Goal: Complete application form: Complete application form

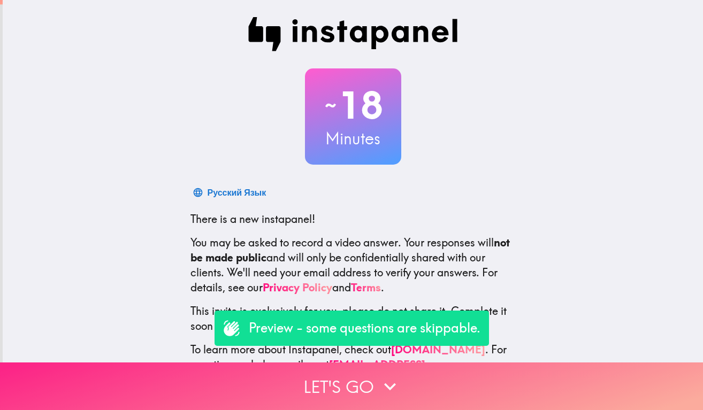
click at [334, 389] on button "Let's go" at bounding box center [351, 387] width 703 height 48
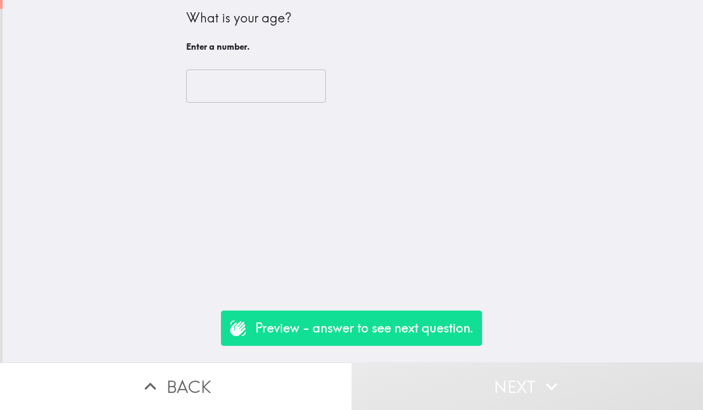
type input "1"
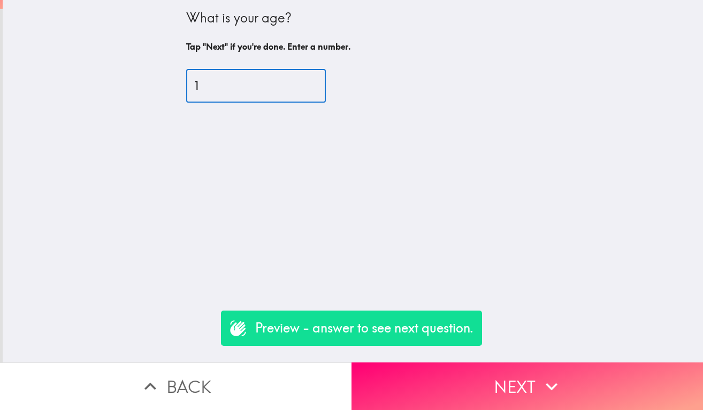
click at [312, 84] on input "1" at bounding box center [256, 86] width 140 height 33
type input "18"
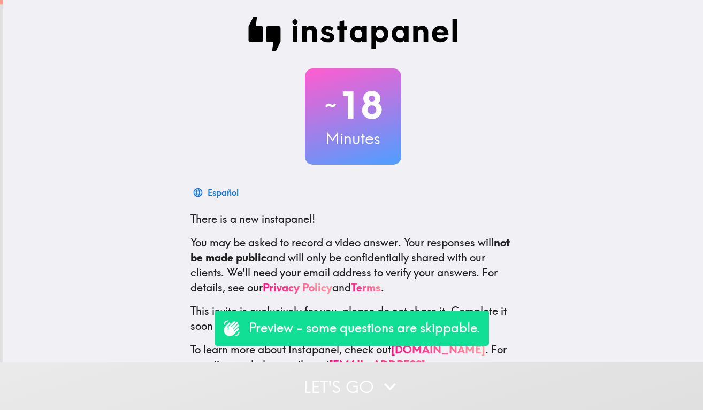
click at [324, 383] on button "Let's go" at bounding box center [351, 387] width 703 height 48
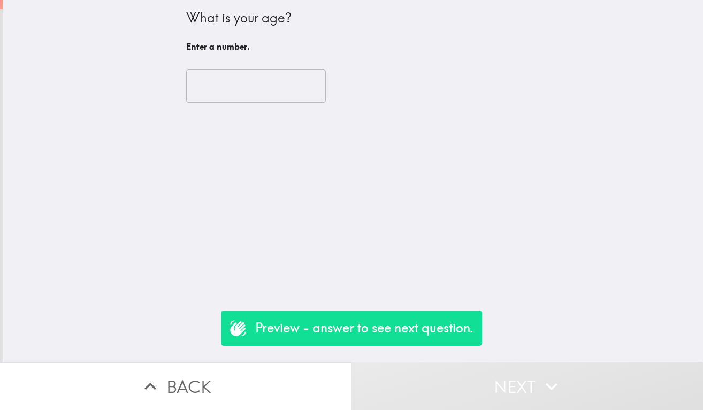
click at [264, 84] on input "number" at bounding box center [256, 86] width 140 height 33
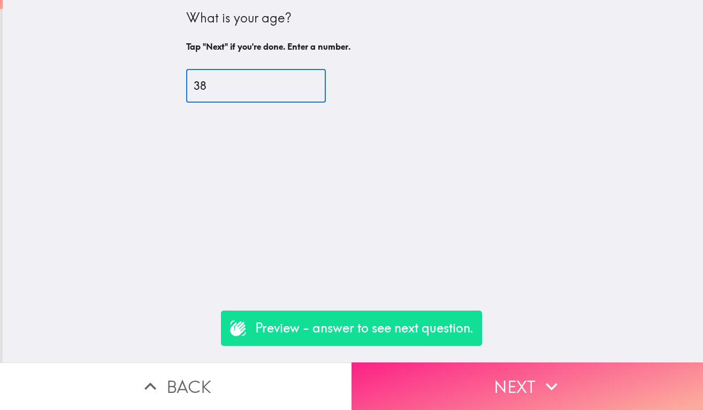
type input "38"
click at [409, 388] on button "Next" at bounding box center [526, 387] width 351 height 48
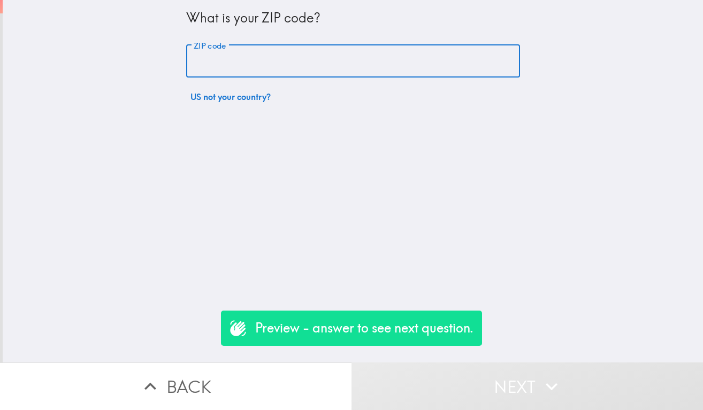
click at [258, 60] on input "ZIP code" at bounding box center [353, 61] width 334 height 33
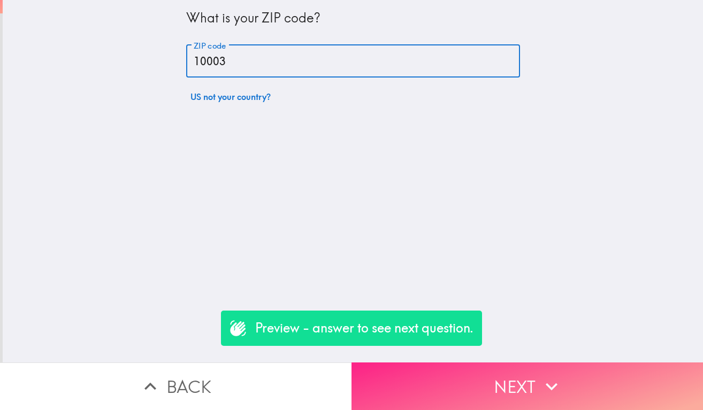
type input "10003"
click at [476, 397] on button "Next" at bounding box center [526, 387] width 351 height 48
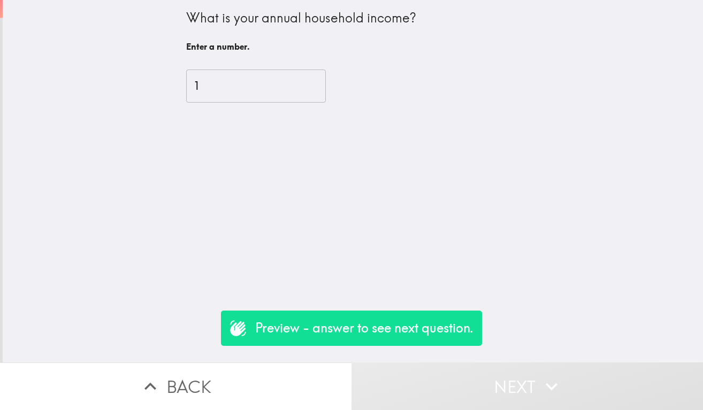
click at [313, 83] on input "1" at bounding box center [256, 86] width 140 height 33
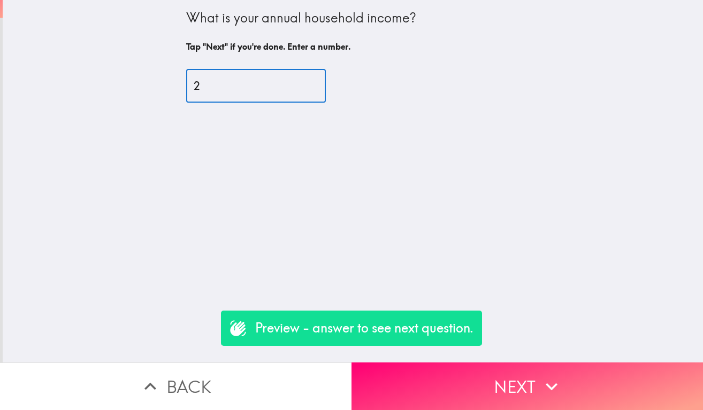
click at [313, 83] on input "2" at bounding box center [256, 86] width 140 height 33
click at [313, 83] on input "3" at bounding box center [256, 86] width 140 height 33
type input "4"
click at [313, 83] on input "4" at bounding box center [256, 86] width 140 height 33
click at [263, 91] on input "4" at bounding box center [256, 86] width 140 height 33
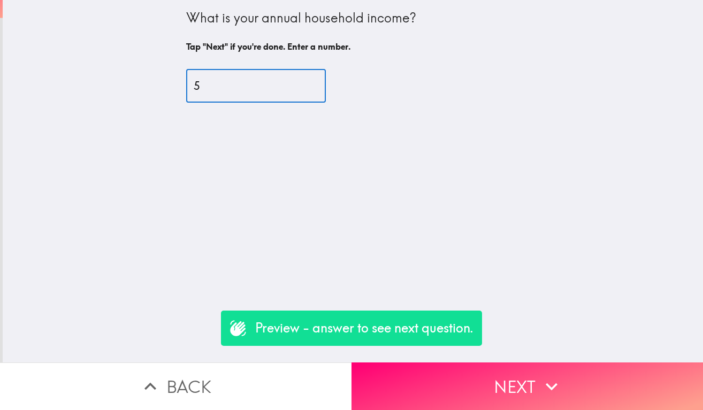
type input "50"
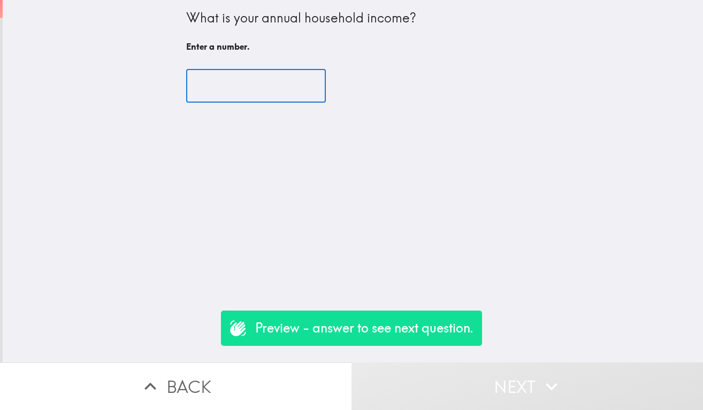
type input "50"
click at [366, 143] on div "What is your annual household income? Enter a number. ​ Enter a number." at bounding box center [353, 181] width 700 height 363
click at [263, 89] on input "number" at bounding box center [256, 86] width 140 height 33
click at [194, 85] on input "number" at bounding box center [256, 86] width 140 height 33
drag, startPoint x: 230, startPoint y: 91, endPoint x: 168, endPoint y: 91, distance: 62.0
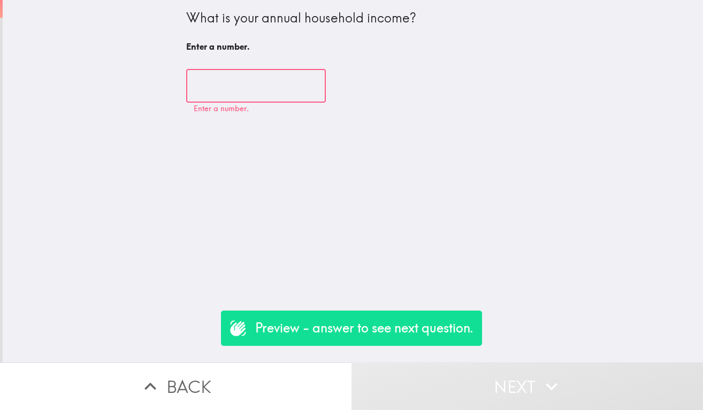
click at [168, 91] on div "What is your annual household income? Enter a number. ​ Enter a number." at bounding box center [353, 181] width 700 height 363
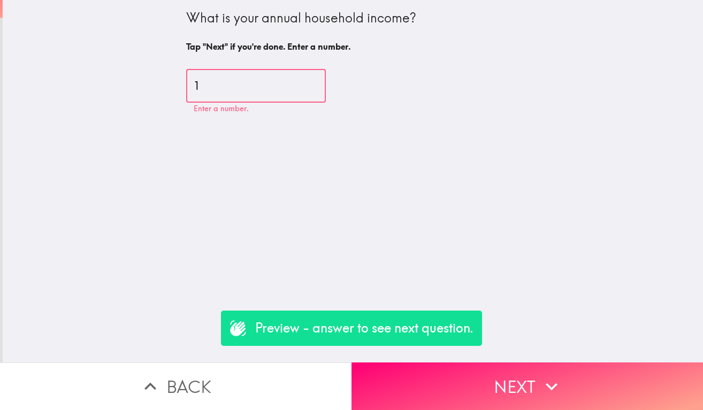
click at [315, 82] on input "1" at bounding box center [256, 86] width 140 height 33
click at [315, 82] on input "2" at bounding box center [256, 86] width 140 height 33
type input "3"
click at [315, 82] on input "3" at bounding box center [256, 86] width 140 height 33
click at [253, 87] on input "3" at bounding box center [256, 86] width 140 height 33
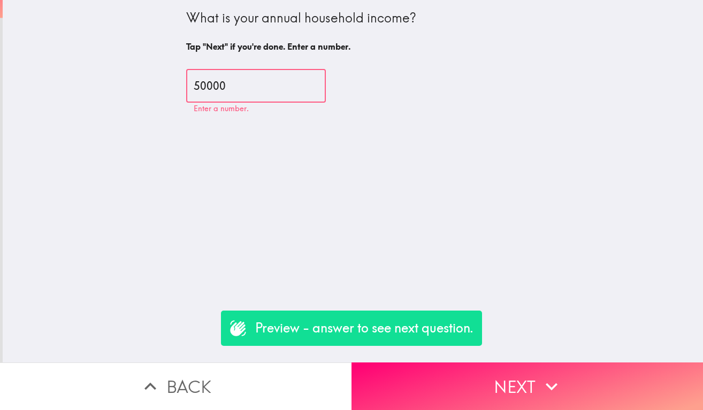
type input "50000"
click at [255, 184] on div "What is your annual household income? Tap "Next" if you're done. Enter a number…" at bounding box center [353, 181] width 700 height 363
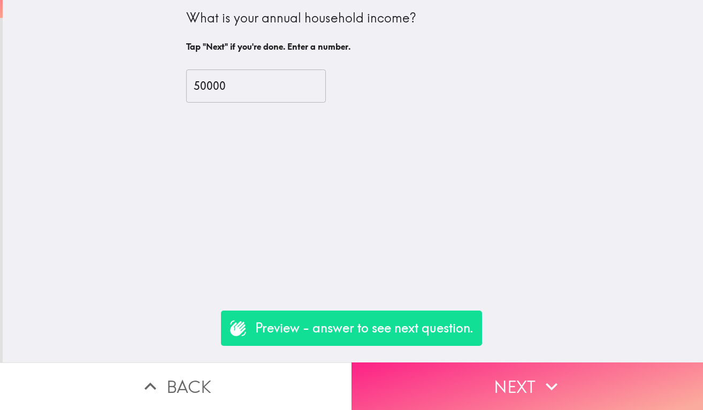
click at [464, 397] on button "Next" at bounding box center [526, 387] width 351 height 48
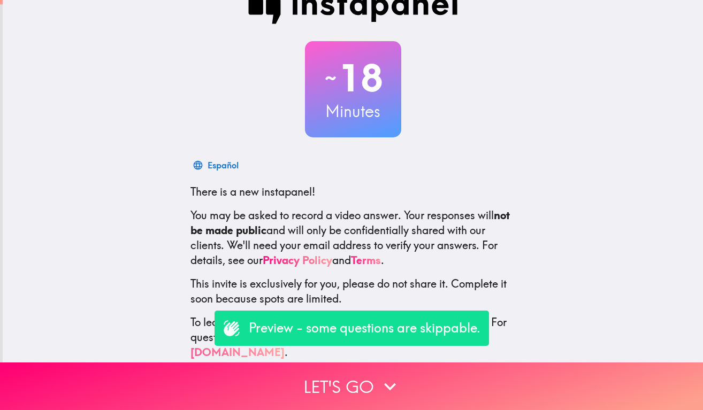
scroll to position [27, 0]
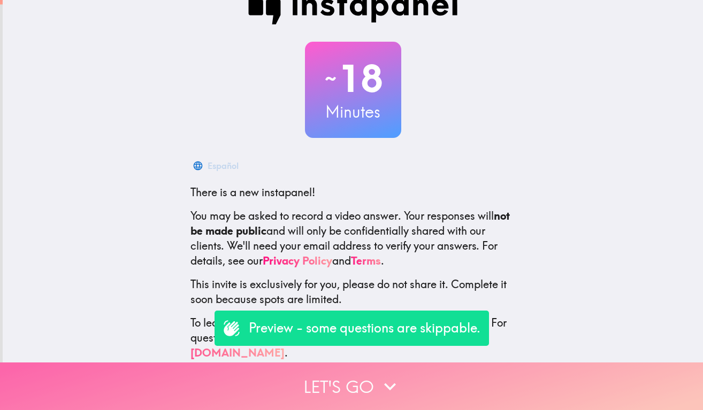
click at [340, 378] on button "Let's go" at bounding box center [351, 387] width 703 height 48
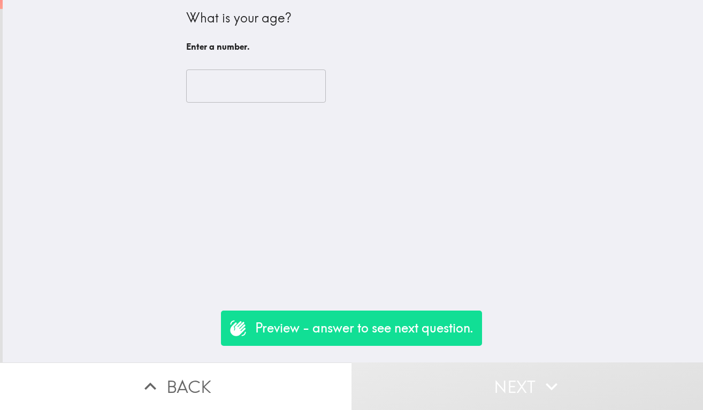
click at [229, 94] on input "number" at bounding box center [256, 86] width 140 height 33
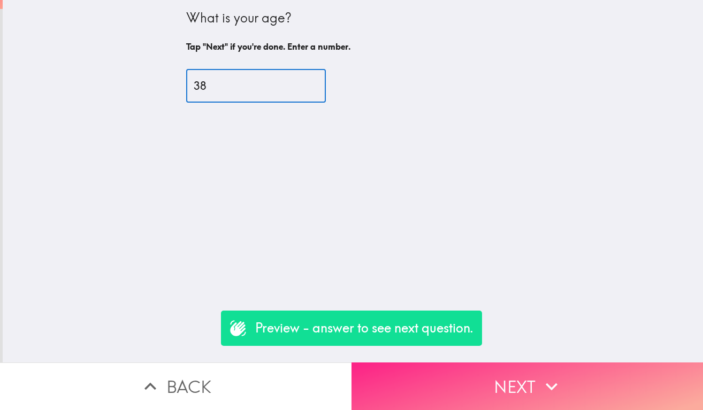
type input "38"
click at [451, 381] on button "Next" at bounding box center [526, 387] width 351 height 48
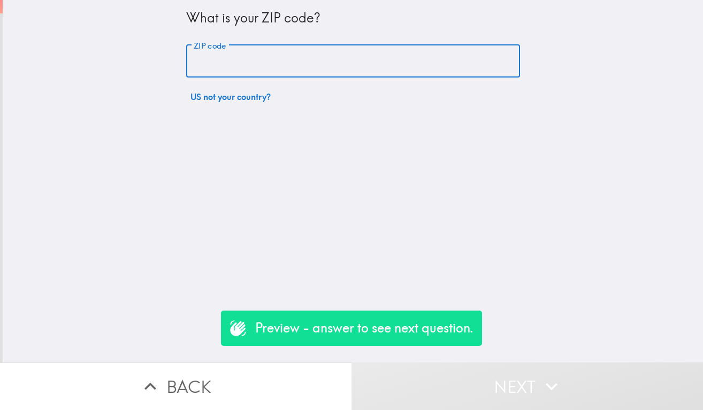
click at [222, 70] on input "ZIP code" at bounding box center [353, 61] width 334 height 33
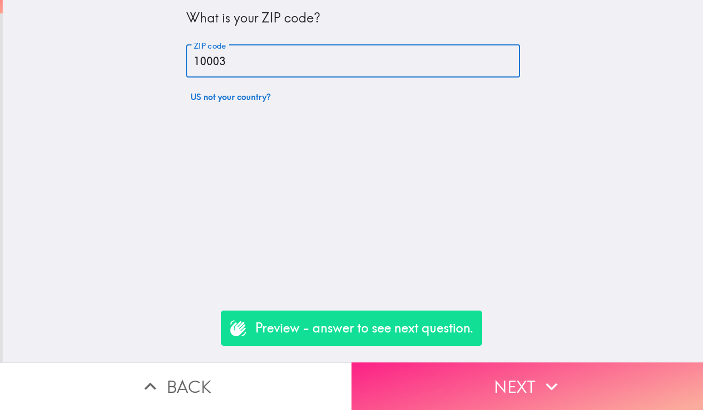
type input "10003"
click at [406, 376] on button "Next" at bounding box center [526, 387] width 351 height 48
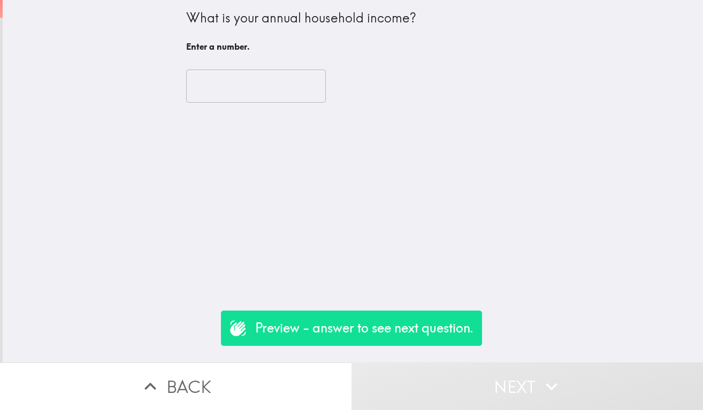
click at [253, 88] on input "number" at bounding box center [256, 86] width 140 height 33
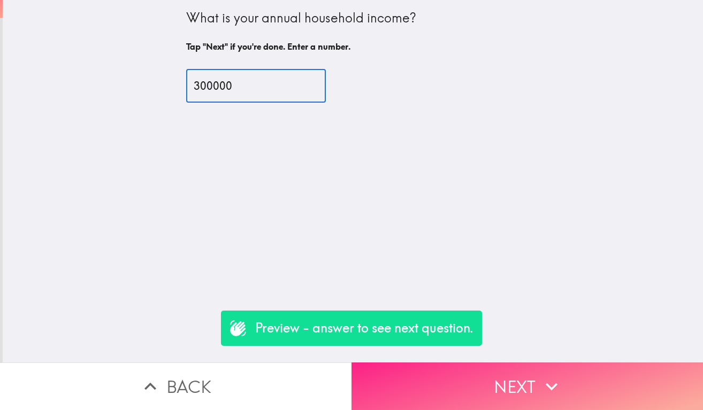
type input "300000"
click at [472, 385] on button "Next" at bounding box center [526, 387] width 351 height 48
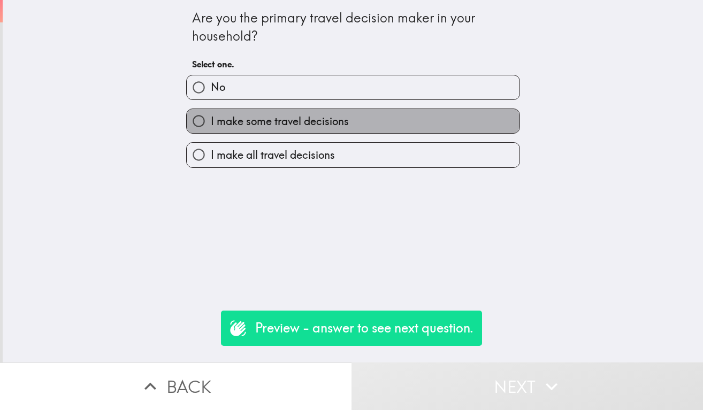
click at [250, 127] on span "I make some travel decisions" at bounding box center [280, 121] width 138 height 15
click at [211, 127] on input "I make some travel decisions" at bounding box center [199, 121] width 24 height 24
radio input "true"
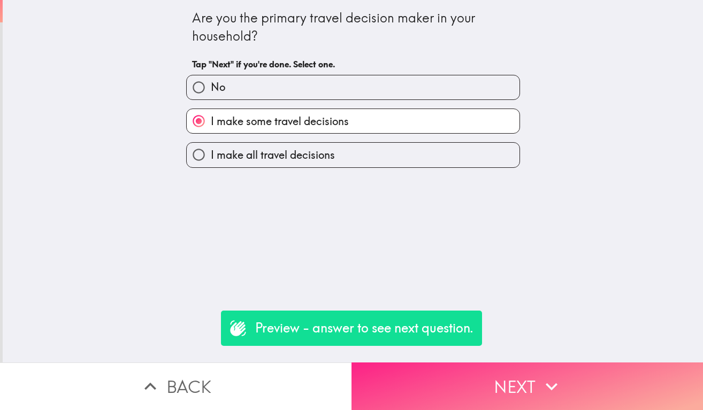
click at [487, 378] on button "Next" at bounding box center [526, 387] width 351 height 48
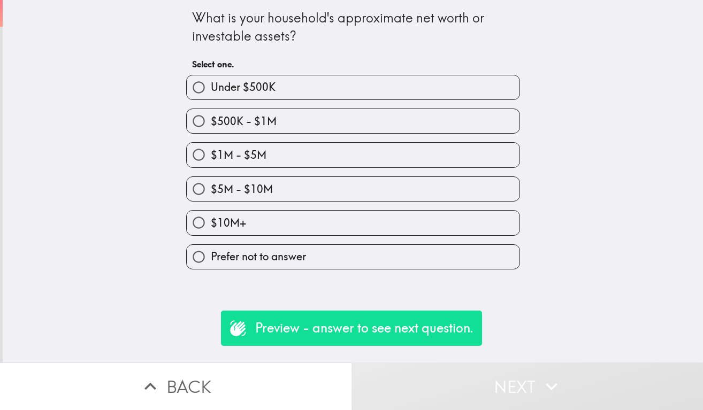
click at [288, 258] on span "Prefer not to answer" at bounding box center [258, 256] width 95 height 15
click at [211, 258] on input "Prefer not to answer" at bounding box center [199, 257] width 24 height 24
radio input "true"
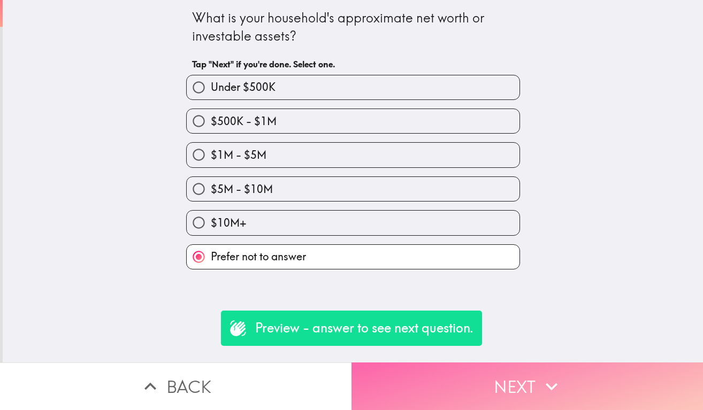
click at [460, 381] on button "Next" at bounding box center [526, 387] width 351 height 48
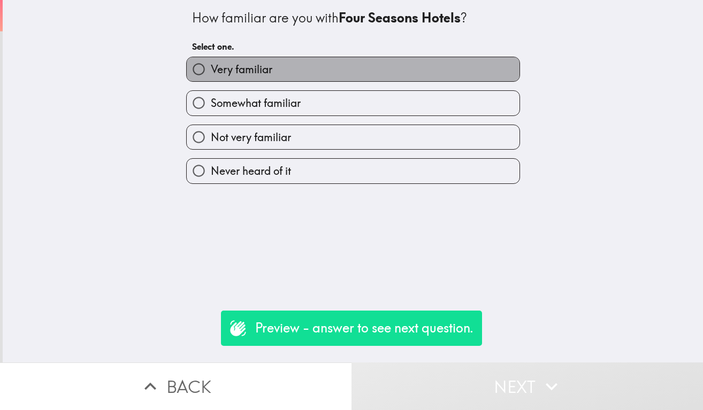
click at [276, 64] on label "Very familiar" at bounding box center [353, 69] width 333 height 24
click at [211, 64] on input "Very familiar" at bounding box center [199, 69] width 24 height 24
radio input "true"
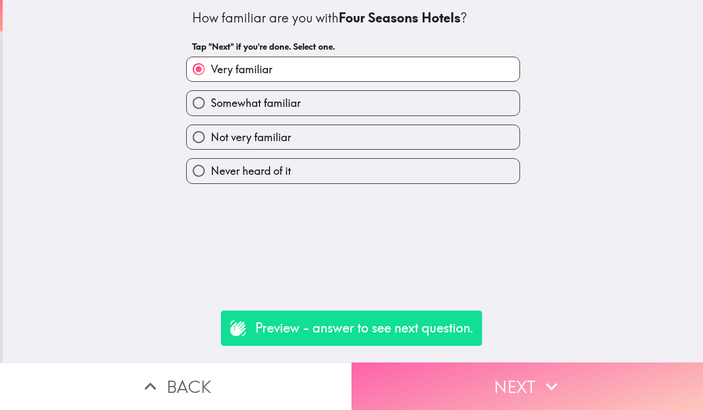
click at [489, 379] on button "Next" at bounding box center [526, 387] width 351 height 48
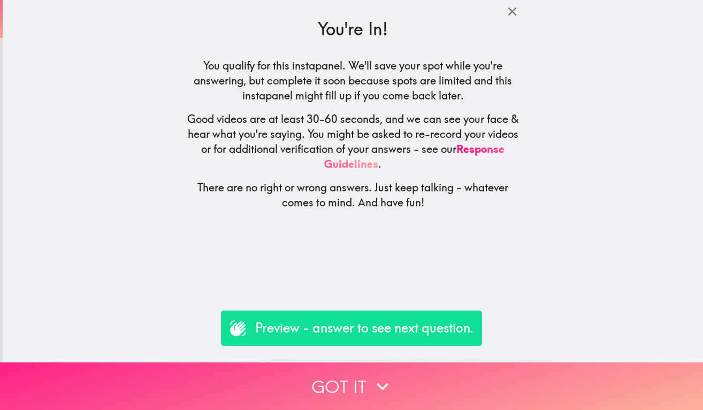
click at [375, 375] on icon "button" at bounding box center [383, 387] width 24 height 24
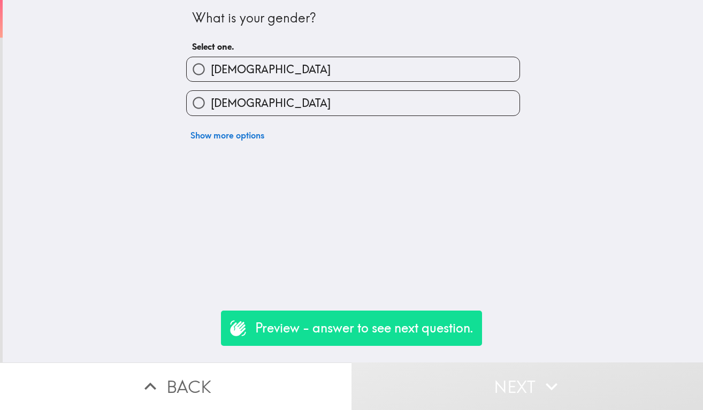
click at [246, 71] on label "[DEMOGRAPHIC_DATA]" at bounding box center [353, 69] width 333 height 24
click at [211, 71] on input "[DEMOGRAPHIC_DATA]" at bounding box center [199, 69] width 24 height 24
radio input "true"
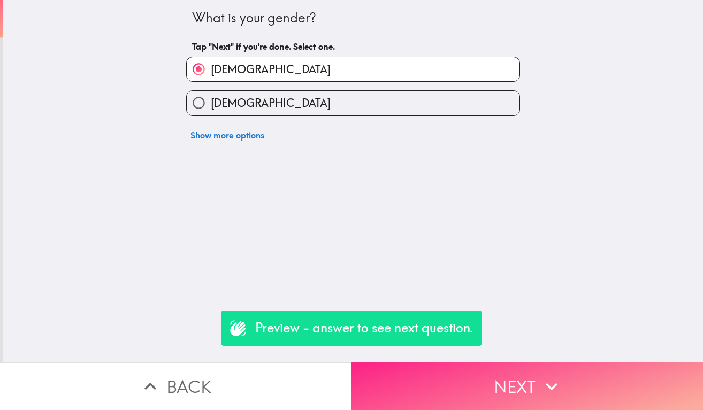
click at [421, 398] on button "Next" at bounding box center [526, 387] width 351 height 48
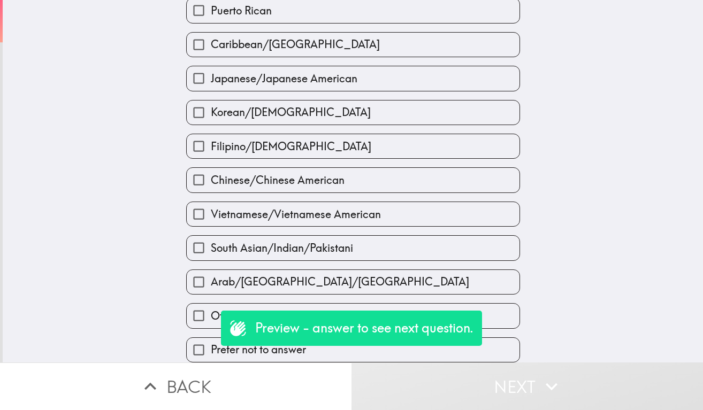
scroll to position [340, 0]
click at [197, 177] on input "Chinese/Chinese American" at bounding box center [199, 180] width 24 height 24
checkbox input "true"
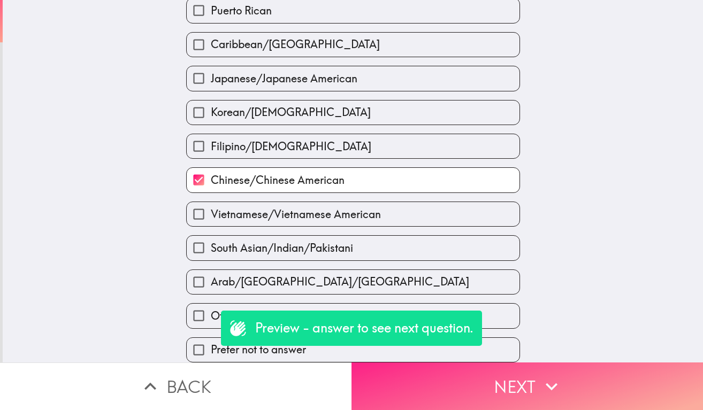
click at [465, 385] on button "Next" at bounding box center [526, 387] width 351 height 48
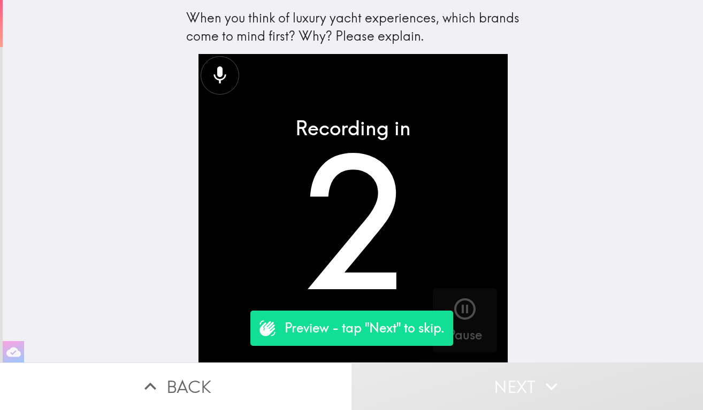
click at [403, 322] on p "Preview - tap "Next" to skip." at bounding box center [365, 328] width 160 height 18
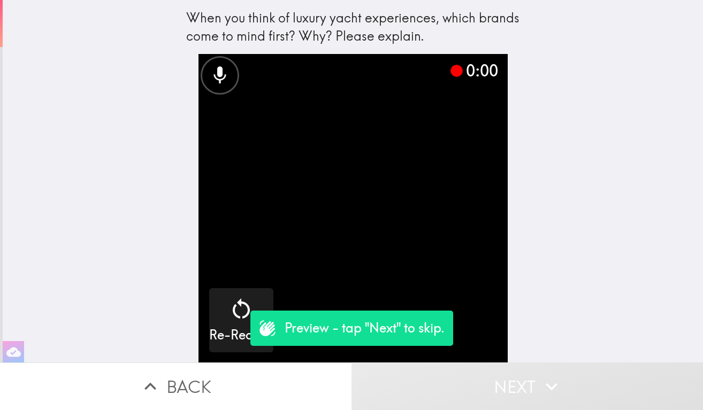
click at [312, 325] on p "Preview - tap "Next" to skip." at bounding box center [365, 328] width 160 height 18
click at [447, 393] on button "Next" at bounding box center [526, 387] width 351 height 48
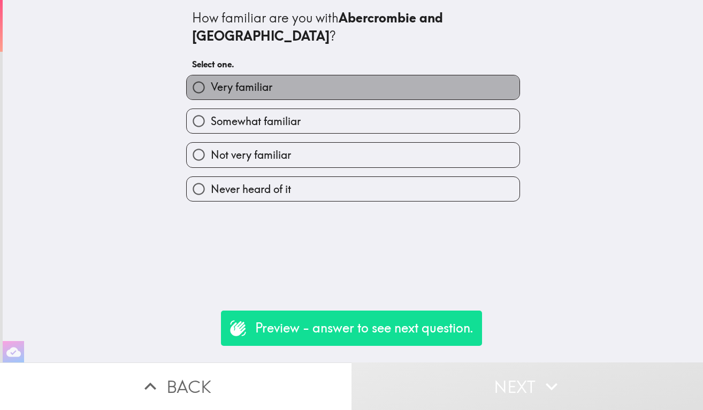
click at [268, 80] on span "Very familiar" at bounding box center [241, 87] width 61 height 15
click at [211, 75] on input "Very familiar" at bounding box center [199, 87] width 24 height 24
radio input "true"
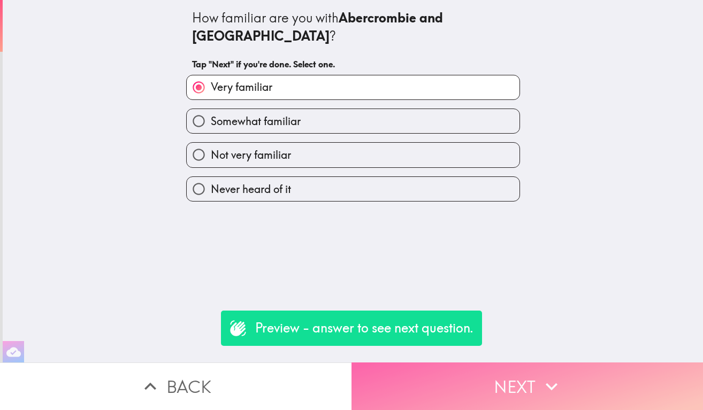
click at [433, 391] on button "Next" at bounding box center [526, 387] width 351 height 48
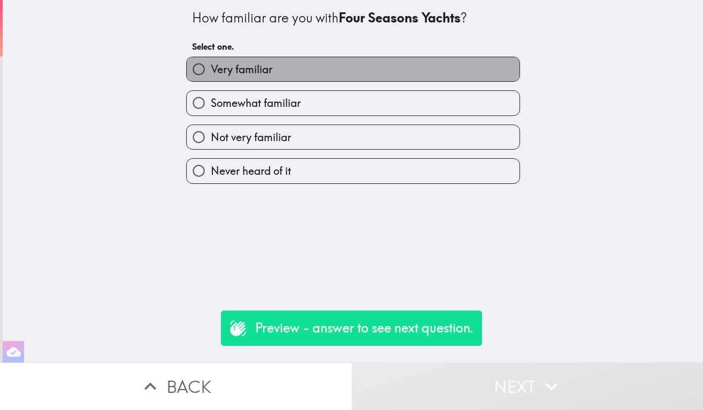
click at [300, 71] on label "Very familiar" at bounding box center [353, 69] width 333 height 24
click at [211, 71] on input "Very familiar" at bounding box center [199, 69] width 24 height 24
radio input "true"
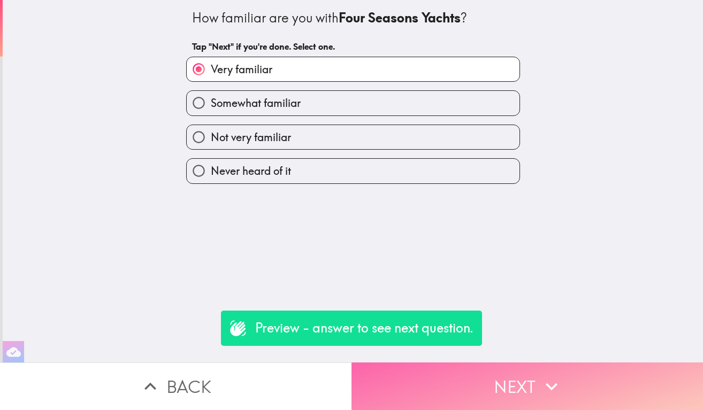
click at [455, 389] on button "Next" at bounding box center [526, 387] width 351 height 48
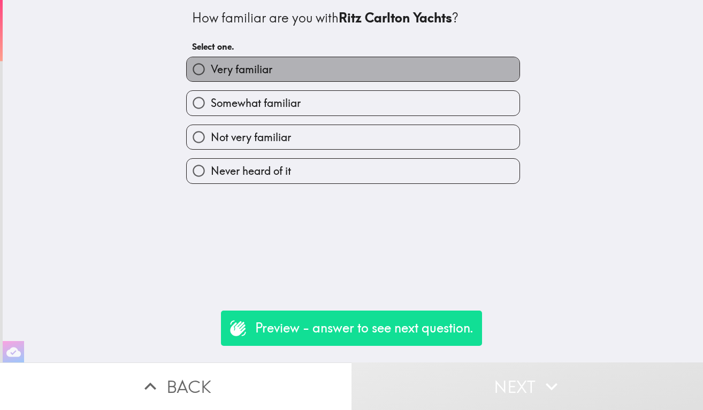
click at [310, 73] on label "Very familiar" at bounding box center [353, 69] width 333 height 24
click at [211, 73] on input "Very familiar" at bounding box center [199, 69] width 24 height 24
radio input "true"
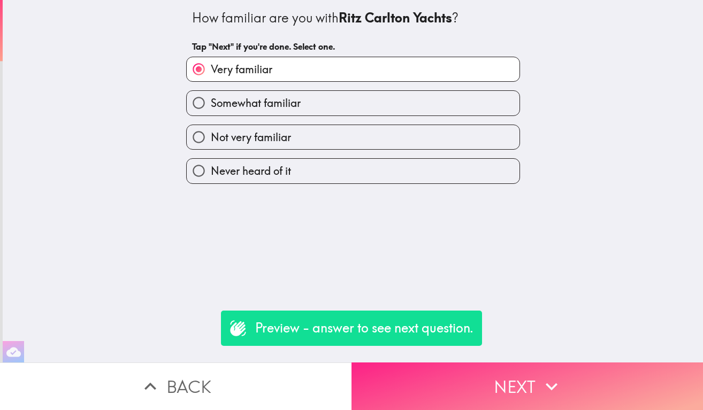
click at [441, 373] on button "Next" at bounding box center [526, 387] width 351 height 48
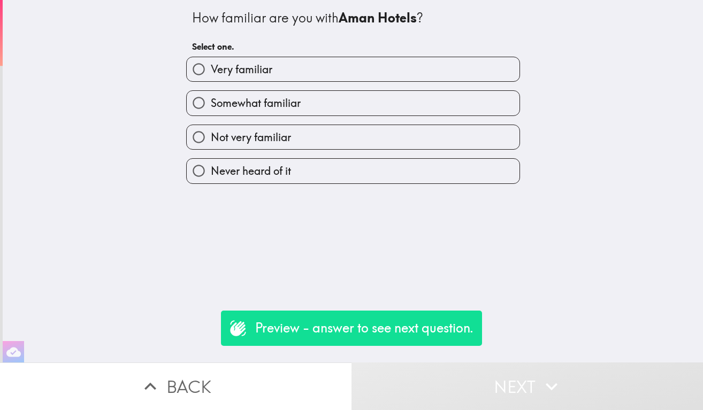
click at [317, 86] on div "Somewhat familiar" at bounding box center [349, 99] width 342 height 34
click at [309, 70] on label "Very familiar" at bounding box center [353, 69] width 333 height 24
click at [211, 70] on input "Very familiar" at bounding box center [199, 69] width 24 height 24
radio input "true"
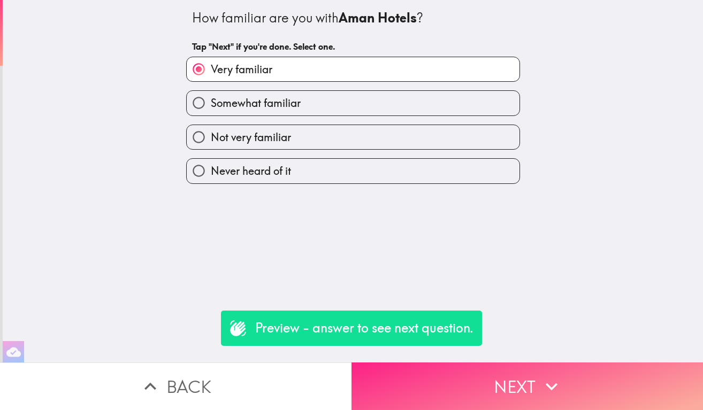
click at [452, 394] on button "Next" at bounding box center [526, 387] width 351 height 48
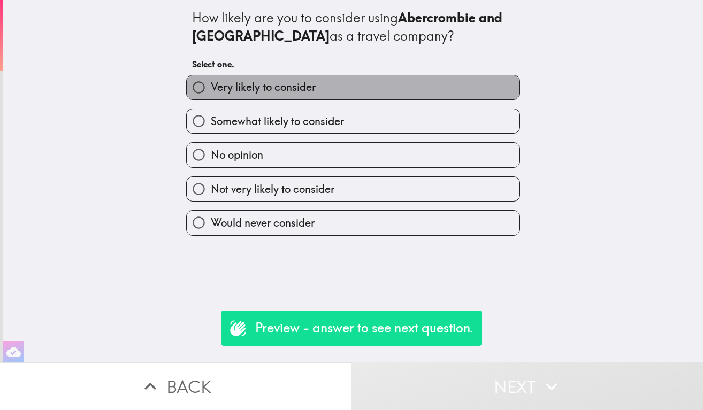
click at [338, 87] on label "Very likely to consider" at bounding box center [353, 87] width 333 height 24
click at [211, 87] on input "Very likely to consider" at bounding box center [199, 87] width 24 height 24
radio input "true"
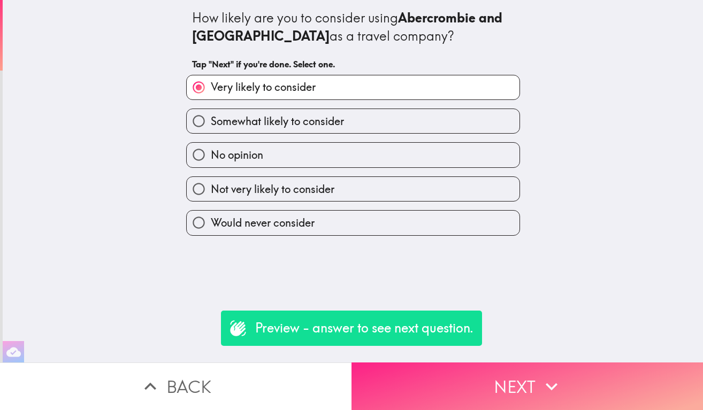
click at [470, 390] on button "Next" at bounding box center [526, 387] width 351 height 48
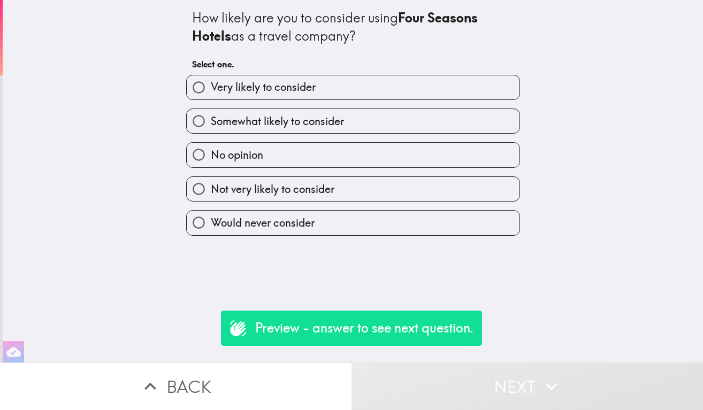
click at [356, 98] on label "Very likely to consider" at bounding box center [353, 87] width 333 height 24
click at [211, 98] on input "Very likely to consider" at bounding box center [199, 87] width 24 height 24
radio input "true"
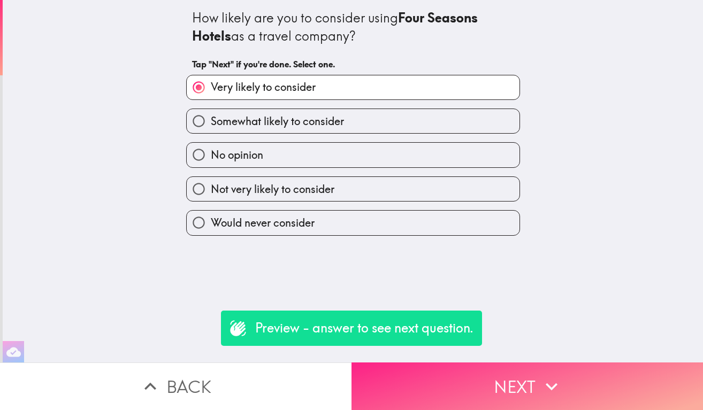
click at [422, 381] on button "Next" at bounding box center [526, 387] width 351 height 48
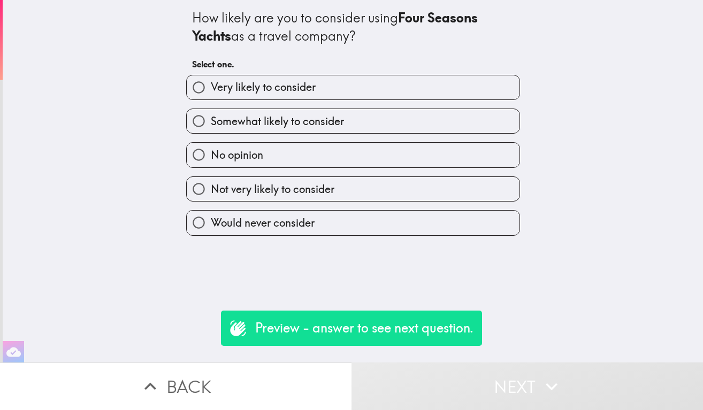
click at [354, 117] on label "Somewhat likely to consider" at bounding box center [353, 121] width 333 height 24
click at [211, 117] on input "Somewhat likely to consider" at bounding box center [199, 121] width 24 height 24
radio input "true"
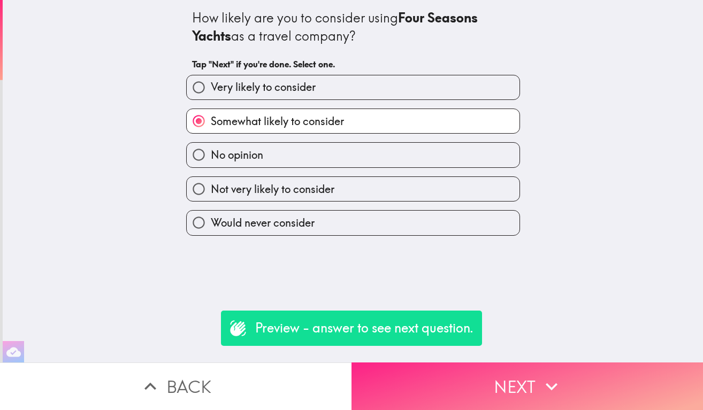
click at [444, 376] on button "Next" at bounding box center [526, 387] width 351 height 48
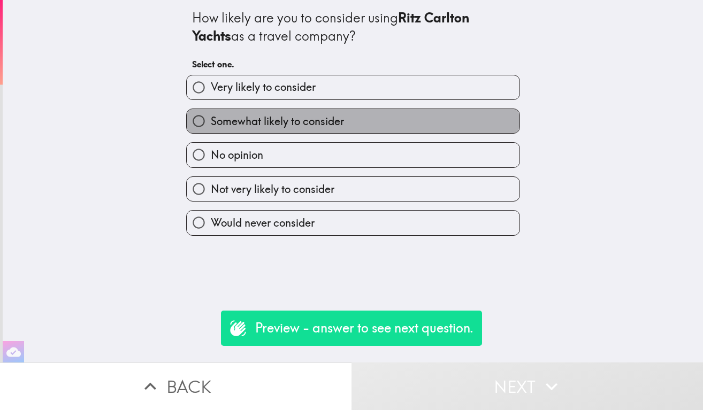
click at [352, 124] on label "Somewhat likely to consider" at bounding box center [353, 121] width 333 height 24
click at [211, 124] on input "Somewhat likely to consider" at bounding box center [199, 121] width 24 height 24
radio input "true"
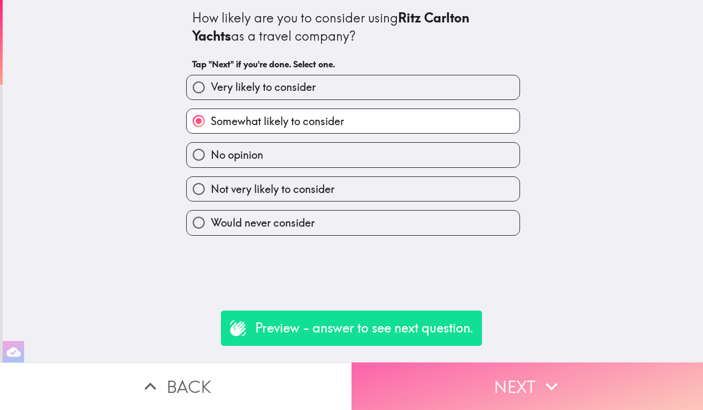
click at [427, 383] on button "Next" at bounding box center [526, 387] width 351 height 48
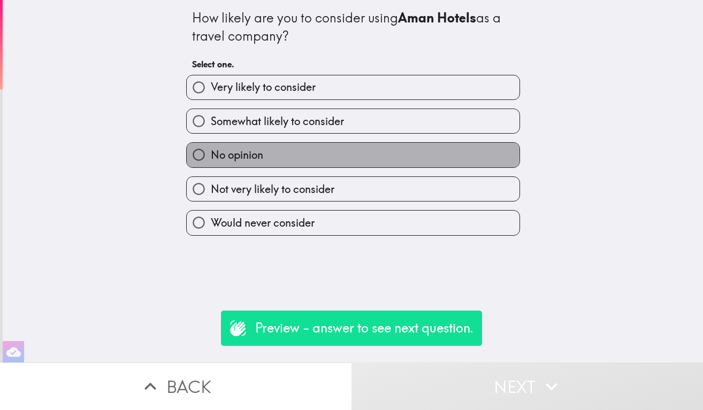
click at [313, 153] on label "No opinion" at bounding box center [353, 155] width 333 height 24
click at [211, 153] on input "No opinion" at bounding box center [199, 155] width 24 height 24
radio input "true"
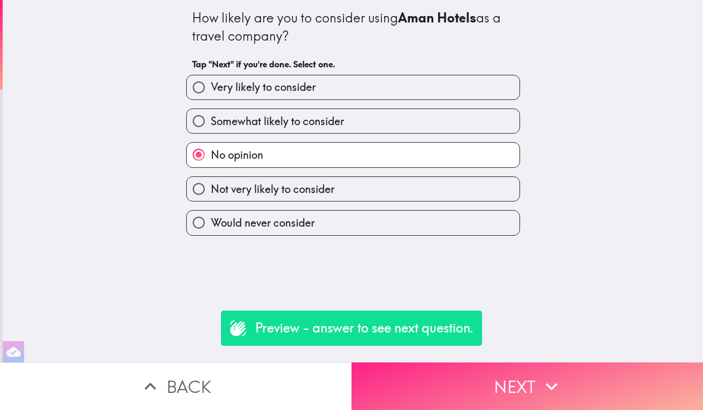
click at [458, 388] on button "Next" at bounding box center [526, 387] width 351 height 48
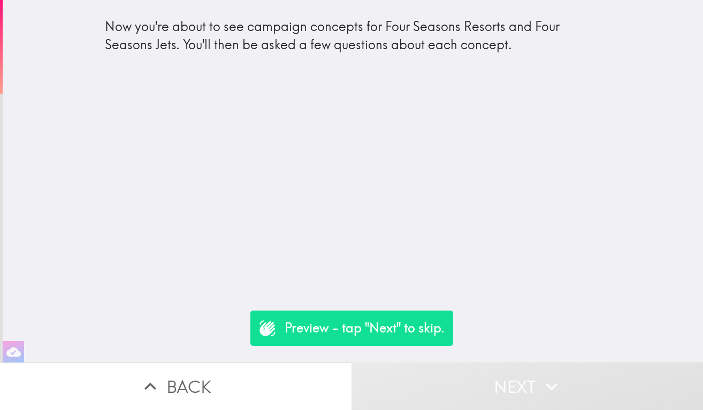
click at [466, 375] on button "Next" at bounding box center [526, 387] width 351 height 48
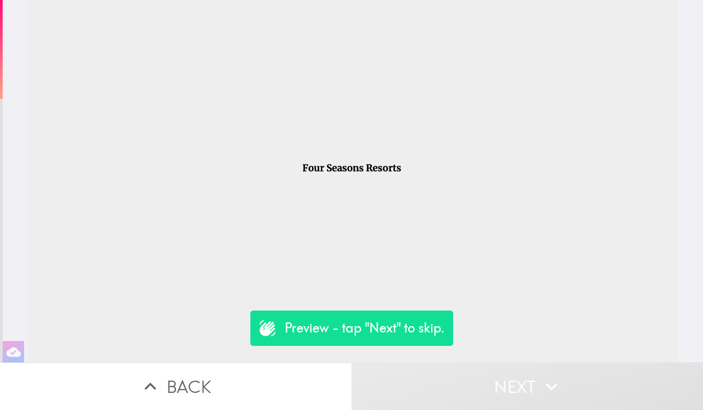
click at [487, 387] on button "Next" at bounding box center [526, 387] width 351 height 48
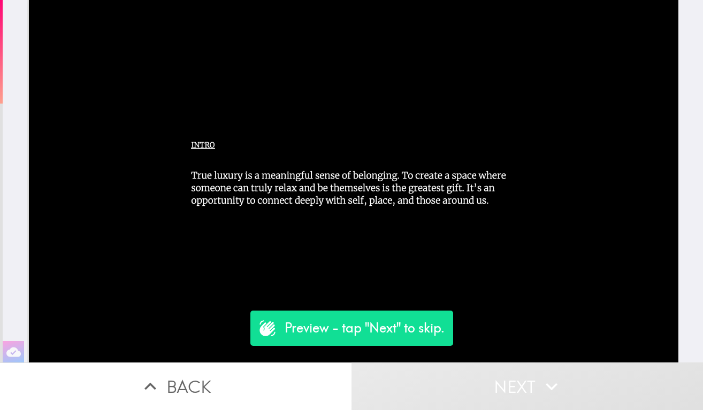
click at [487, 387] on button "Next" at bounding box center [526, 387] width 351 height 48
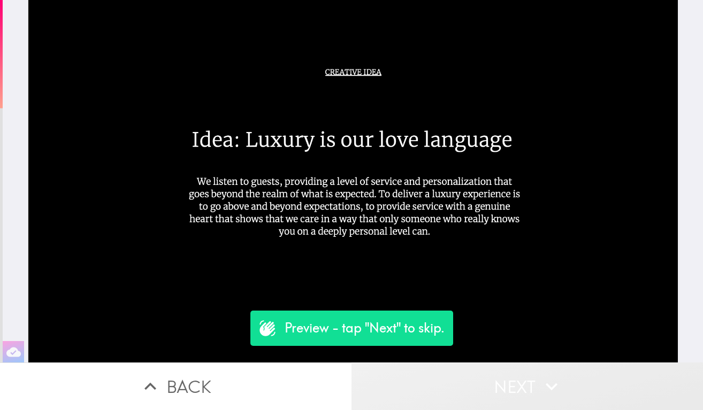
click at [487, 387] on button "Next" at bounding box center [526, 387] width 351 height 48
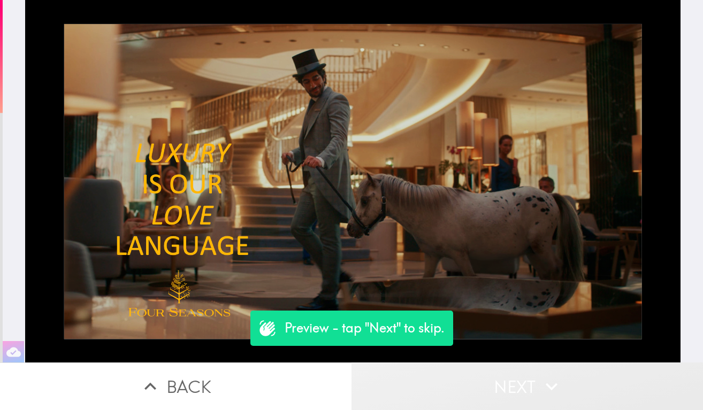
click at [487, 387] on button "Next" at bounding box center [526, 387] width 351 height 48
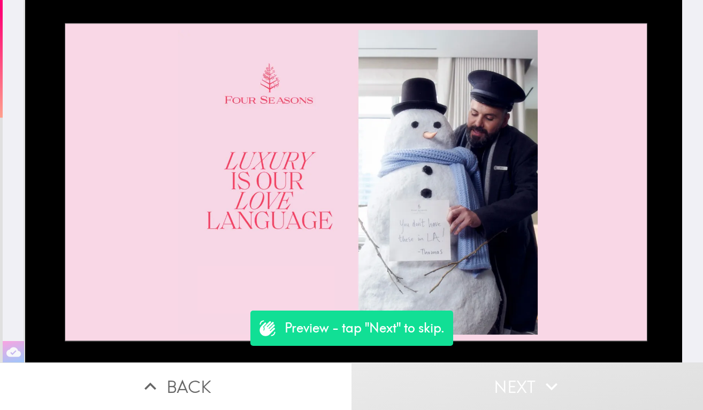
click at [487, 387] on button "Next" at bounding box center [526, 387] width 351 height 48
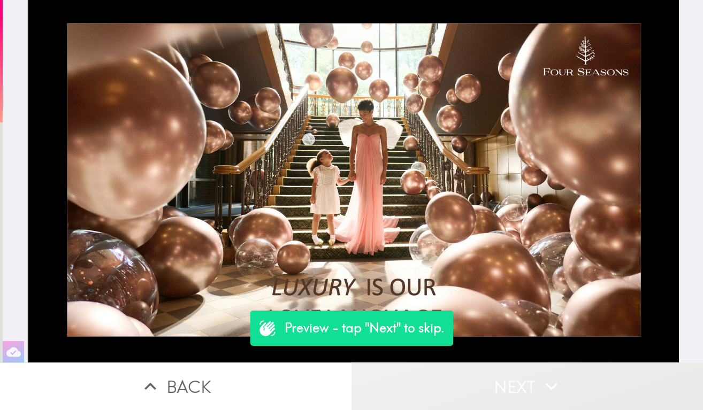
click at [487, 387] on button "Next" at bounding box center [526, 387] width 351 height 48
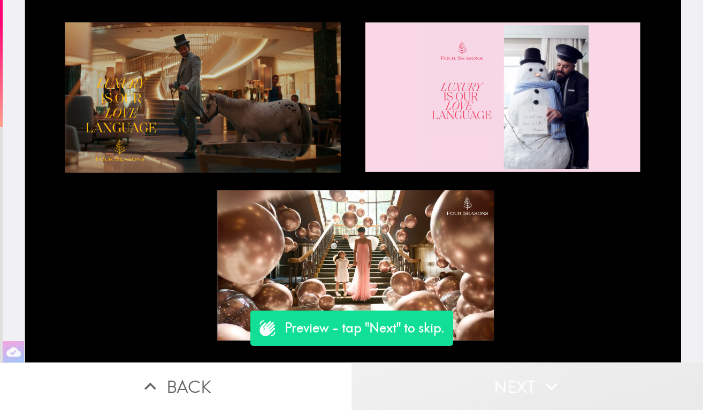
click at [487, 387] on button "Next" at bounding box center [526, 387] width 351 height 48
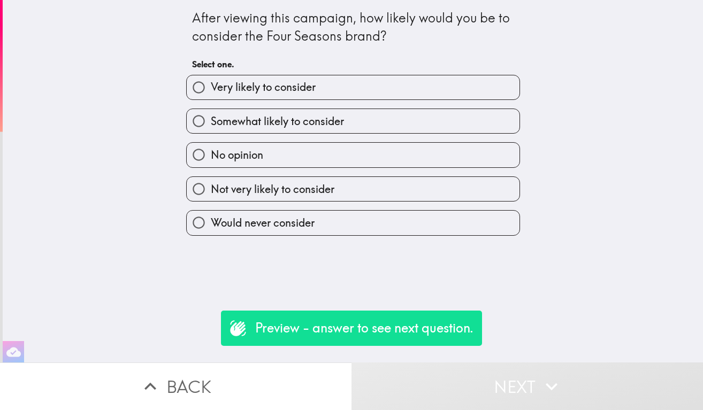
click at [338, 90] on label "Very likely to consider" at bounding box center [353, 87] width 333 height 24
click at [211, 90] on input "Very likely to consider" at bounding box center [199, 87] width 24 height 24
radio input "true"
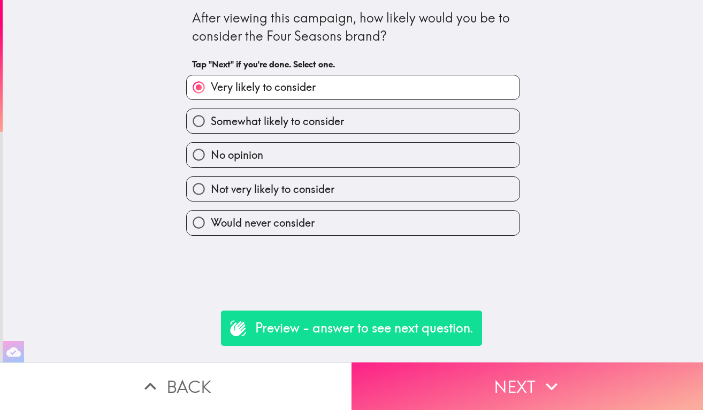
click at [499, 381] on button "Next" at bounding box center [526, 387] width 351 height 48
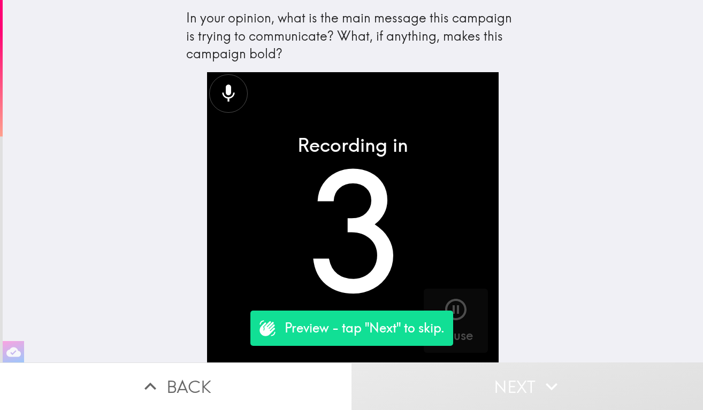
click at [467, 394] on button "Next" at bounding box center [526, 387] width 351 height 48
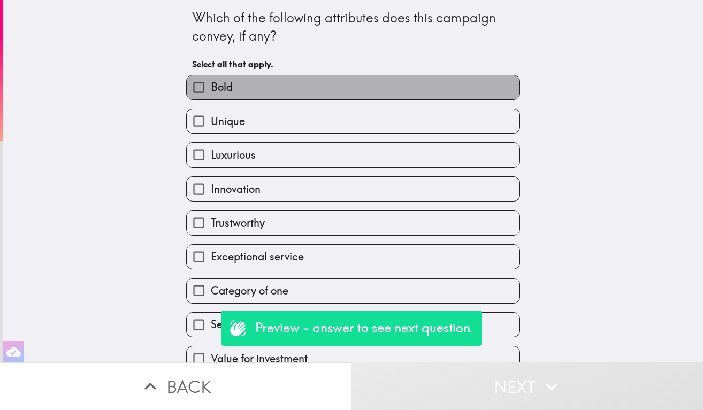
click at [334, 97] on label "Bold" at bounding box center [353, 87] width 333 height 24
click at [211, 97] on input "Bold" at bounding box center [199, 87] width 24 height 24
checkbox input "true"
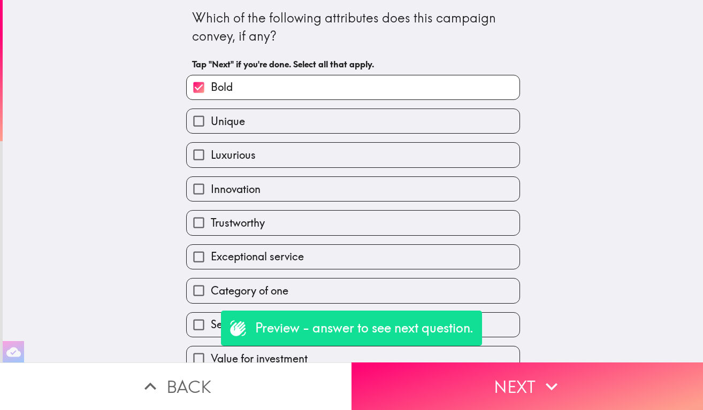
click at [332, 167] on label "Luxurious" at bounding box center [353, 155] width 333 height 24
click at [211, 167] on input "Luxurious" at bounding box center [199, 155] width 24 height 24
checkbox input "true"
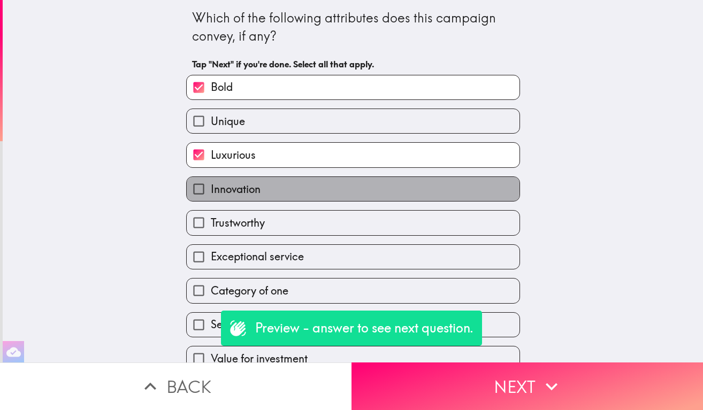
click at [319, 189] on label "Innovation" at bounding box center [353, 189] width 333 height 24
click at [211, 189] on input "Innovation" at bounding box center [199, 189] width 24 height 24
checkbox input "true"
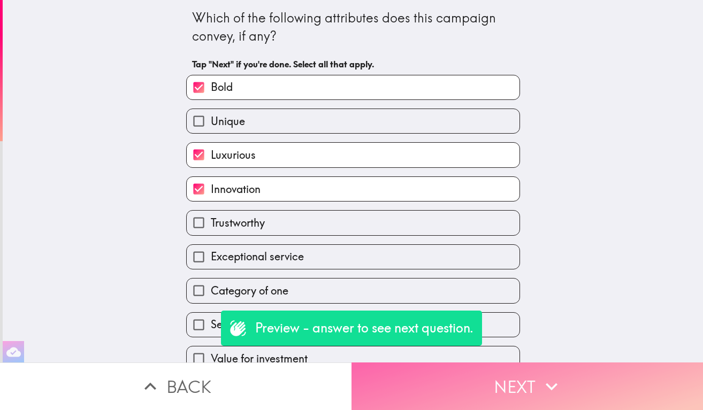
click at [513, 385] on button "Next" at bounding box center [526, 387] width 351 height 48
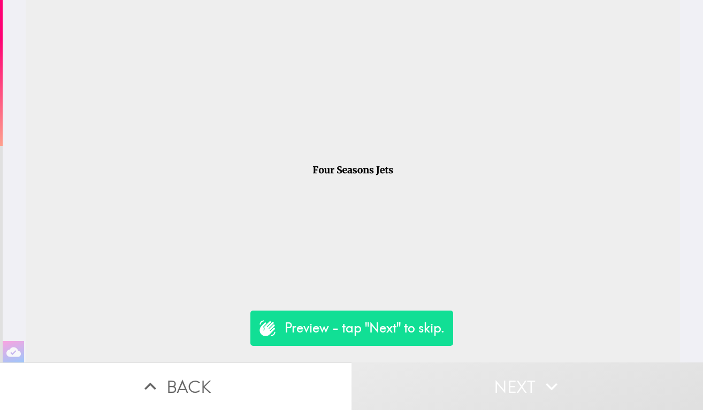
click at [526, 390] on button "Next" at bounding box center [526, 387] width 351 height 48
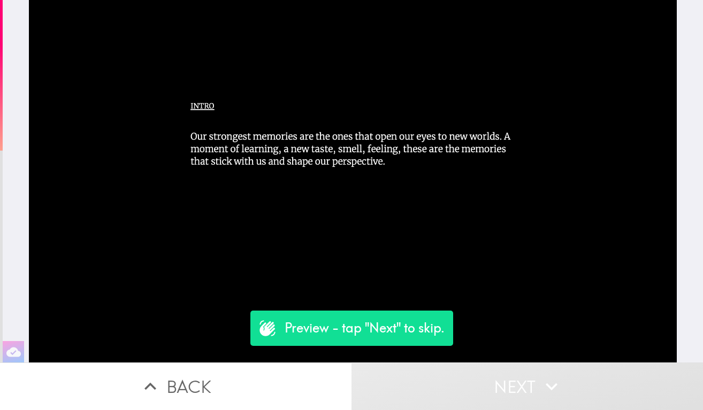
click at [526, 390] on button "Next" at bounding box center [526, 387] width 351 height 48
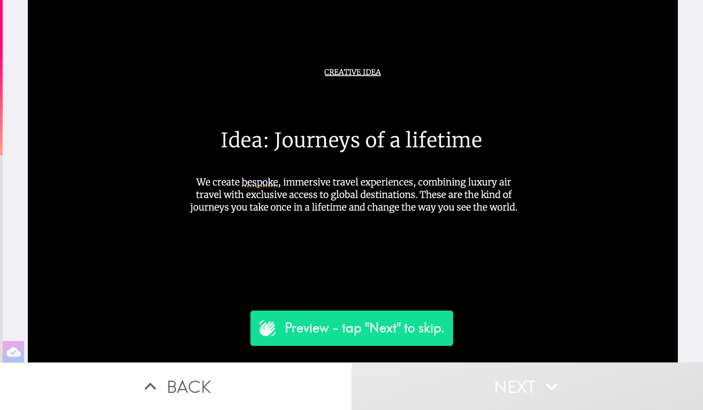
click at [526, 390] on button "Next" at bounding box center [526, 387] width 351 height 48
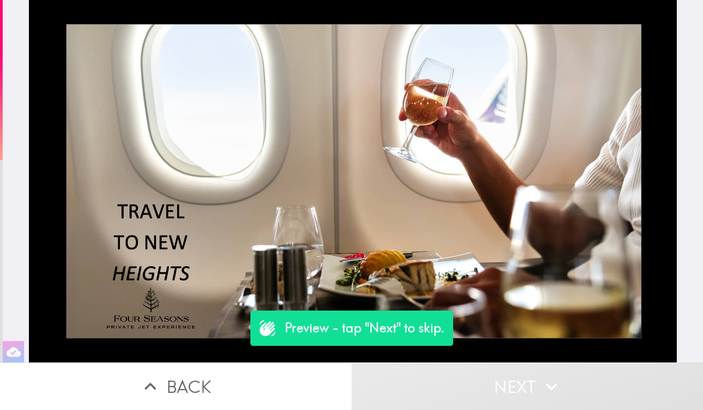
click at [526, 390] on button "Next" at bounding box center [526, 387] width 351 height 48
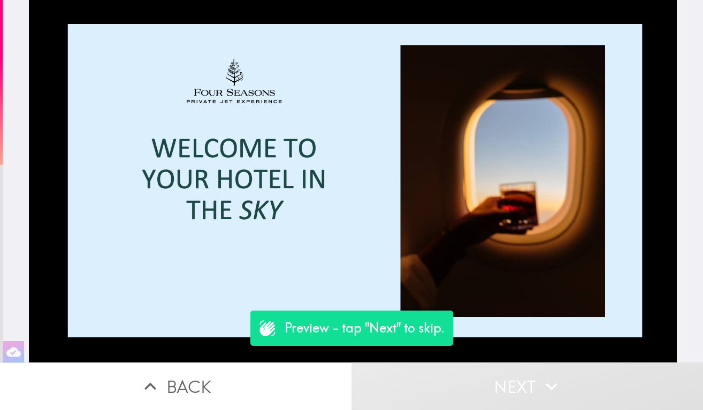
click at [526, 390] on button "Next" at bounding box center [526, 387] width 351 height 48
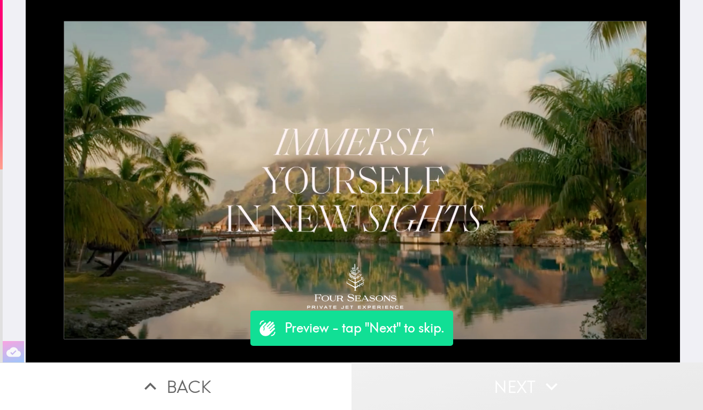
click at [526, 390] on button "Next" at bounding box center [526, 387] width 351 height 48
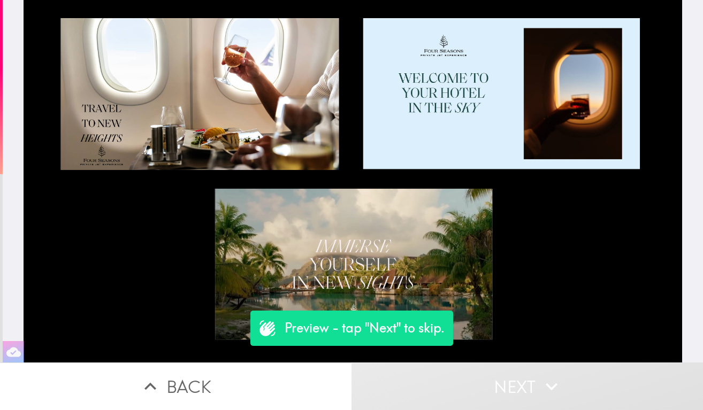
click at [526, 390] on button "Next" at bounding box center [526, 387] width 351 height 48
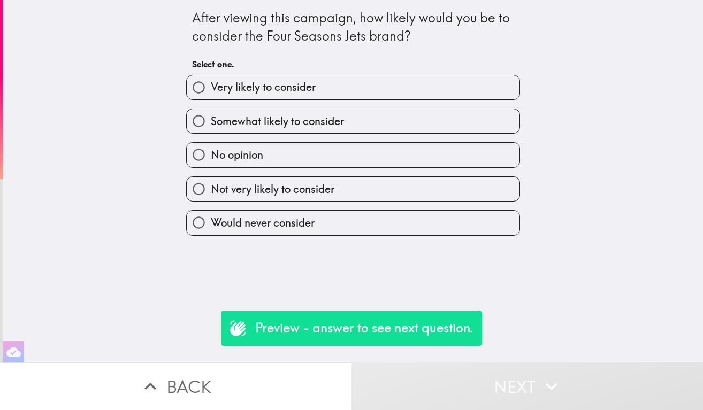
click at [355, 184] on label "Not very likely to consider" at bounding box center [353, 189] width 333 height 24
click at [211, 184] on input "Not very likely to consider" at bounding box center [199, 189] width 24 height 24
radio input "true"
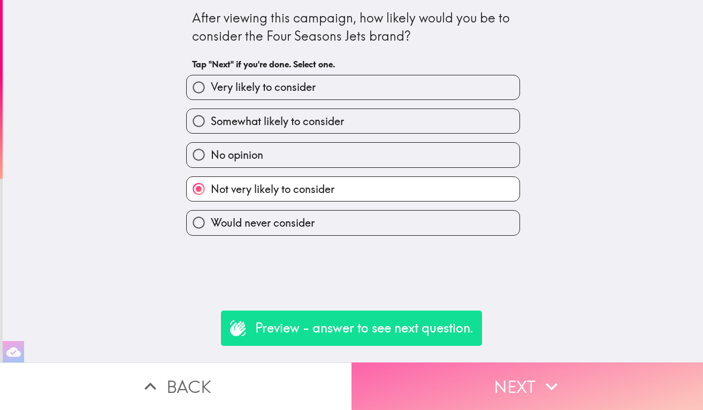
click at [495, 382] on button "Next" at bounding box center [526, 387] width 351 height 48
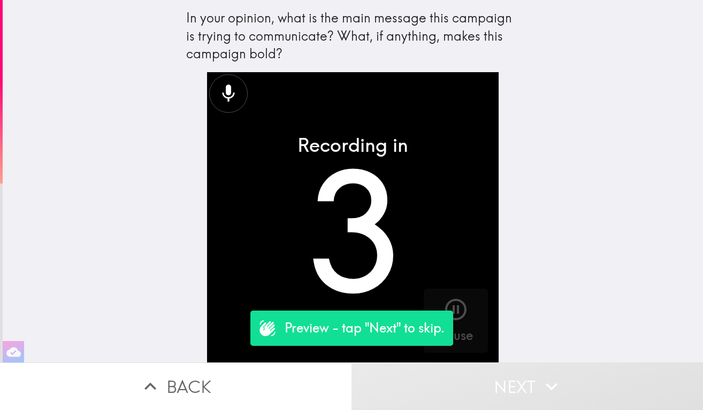
click at [498, 397] on button "Next" at bounding box center [526, 387] width 351 height 48
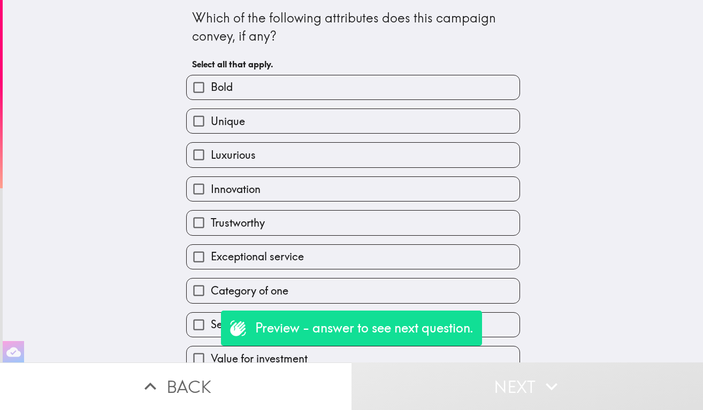
click at [391, 121] on label "Unique" at bounding box center [353, 121] width 333 height 24
click at [211, 121] on input "Unique" at bounding box center [199, 121] width 24 height 24
checkbox input "true"
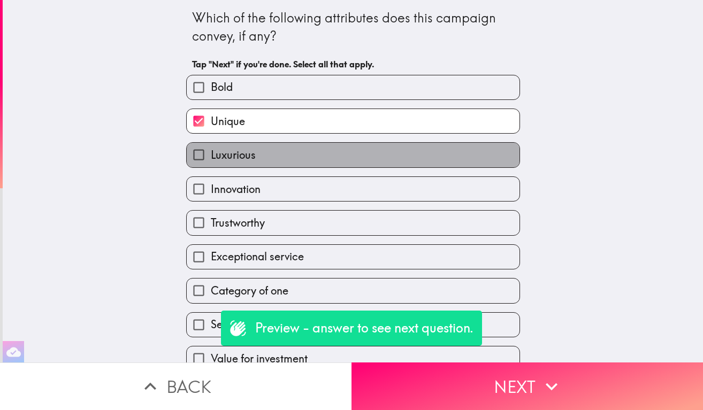
click at [394, 157] on label "Luxurious" at bounding box center [353, 155] width 333 height 24
click at [211, 157] on input "Luxurious" at bounding box center [199, 155] width 24 height 24
checkbox input "true"
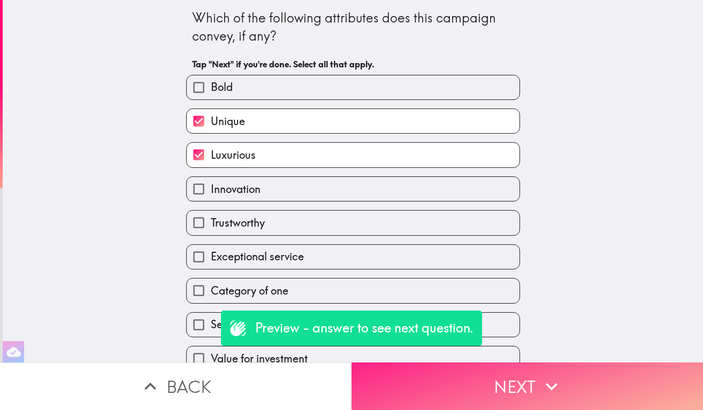
click at [464, 373] on button "Next" at bounding box center [526, 387] width 351 height 48
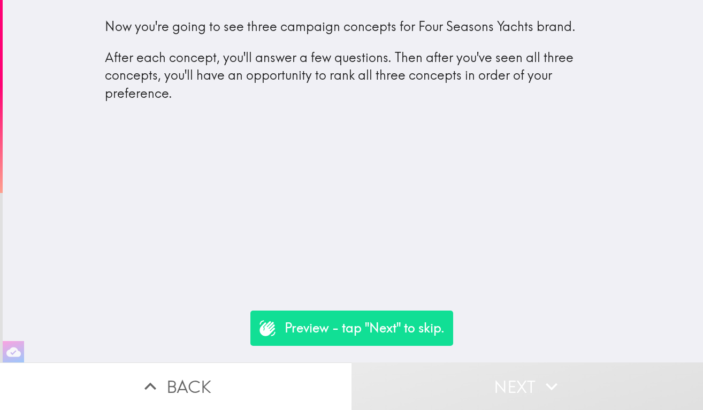
click at [511, 378] on button "Next" at bounding box center [526, 387] width 351 height 48
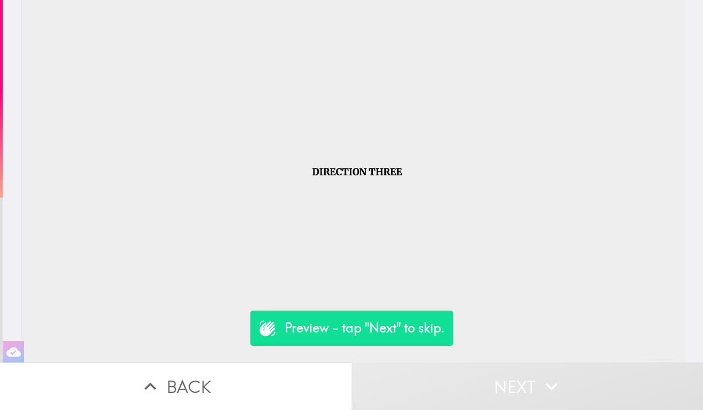
click at [516, 382] on button "Next" at bounding box center [526, 387] width 351 height 48
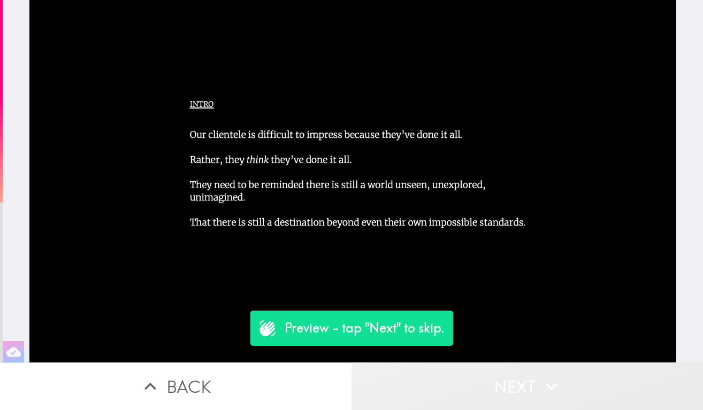
click at [516, 385] on button "Next" at bounding box center [526, 387] width 351 height 48
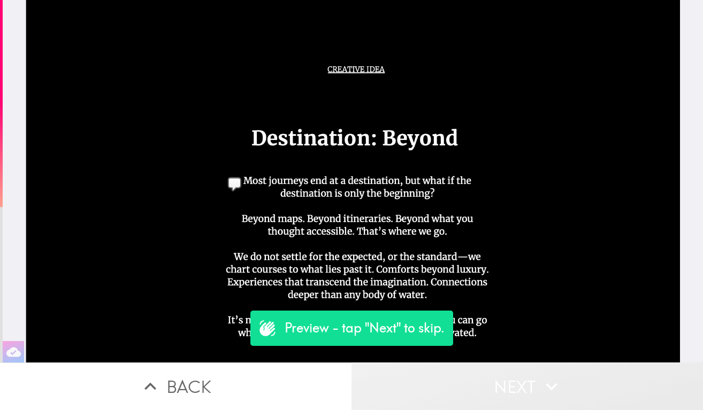
click at [516, 385] on button "Next" at bounding box center [526, 387] width 351 height 48
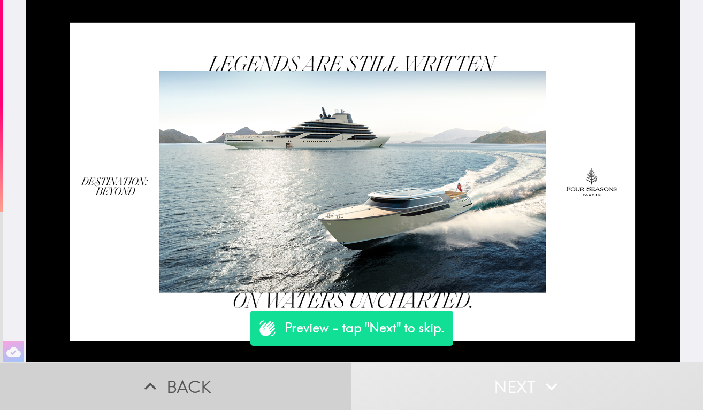
click at [236, 382] on button "Back" at bounding box center [175, 387] width 351 height 48
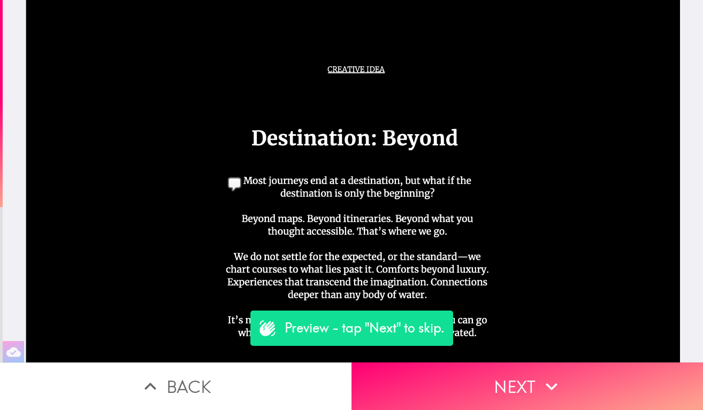
click at [232, 184] on div at bounding box center [353, 181] width 655 height 363
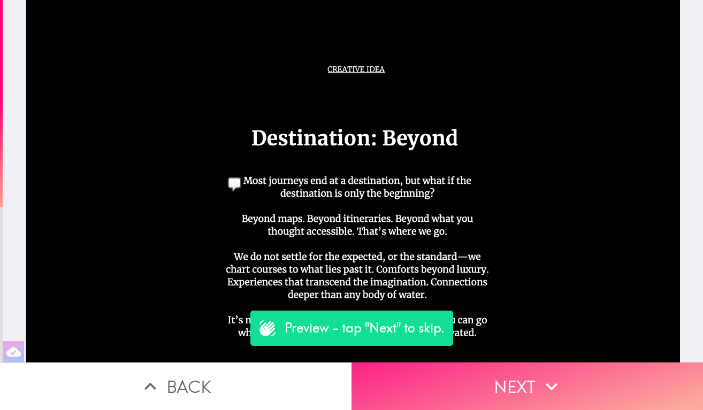
click at [460, 383] on button "Next" at bounding box center [526, 387] width 351 height 48
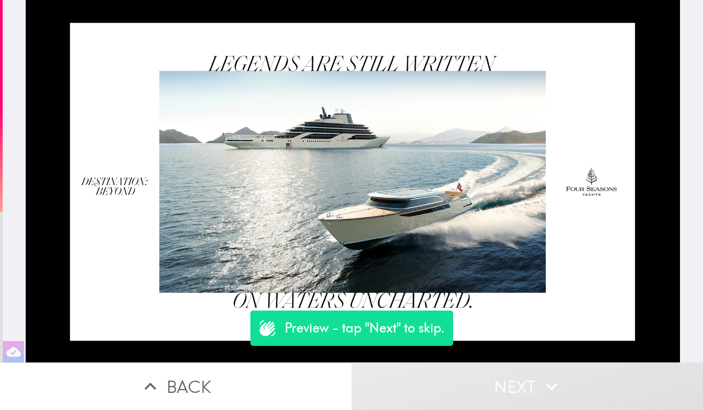
click at [460, 383] on button "Next" at bounding box center [526, 387] width 351 height 48
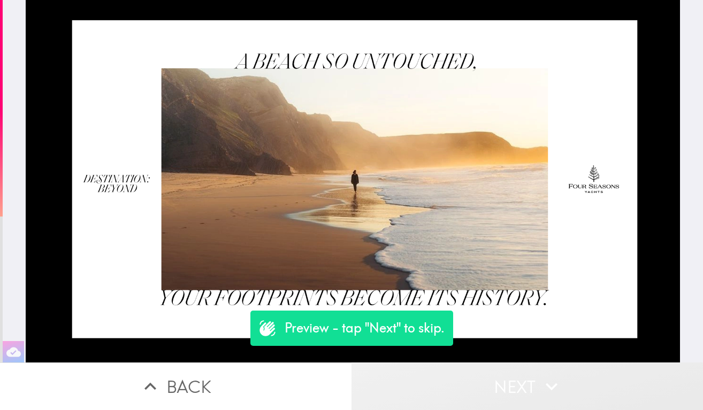
click at [460, 383] on button "Next" at bounding box center [526, 387] width 351 height 48
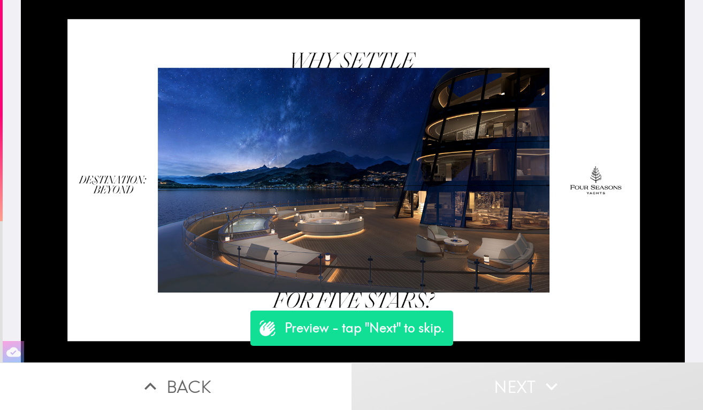
click at [220, 381] on button "Back" at bounding box center [175, 387] width 351 height 48
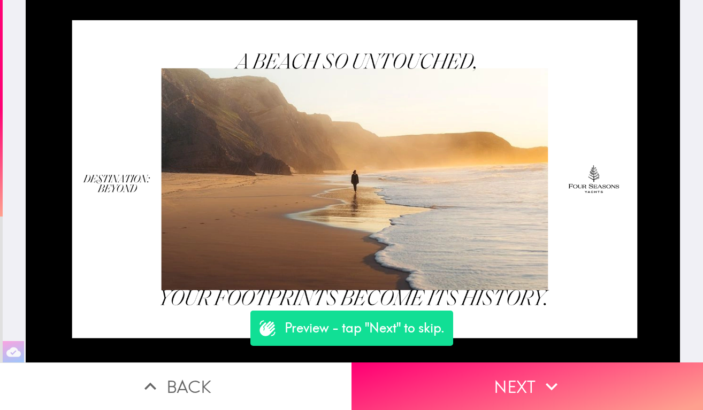
click at [220, 381] on button "Back" at bounding box center [175, 387] width 351 height 48
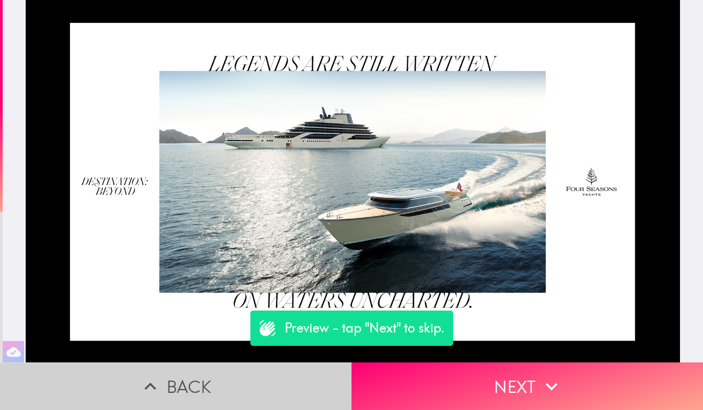
click at [220, 381] on button "Back" at bounding box center [175, 387] width 351 height 48
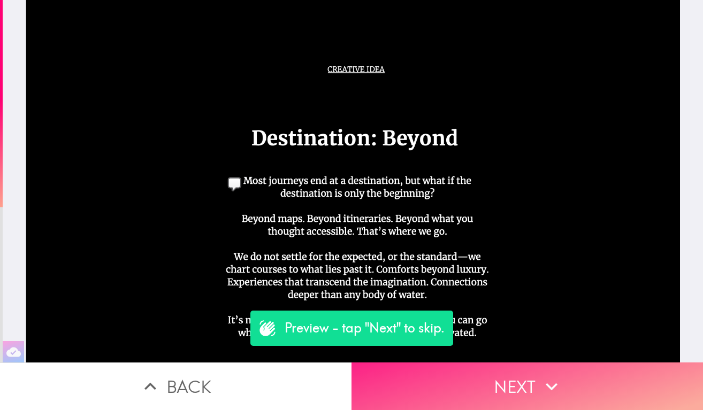
click at [465, 375] on button "Next" at bounding box center [526, 387] width 351 height 48
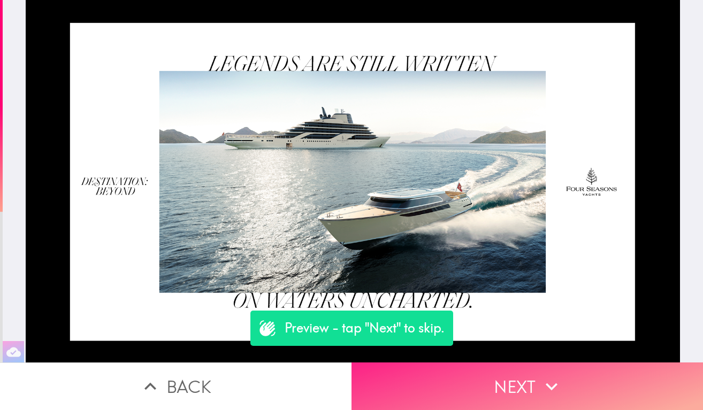
click at [466, 379] on button "Next" at bounding box center [526, 387] width 351 height 48
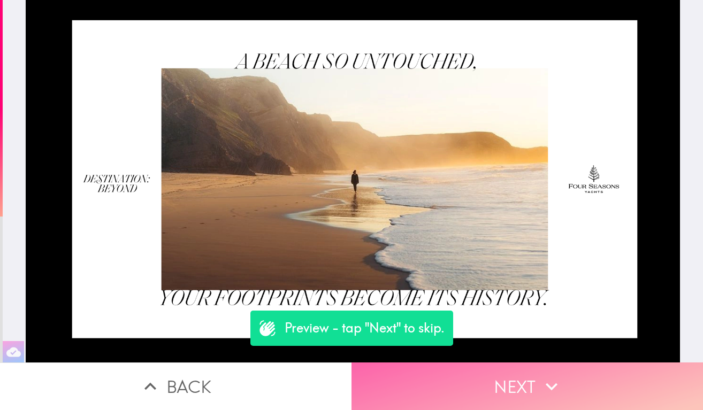
click at [466, 379] on button "Next" at bounding box center [526, 387] width 351 height 48
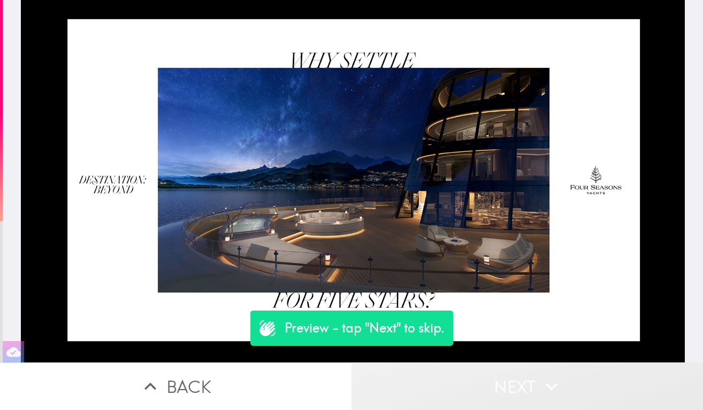
click at [466, 379] on button "Next" at bounding box center [526, 387] width 351 height 48
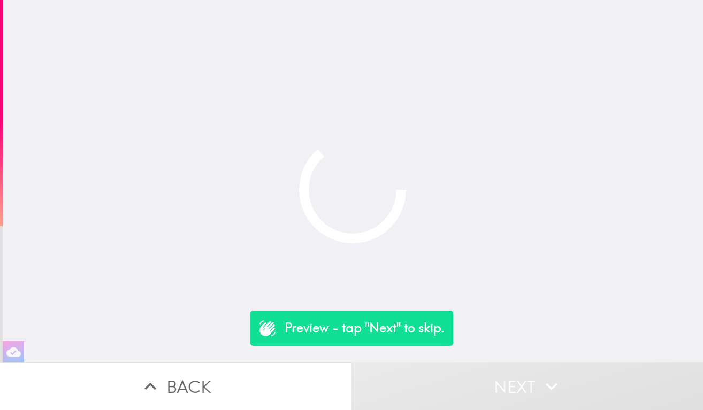
click at [466, 379] on button "Next" at bounding box center [526, 387] width 351 height 48
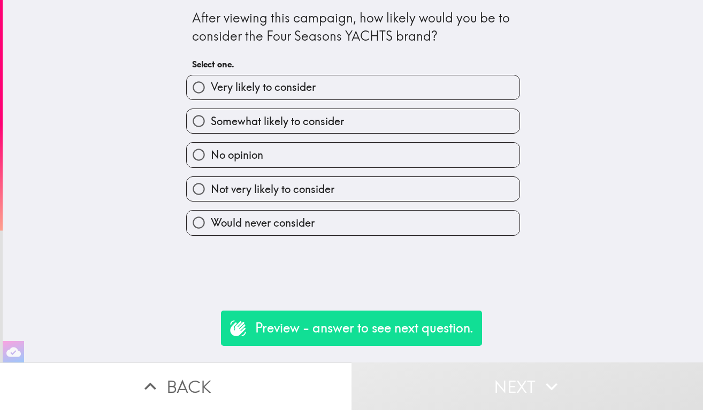
click at [466, 379] on button "Next" at bounding box center [526, 387] width 351 height 48
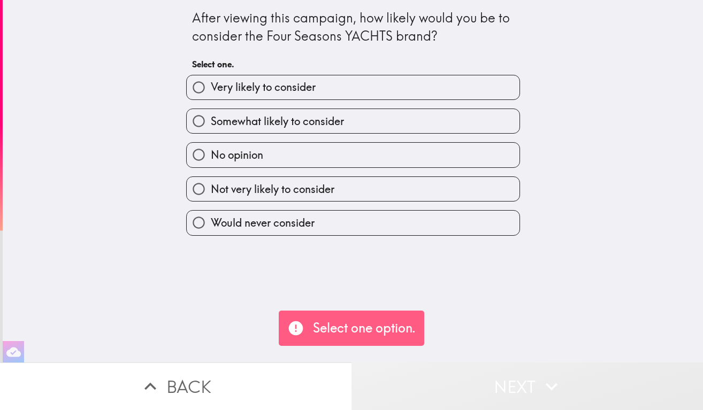
click at [467, 382] on button "Next" at bounding box center [526, 387] width 351 height 48
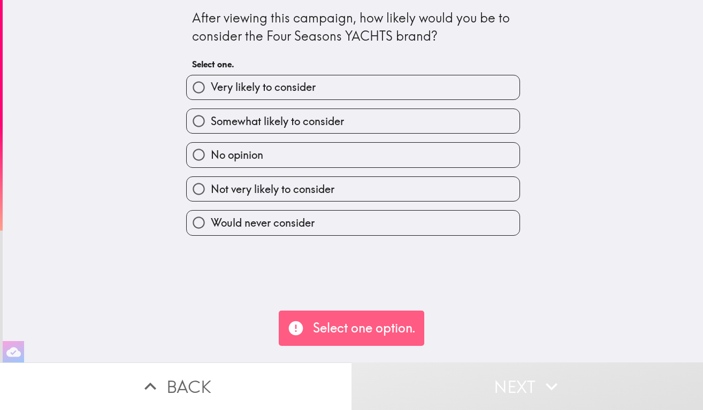
click at [317, 188] on span "Not very likely to consider" at bounding box center [273, 189] width 124 height 15
click at [211, 188] on input "Not very likely to consider" at bounding box center [199, 189] width 24 height 24
radio input "true"
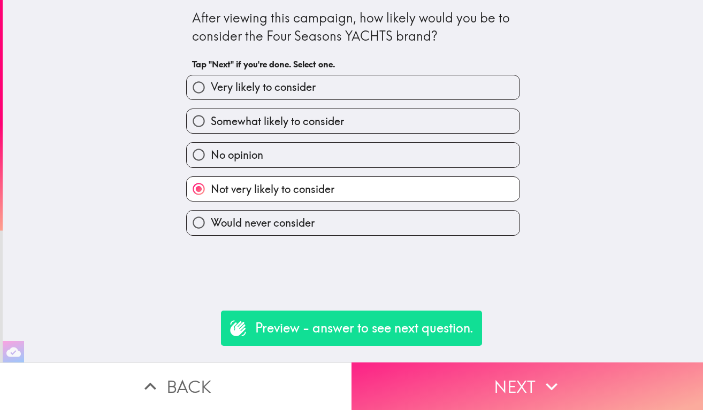
click at [452, 390] on button "Next" at bounding box center [526, 387] width 351 height 48
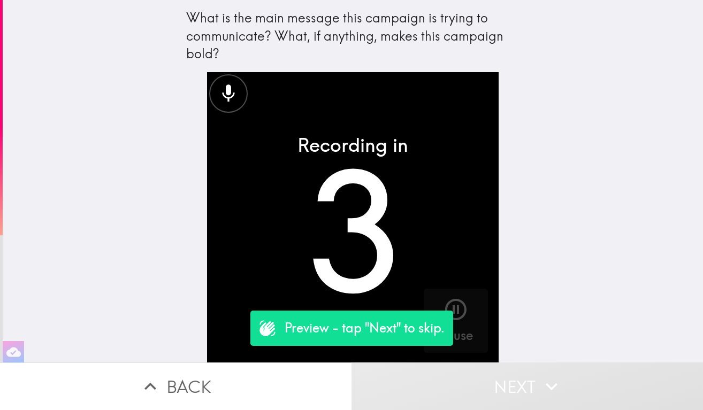
click at [486, 394] on button "Next" at bounding box center [526, 387] width 351 height 48
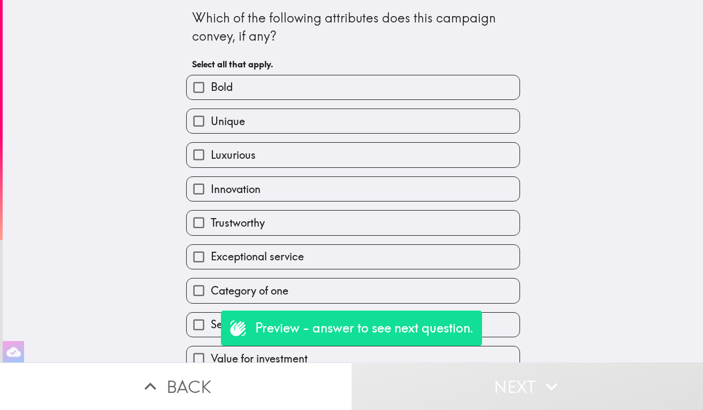
click at [396, 141] on div "Luxurious" at bounding box center [349, 151] width 342 height 34
click at [396, 153] on label "Luxurious" at bounding box center [353, 155] width 333 height 24
click at [211, 153] on input "Luxurious" at bounding box center [199, 155] width 24 height 24
checkbox input "true"
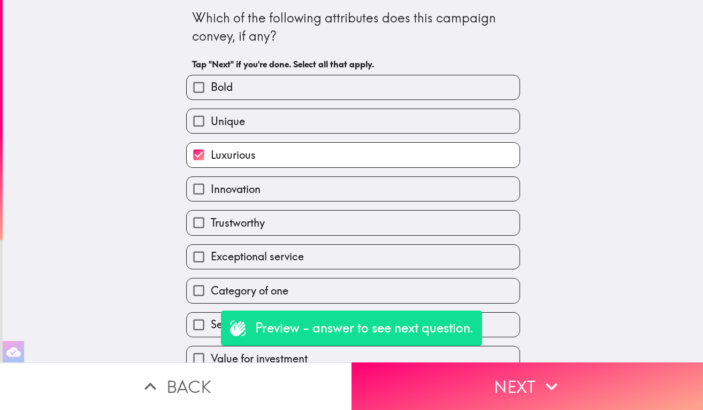
click at [396, 185] on label "Innovation" at bounding box center [353, 189] width 333 height 24
click at [211, 185] on input "Innovation" at bounding box center [199, 189] width 24 height 24
checkbox input "true"
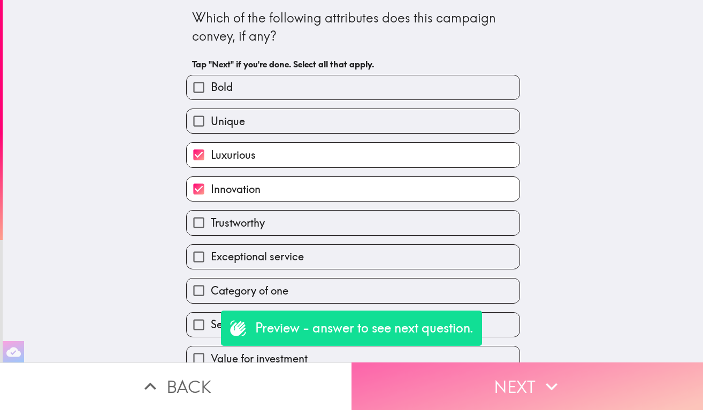
click at [483, 382] on button "Next" at bounding box center [526, 387] width 351 height 48
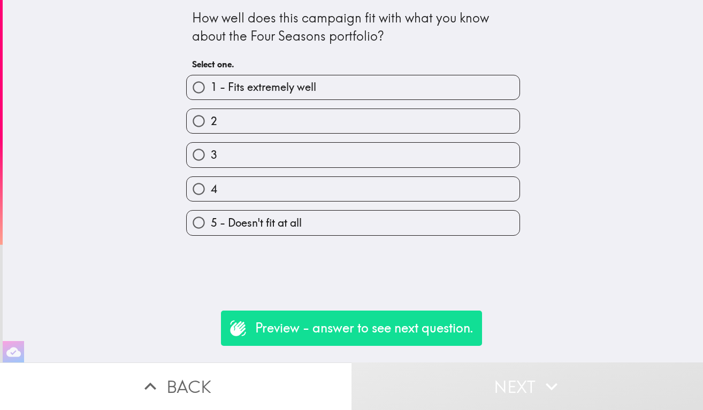
click at [424, 178] on label "4" at bounding box center [353, 189] width 333 height 24
click at [211, 178] on input "4" at bounding box center [199, 189] width 24 height 24
radio input "true"
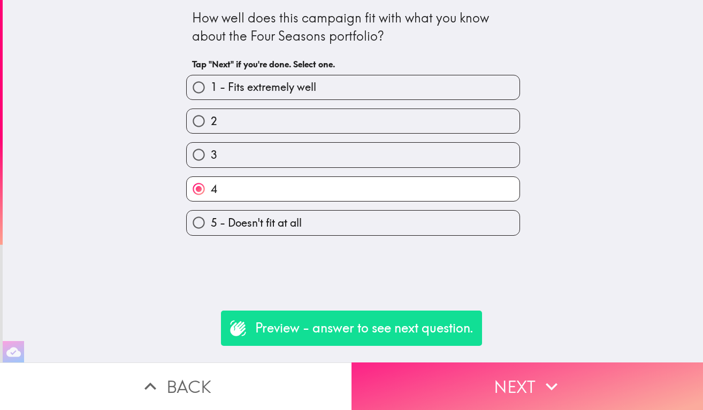
click at [531, 385] on button "Next" at bounding box center [526, 387] width 351 height 48
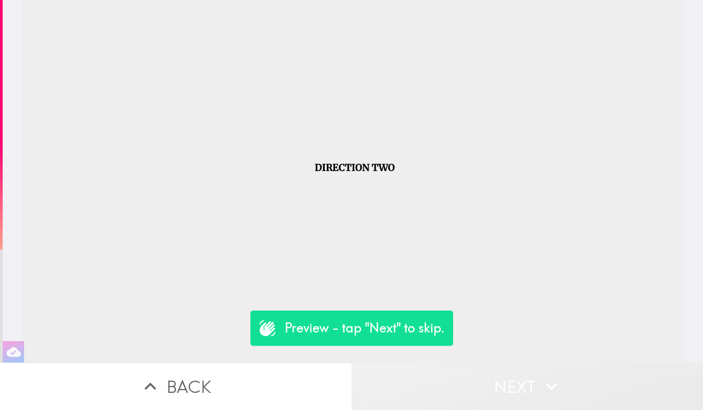
click at [493, 379] on button "Next" at bounding box center [526, 387] width 351 height 48
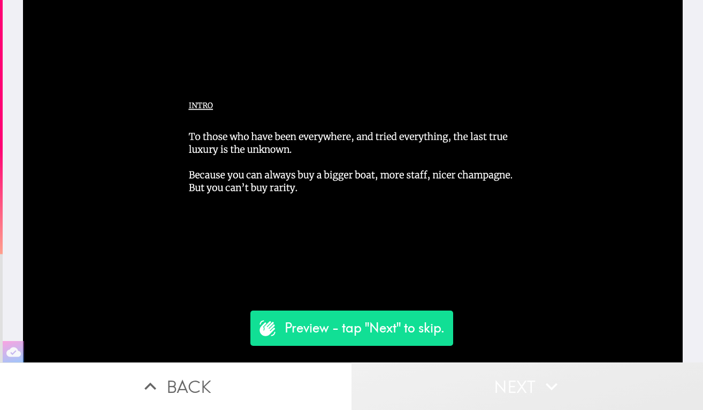
click at [493, 381] on button "Next" at bounding box center [526, 387] width 351 height 48
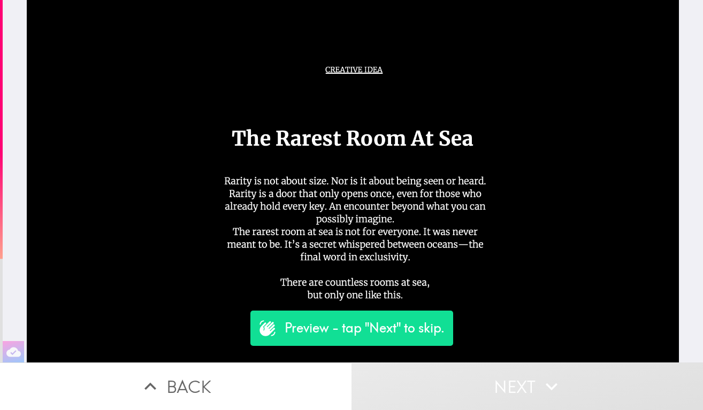
click at [493, 381] on button "Next" at bounding box center [526, 387] width 351 height 48
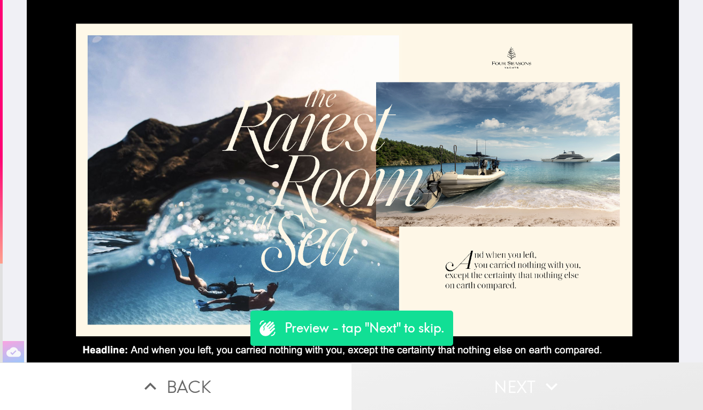
click at [493, 381] on button "Next" at bounding box center [526, 387] width 351 height 48
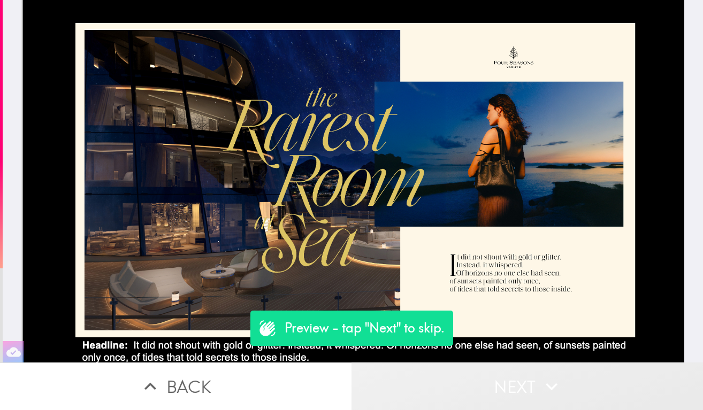
click at [493, 381] on button "Next" at bounding box center [526, 387] width 351 height 48
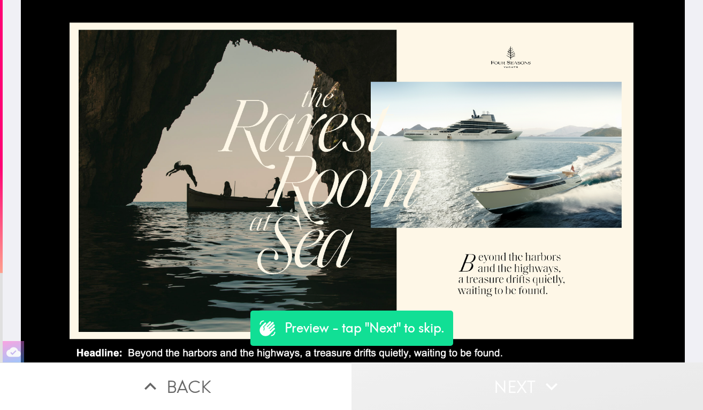
click at [493, 381] on button "Next" at bounding box center [526, 387] width 351 height 48
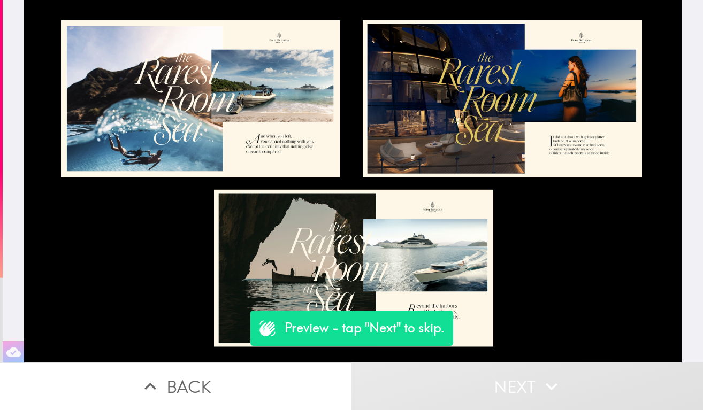
click at [493, 381] on button "Next" at bounding box center [526, 387] width 351 height 48
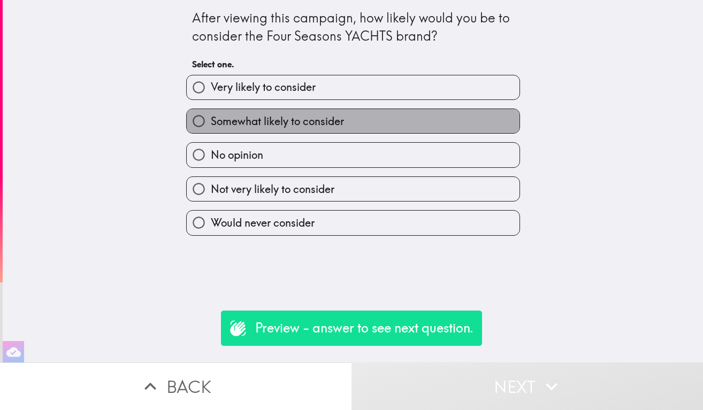
click at [385, 126] on label "Somewhat likely to consider" at bounding box center [353, 121] width 333 height 24
click at [211, 126] on input "Somewhat likely to consider" at bounding box center [199, 121] width 24 height 24
radio input "true"
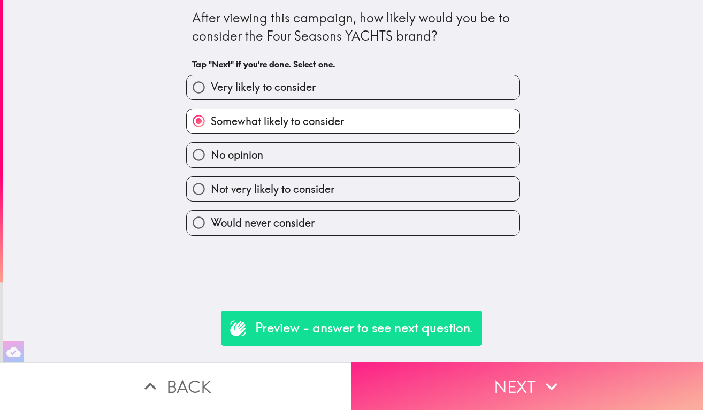
click at [511, 390] on button "Next" at bounding box center [526, 387] width 351 height 48
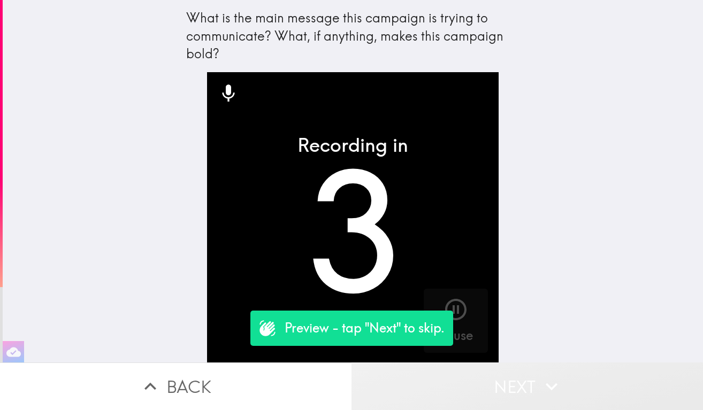
click at [492, 387] on button "Next" at bounding box center [526, 387] width 351 height 48
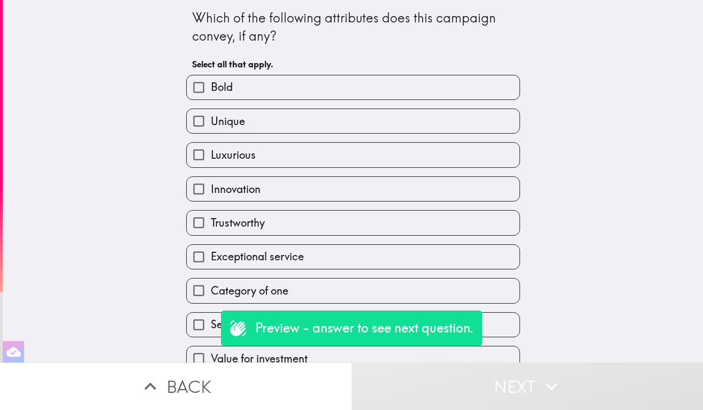
click at [369, 162] on label "Luxurious" at bounding box center [353, 155] width 333 height 24
click at [211, 162] on input "Luxurious" at bounding box center [199, 155] width 24 height 24
checkbox input "true"
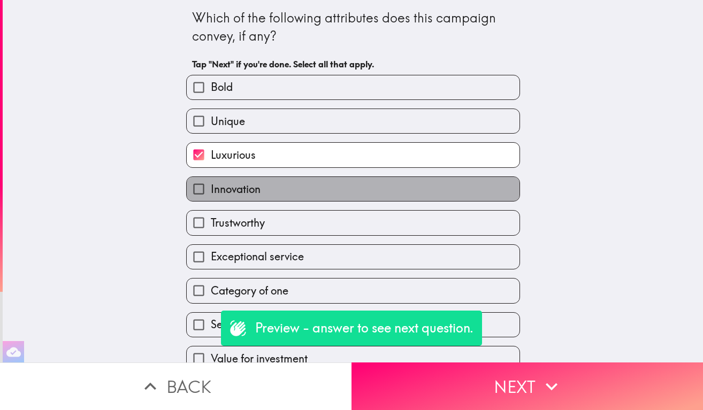
click at [369, 190] on label "Innovation" at bounding box center [353, 189] width 333 height 24
click at [211, 190] on input "Innovation" at bounding box center [199, 189] width 24 height 24
checkbox input "true"
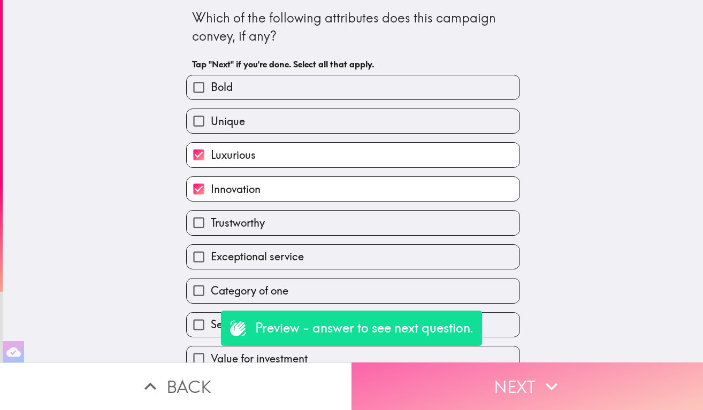
click at [475, 383] on button "Next" at bounding box center [526, 387] width 351 height 48
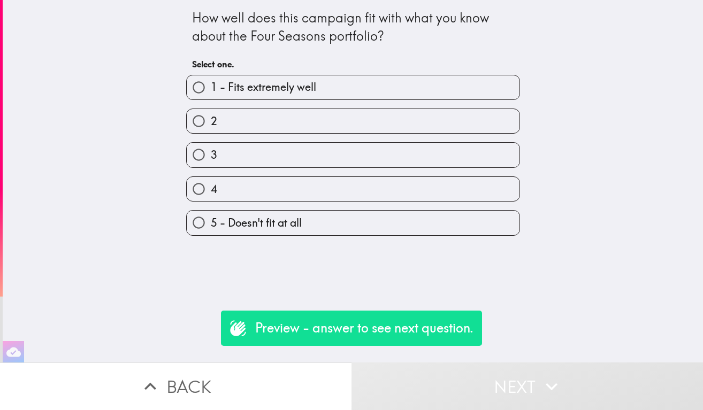
click at [380, 139] on div "3" at bounding box center [349, 151] width 342 height 34
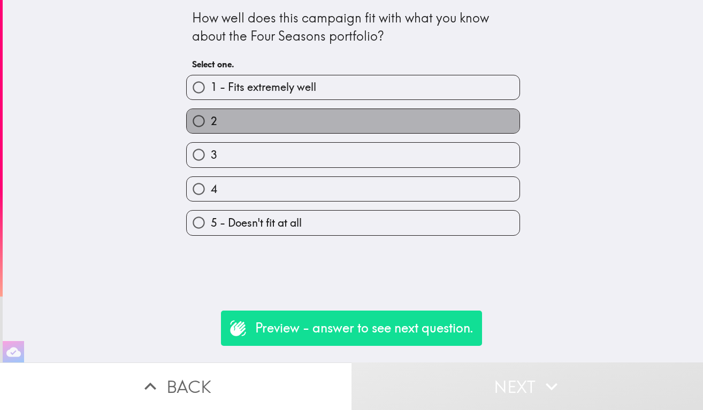
click at [376, 125] on label "2" at bounding box center [353, 121] width 333 height 24
click at [211, 125] on input "2" at bounding box center [199, 121] width 24 height 24
radio input "true"
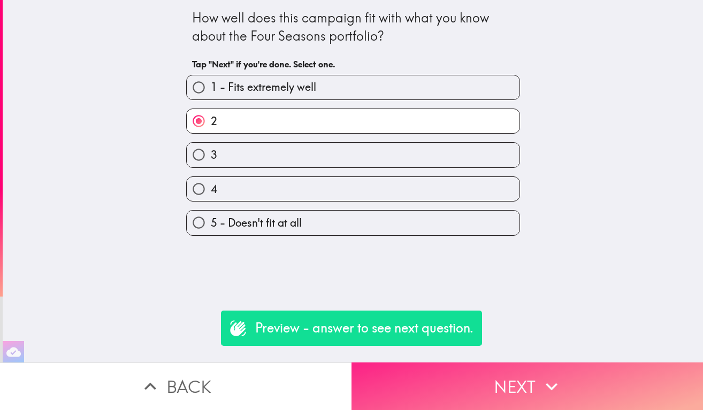
click at [508, 383] on button "Next" at bounding box center [526, 387] width 351 height 48
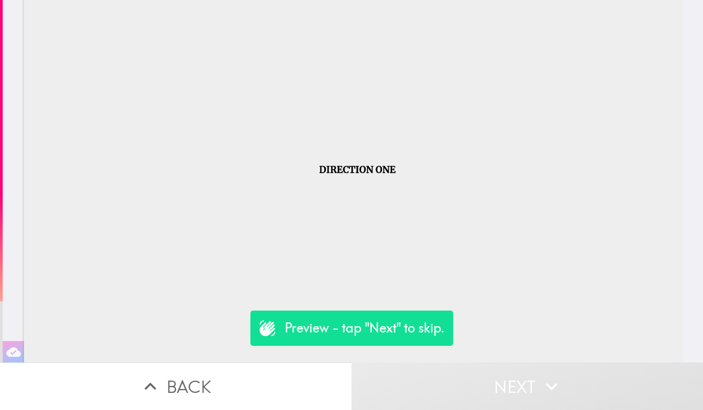
click at [497, 389] on button "Next" at bounding box center [526, 387] width 351 height 48
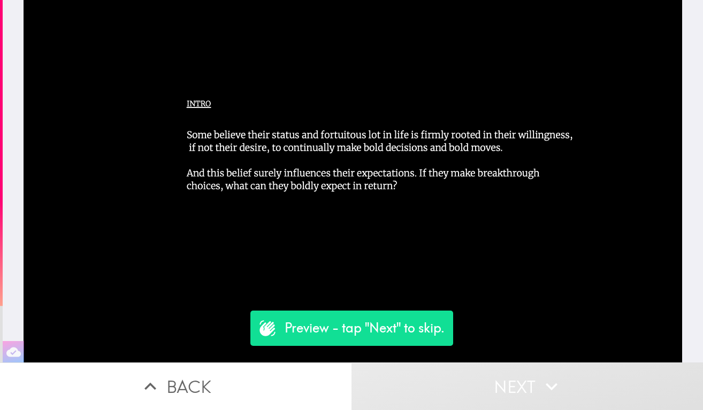
click at [495, 379] on button "Next" at bounding box center [526, 387] width 351 height 48
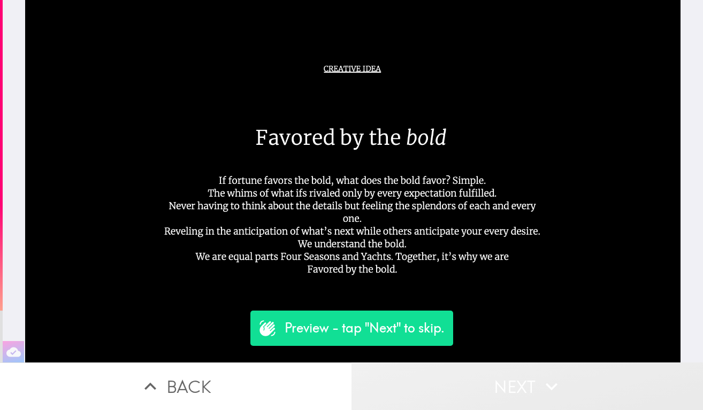
click at [495, 380] on button "Next" at bounding box center [526, 387] width 351 height 48
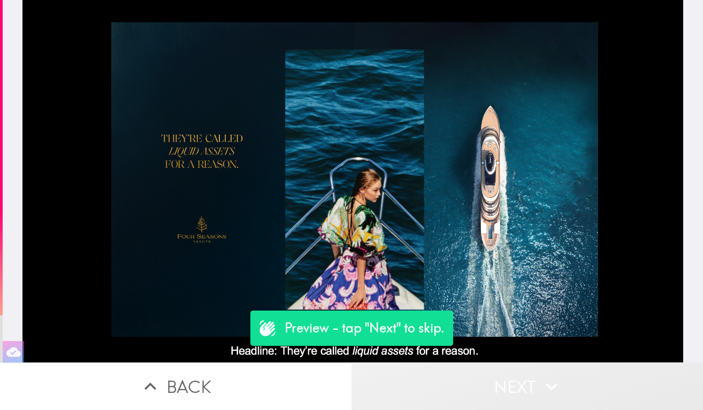
click at [495, 380] on button "Next" at bounding box center [526, 387] width 351 height 48
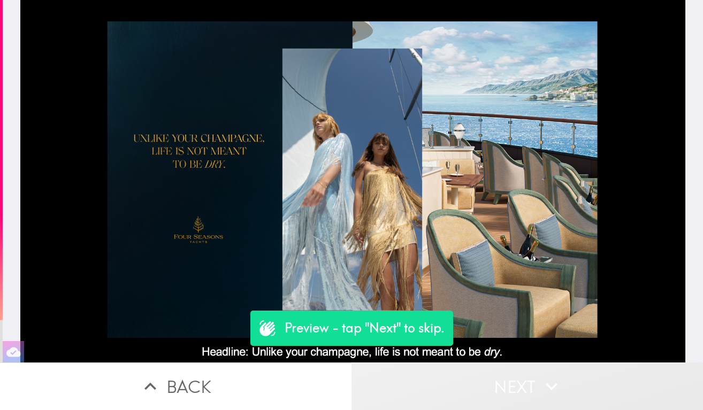
click at [495, 380] on button "Next" at bounding box center [526, 387] width 351 height 48
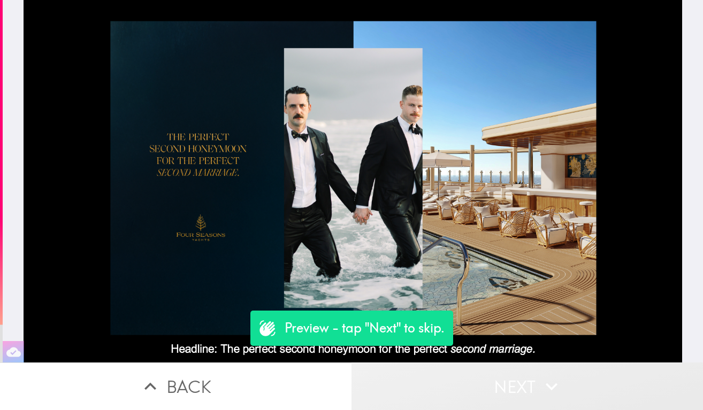
click at [495, 380] on button "Next" at bounding box center [526, 387] width 351 height 48
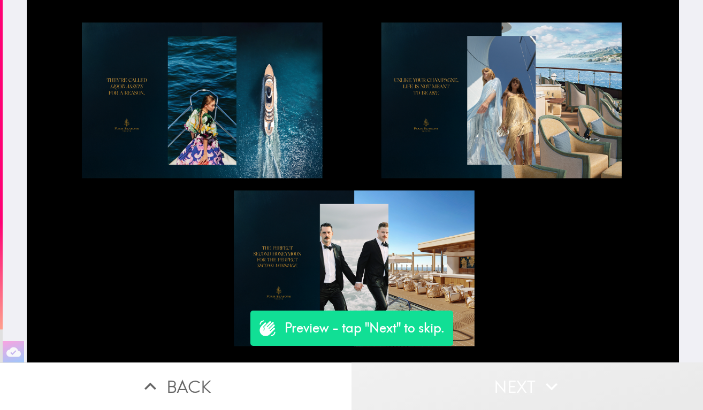
click at [495, 380] on button "Next" at bounding box center [526, 387] width 351 height 48
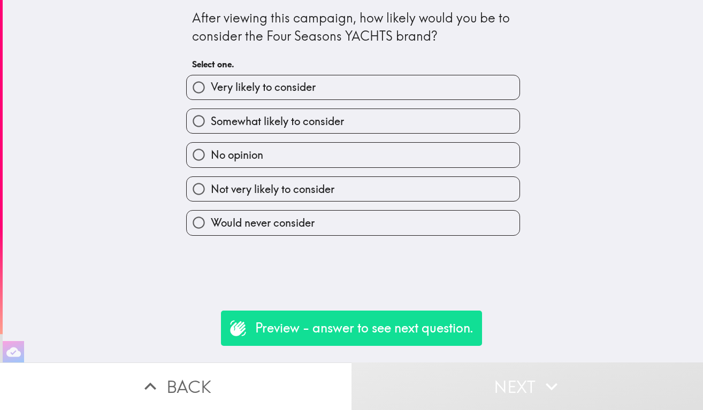
click at [403, 149] on label "No opinion" at bounding box center [353, 155] width 333 height 24
click at [211, 149] on input "No opinion" at bounding box center [199, 155] width 24 height 24
radio input "true"
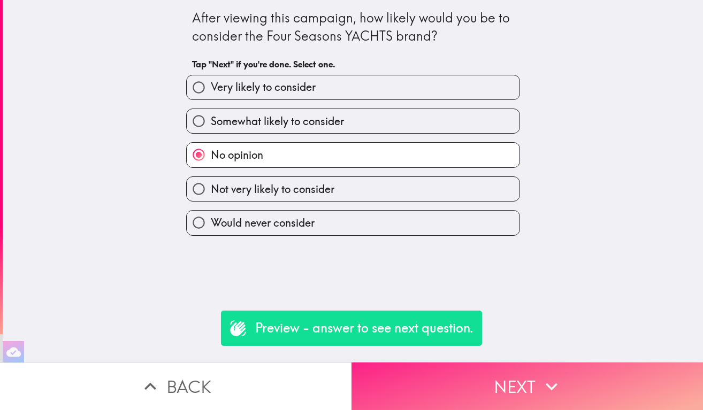
click at [495, 364] on button "Next" at bounding box center [526, 387] width 351 height 48
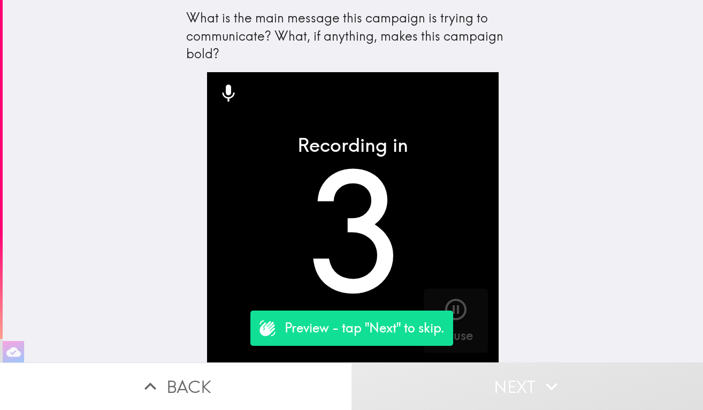
click at [514, 399] on button "Next" at bounding box center [526, 387] width 351 height 48
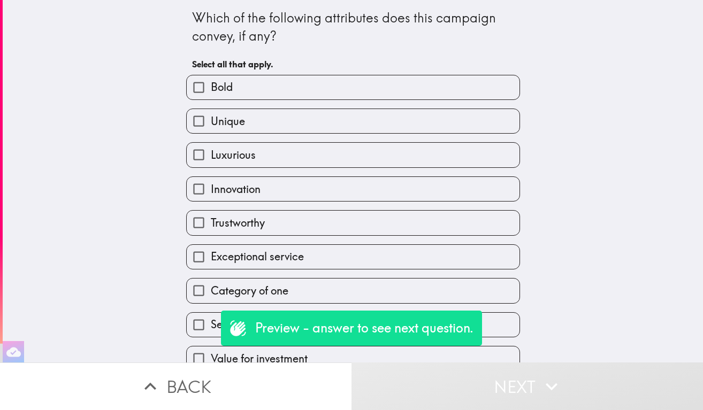
click at [430, 178] on label "Innovation" at bounding box center [353, 189] width 333 height 24
click at [211, 178] on input "Innovation" at bounding box center [199, 189] width 24 height 24
checkbox input "true"
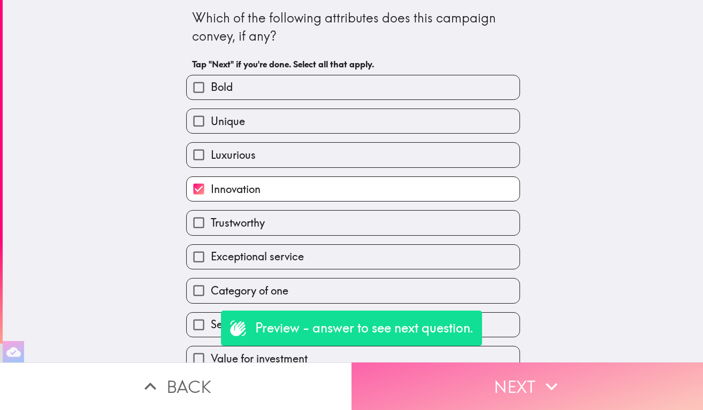
click at [496, 381] on button "Next" at bounding box center [526, 387] width 351 height 48
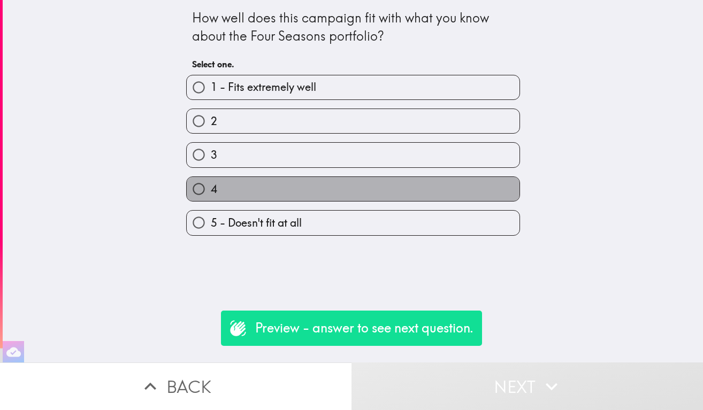
click at [411, 190] on label "4" at bounding box center [353, 189] width 333 height 24
click at [211, 190] on input "4" at bounding box center [199, 189] width 24 height 24
radio input "true"
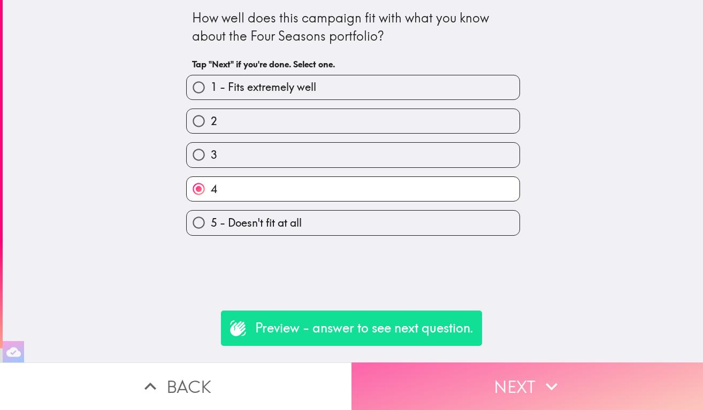
click at [511, 392] on button "Next" at bounding box center [526, 387] width 351 height 48
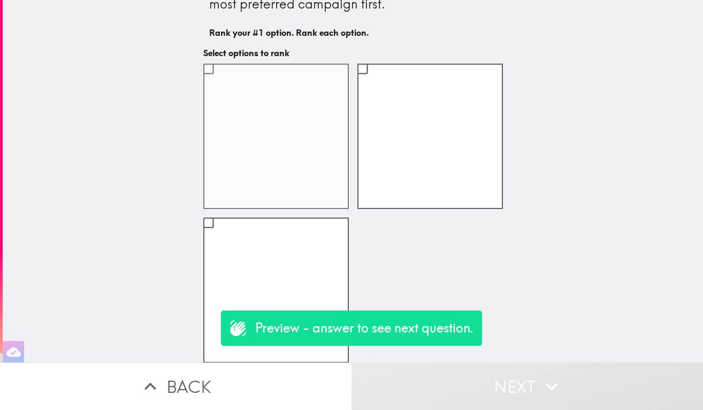
scroll to position [49, 0]
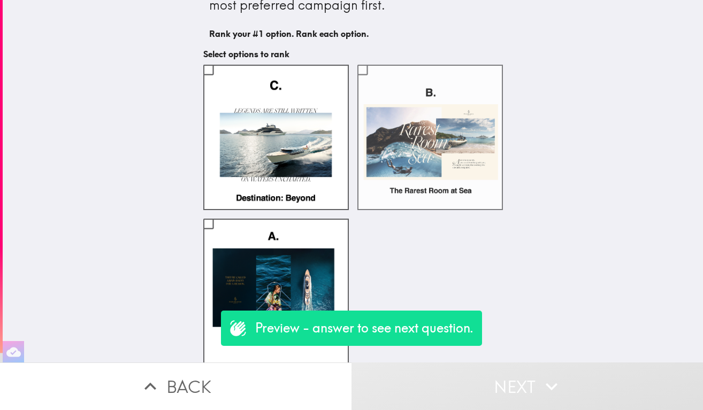
click at [411, 157] on label at bounding box center [429, 137] width 145 height 145
click at [374, 82] on input "checkbox" at bounding box center [362, 70] width 24 height 24
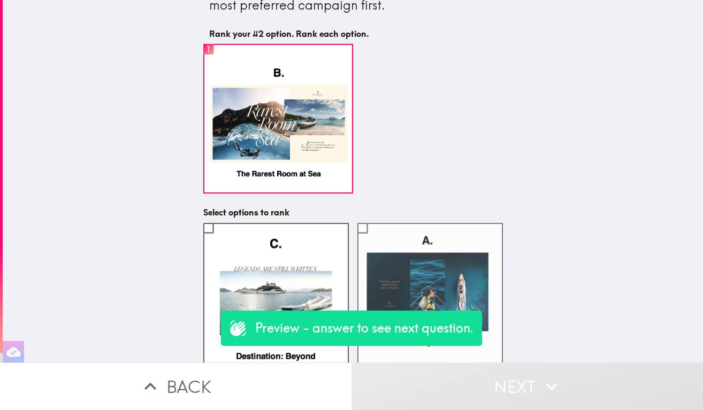
click at [422, 272] on label at bounding box center [429, 295] width 145 height 145
click at [374, 240] on input "checkbox" at bounding box center [362, 228] width 24 height 24
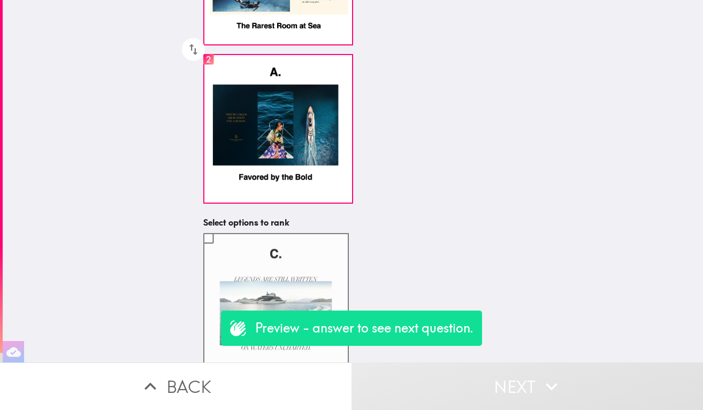
click at [312, 270] on label at bounding box center [275, 305] width 145 height 145
click at [220, 250] on input "checkbox" at bounding box center [208, 238] width 24 height 24
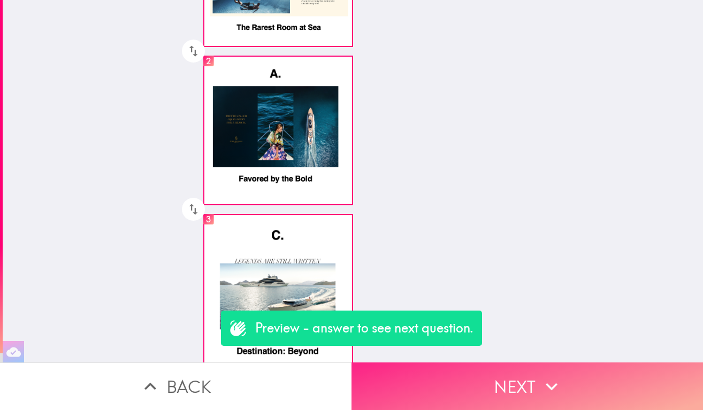
click at [533, 408] on button "Next" at bounding box center [526, 387] width 351 height 48
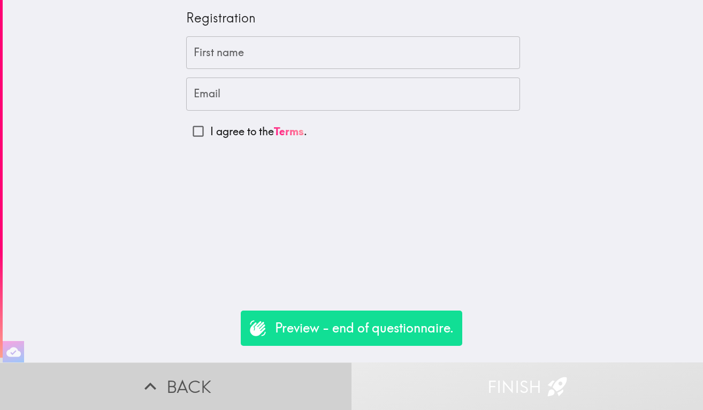
click at [203, 379] on button "Back" at bounding box center [175, 387] width 351 height 48
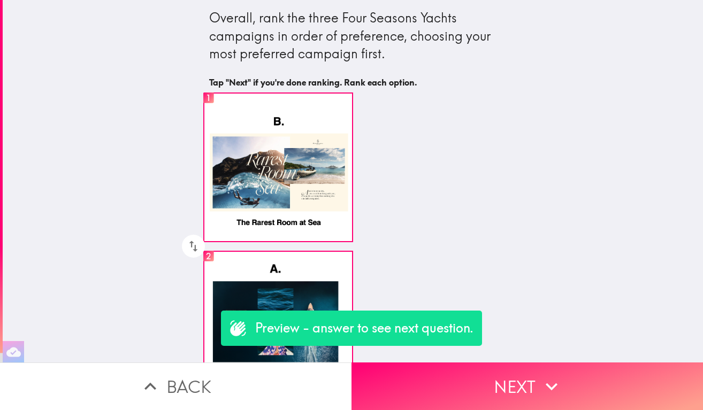
click at [203, 380] on button "Back" at bounding box center [175, 387] width 351 height 48
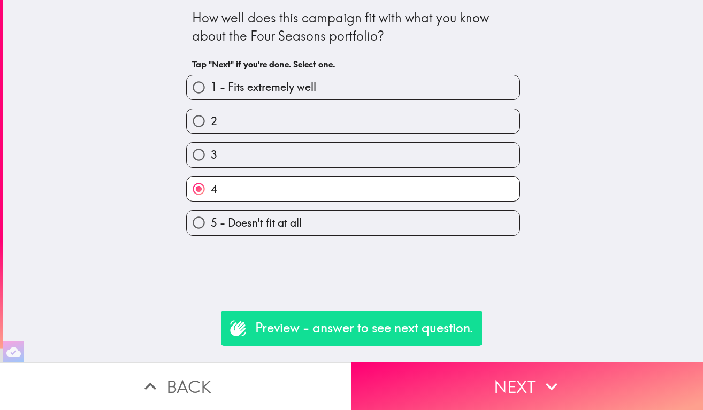
click at [203, 380] on button "Back" at bounding box center [175, 387] width 351 height 48
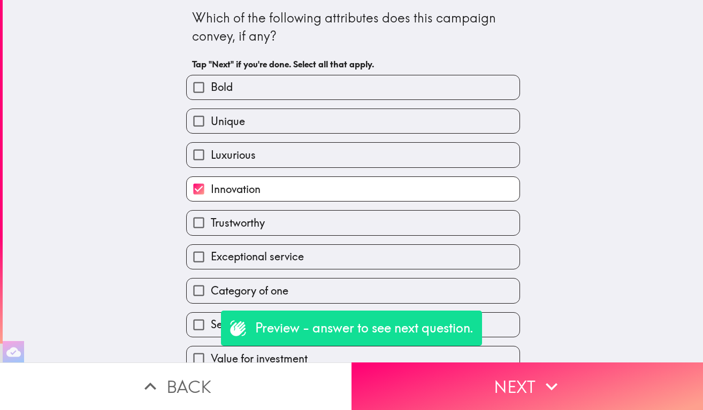
click at [203, 380] on button "Back" at bounding box center [175, 387] width 351 height 48
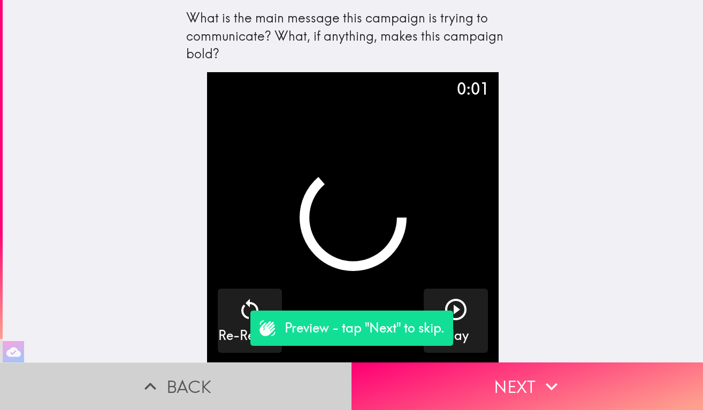
click at [203, 380] on button "Back" at bounding box center [175, 387] width 351 height 48
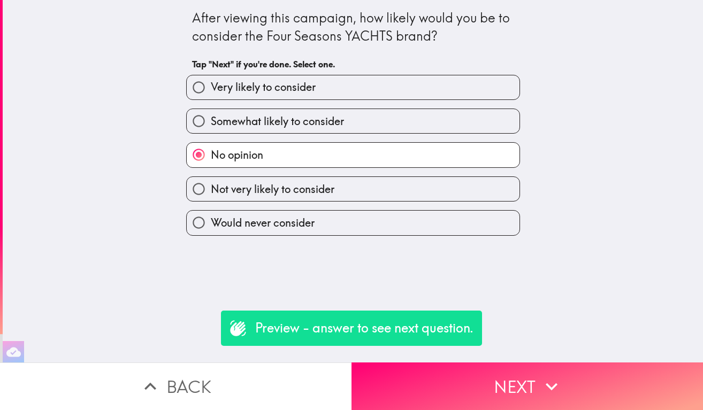
click at [203, 380] on button "Back" at bounding box center [175, 387] width 351 height 48
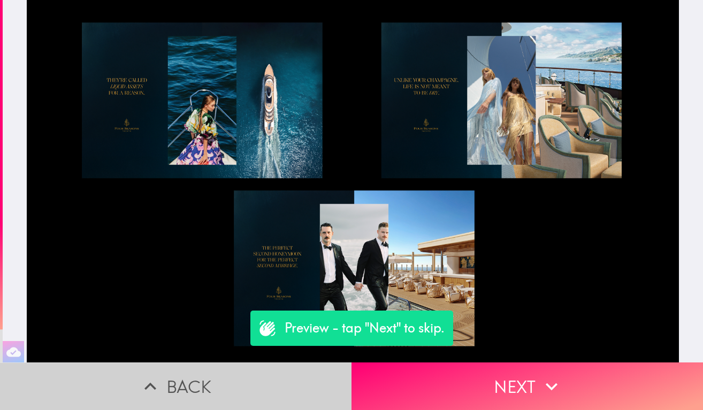
click at [203, 380] on button "Back" at bounding box center [175, 387] width 351 height 48
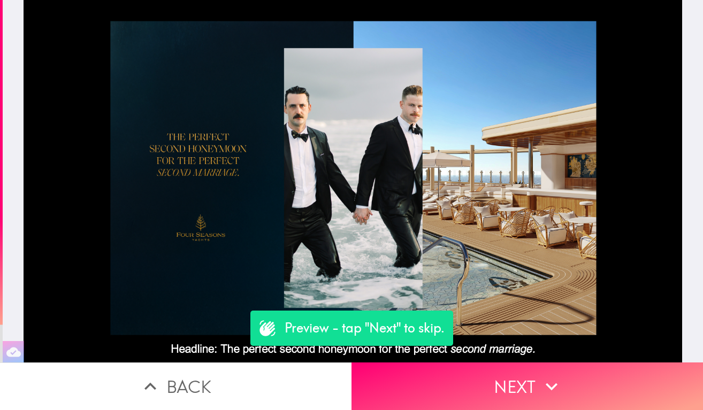
click at [203, 380] on button "Back" at bounding box center [175, 387] width 351 height 48
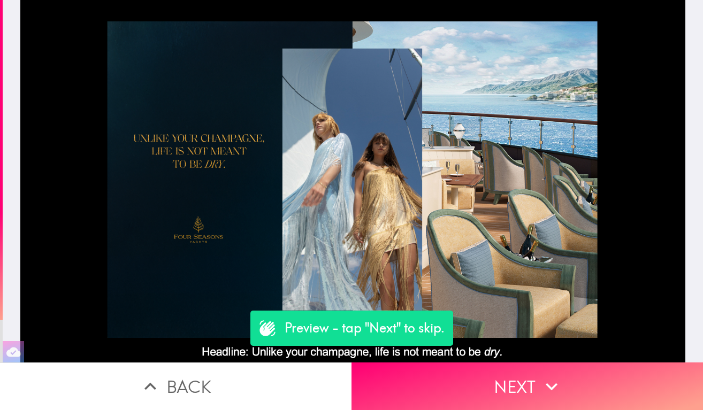
click at [203, 380] on button "Back" at bounding box center [175, 387] width 351 height 48
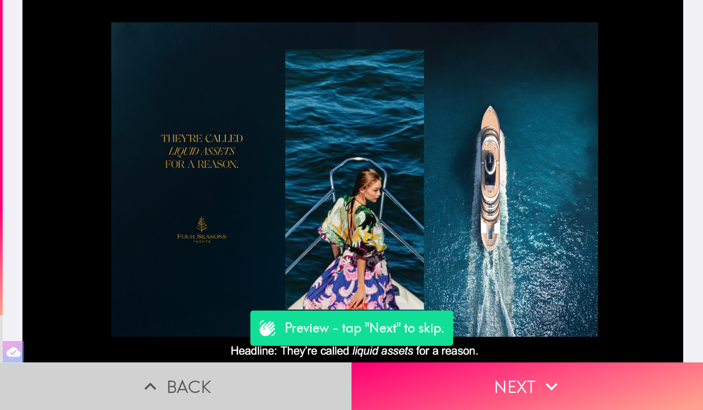
click at [203, 380] on button "Back" at bounding box center [175, 387] width 351 height 48
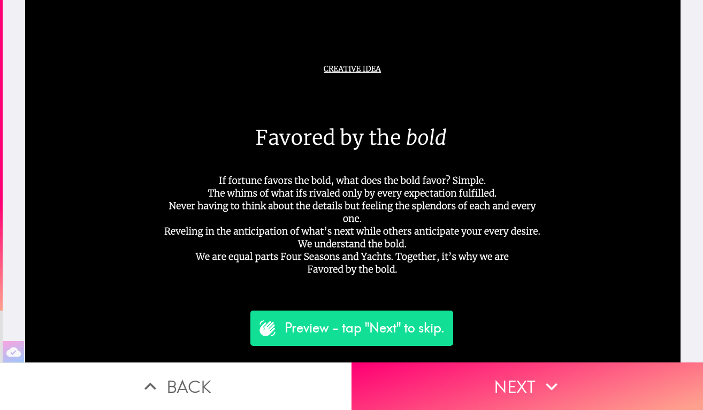
click at [203, 380] on button "Back" at bounding box center [175, 387] width 351 height 48
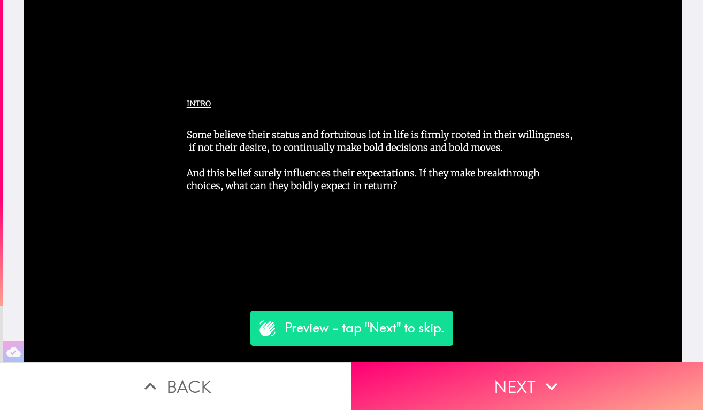
click at [203, 380] on button "Back" at bounding box center [175, 387] width 351 height 48
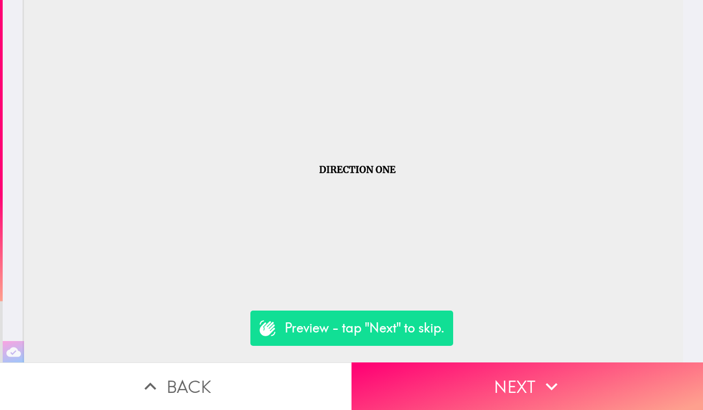
click at [203, 380] on button "Back" at bounding box center [175, 387] width 351 height 48
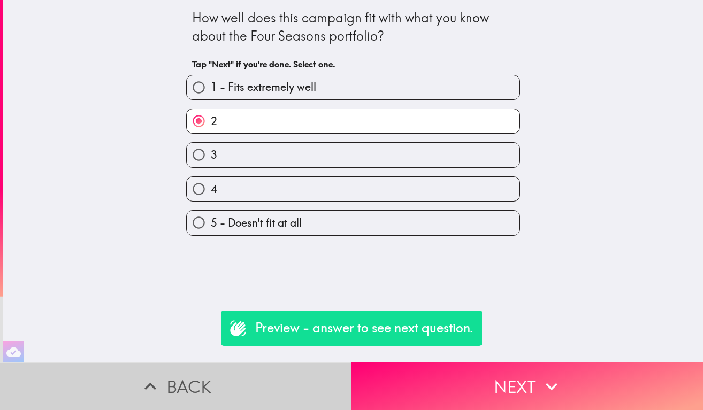
click at [203, 380] on button "Back" at bounding box center [175, 387] width 351 height 48
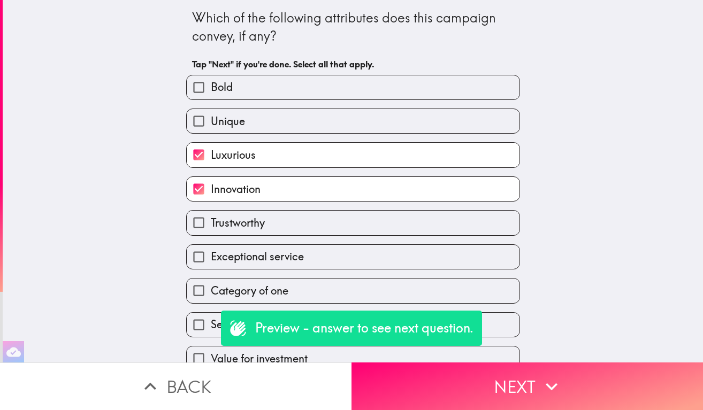
click at [203, 380] on button "Back" at bounding box center [175, 387] width 351 height 48
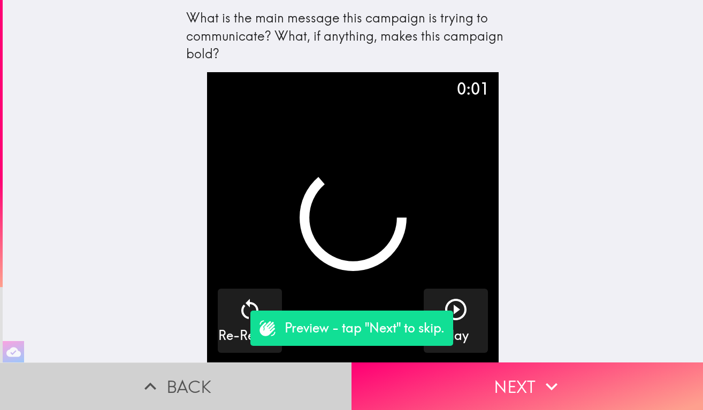
click at [203, 380] on button "Back" at bounding box center [175, 387] width 351 height 48
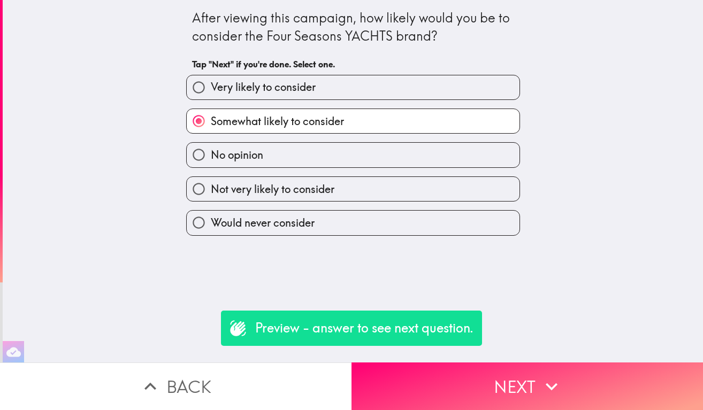
click at [203, 380] on button "Back" at bounding box center [175, 387] width 351 height 48
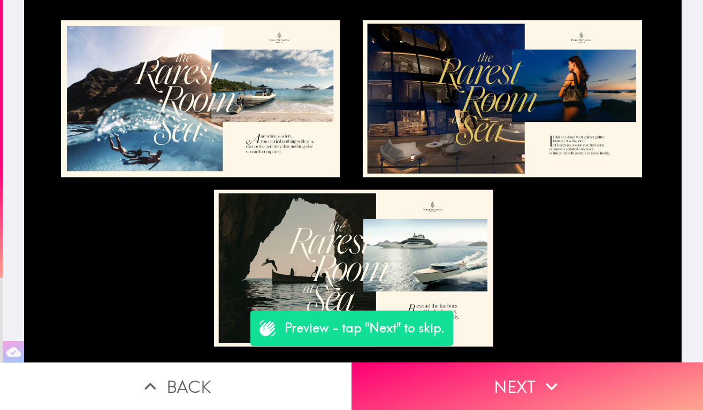
click at [203, 380] on button "Back" at bounding box center [175, 387] width 351 height 48
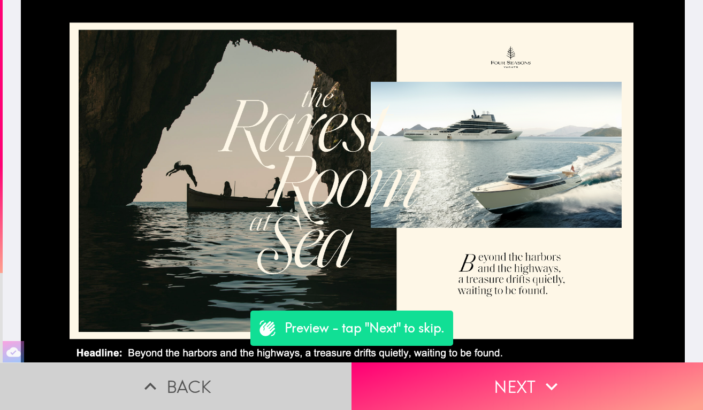
click at [203, 380] on button "Back" at bounding box center [175, 387] width 351 height 48
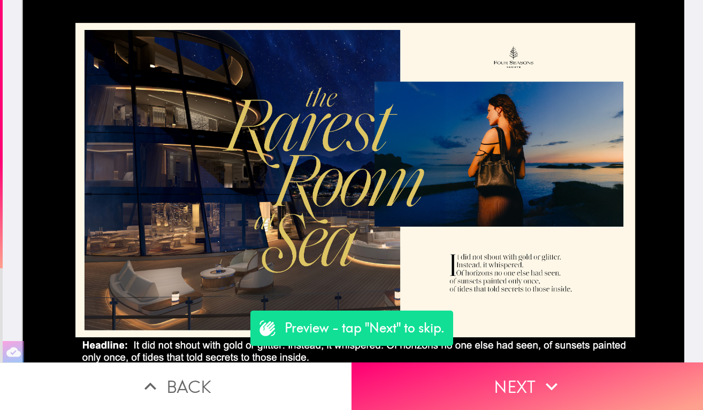
click at [203, 380] on button "Back" at bounding box center [175, 387] width 351 height 48
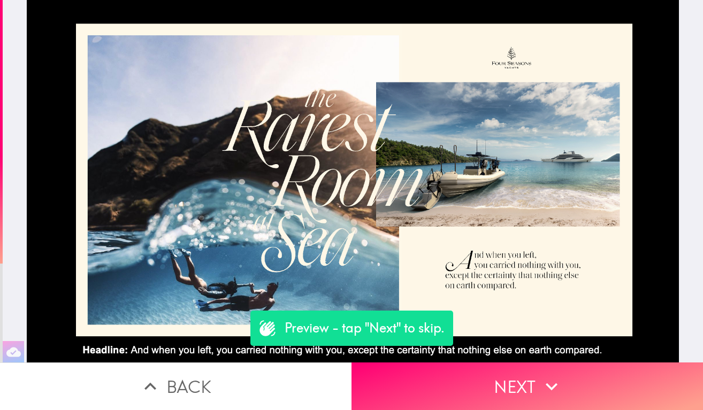
click at [203, 380] on button "Back" at bounding box center [175, 387] width 351 height 48
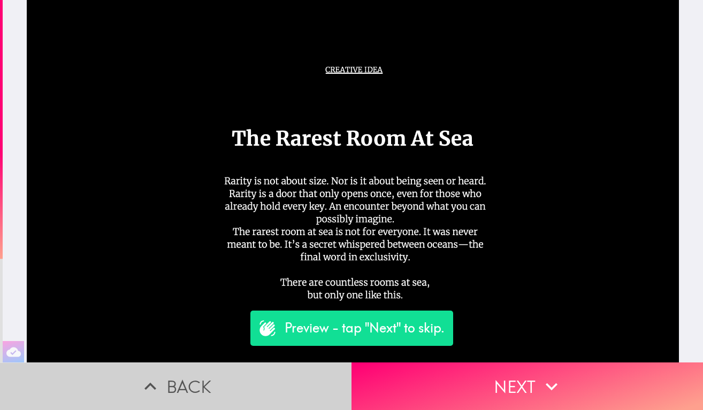
click at [203, 380] on button "Back" at bounding box center [175, 387] width 351 height 48
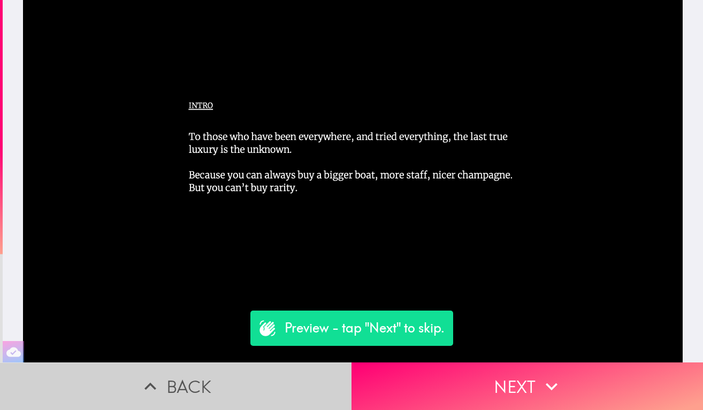
click at [203, 380] on button "Back" at bounding box center [175, 387] width 351 height 48
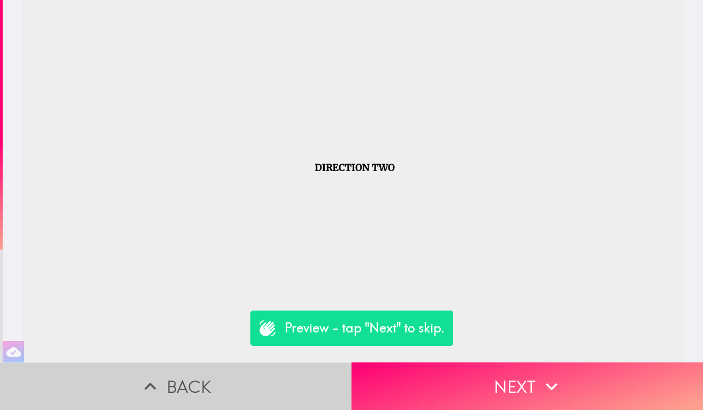
click at [203, 380] on button "Back" at bounding box center [175, 387] width 351 height 48
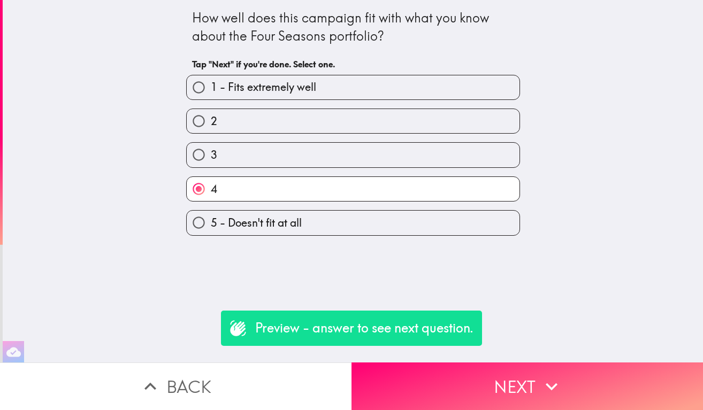
click at [203, 380] on button "Back" at bounding box center [175, 387] width 351 height 48
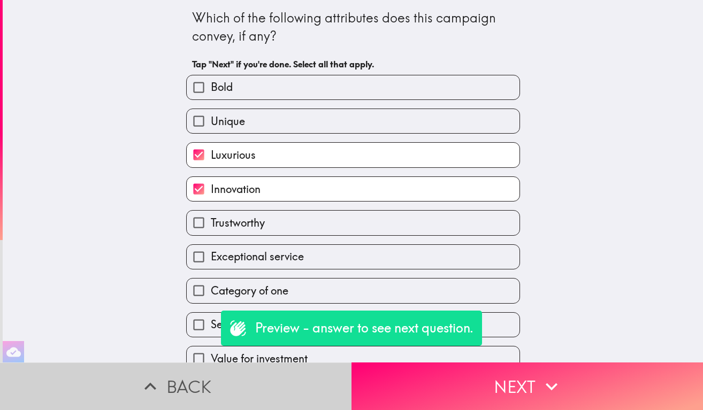
click at [203, 380] on button "Back" at bounding box center [175, 387] width 351 height 48
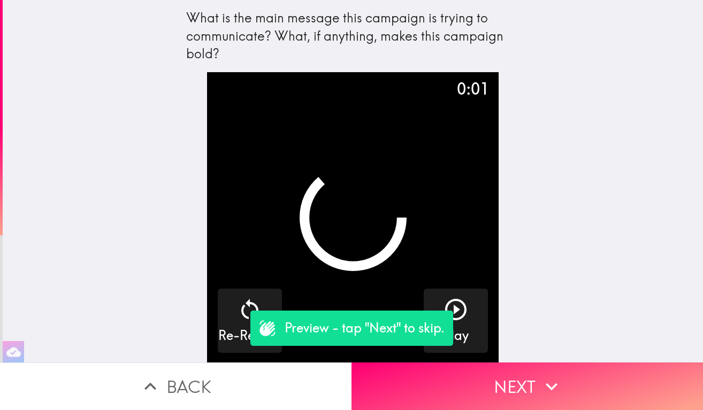
click at [203, 380] on button "Back" at bounding box center [175, 387] width 351 height 48
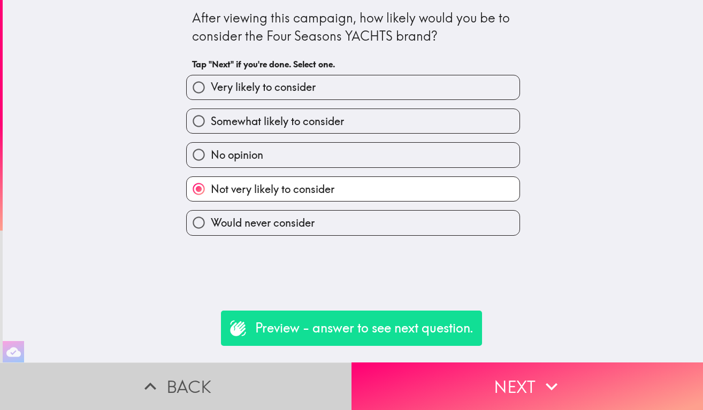
click at [203, 380] on button "Back" at bounding box center [175, 387] width 351 height 48
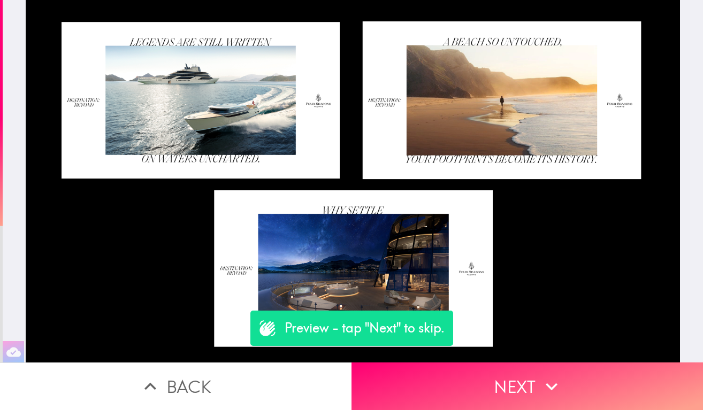
click at [203, 380] on button "Back" at bounding box center [175, 387] width 351 height 48
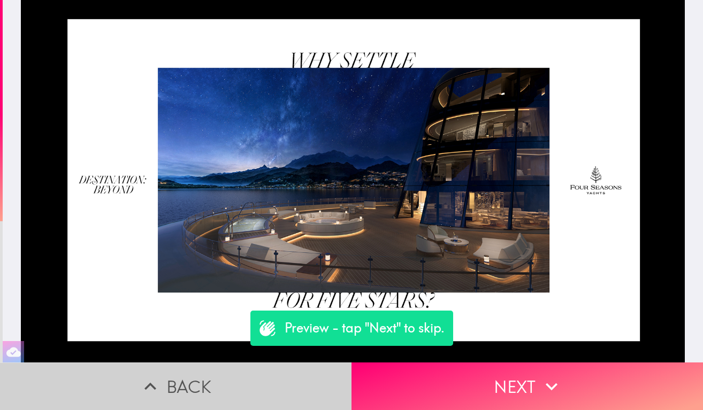
click at [203, 380] on button "Back" at bounding box center [175, 387] width 351 height 48
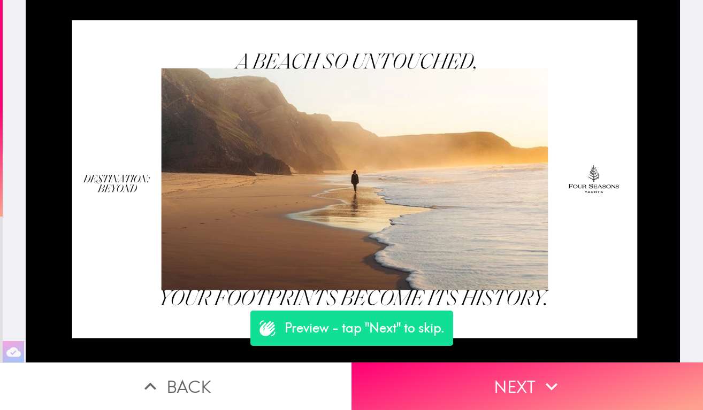
click at [203, 380] on button "Back" at bounding box center [175, 387] width 351 height 48
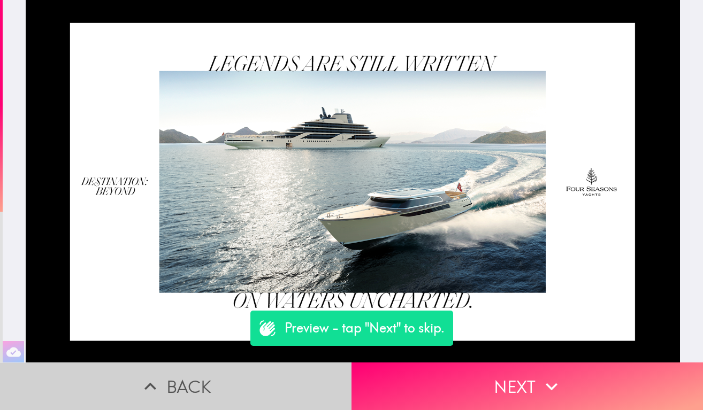
click at [203, 380] on button "Back" at bounding box center [175, 387] width 351 height 48
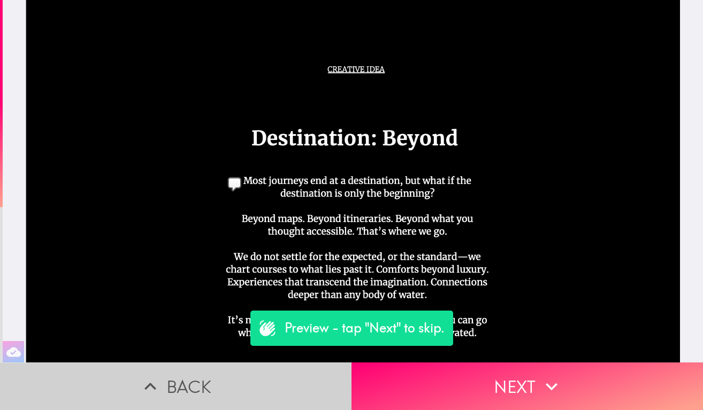
click at [201, 381] on button "Back" at bounding box center [175, 387] width 351 height 48
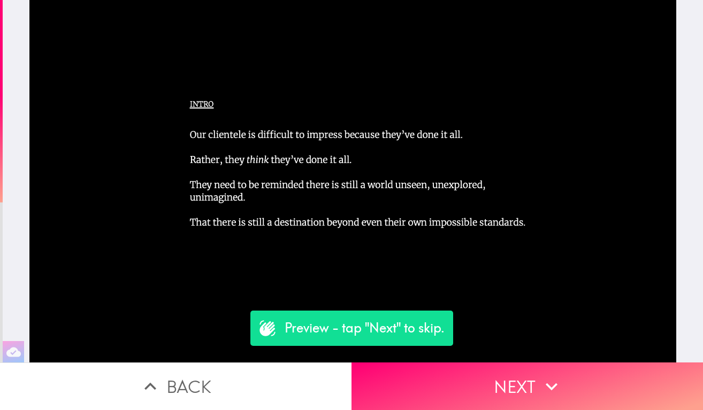
click at [201, 381] on button "Back" at bounding box center [175, 387] width 351 height 48
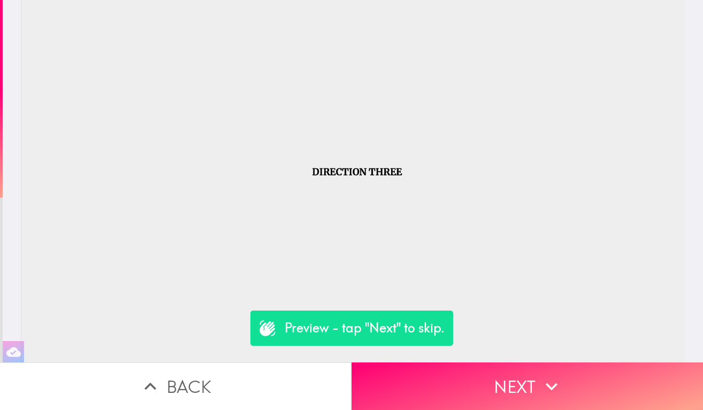
click at [201, 381] on button "Back" at bounding box center [175, 387] width 351 height 48
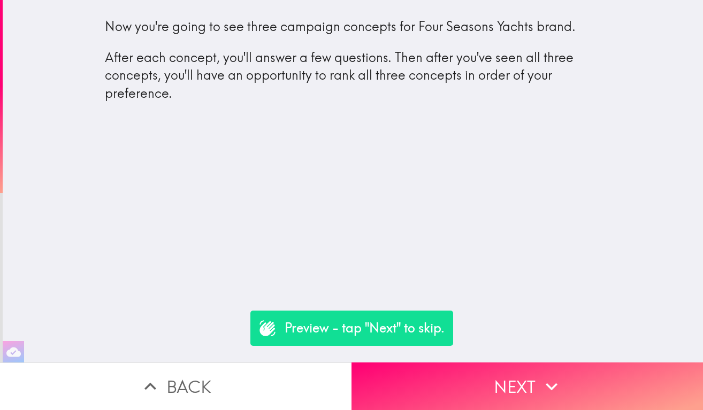
click at [201, 381] on button "Back" at bounding box center [175, 387] width 351 height 48
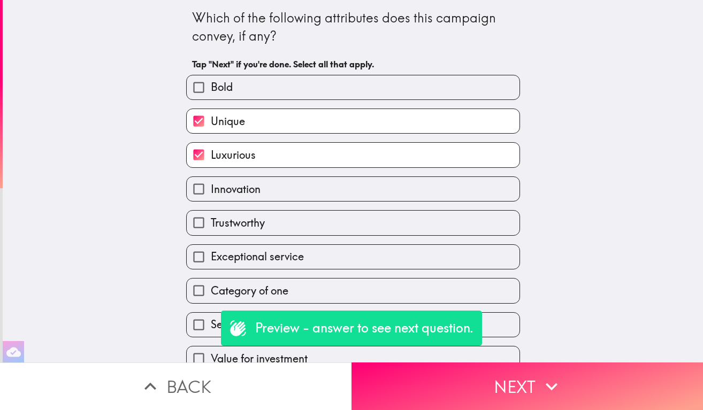
click at [201, 381] on button "Back" at bounding box center [175, 387] width 351 height 48
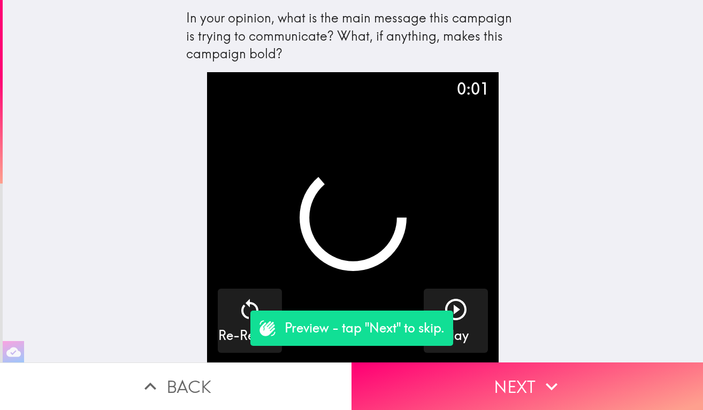
click at [201, 381] on button "Back" at bounding box center [175, 387] width 351 height 48
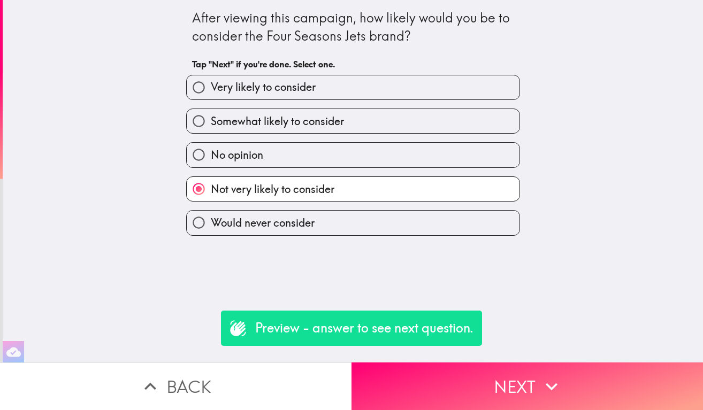
click at [201, 381] on button "Back" at bounding box center [175, 387] width 351 height 48
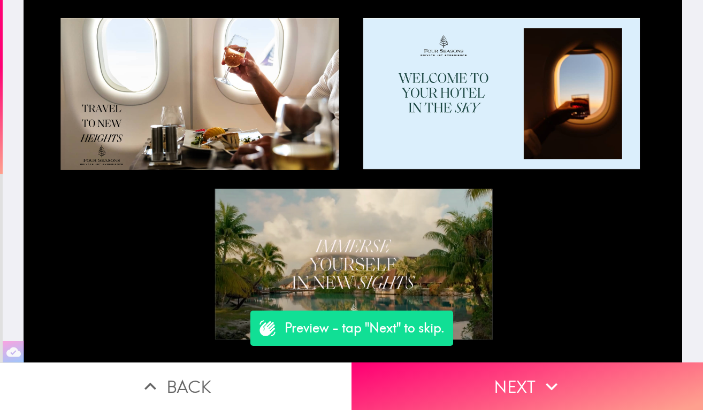
click at [201, 381] on button "Back" at bounding box center [175, 387] width 351 height 48
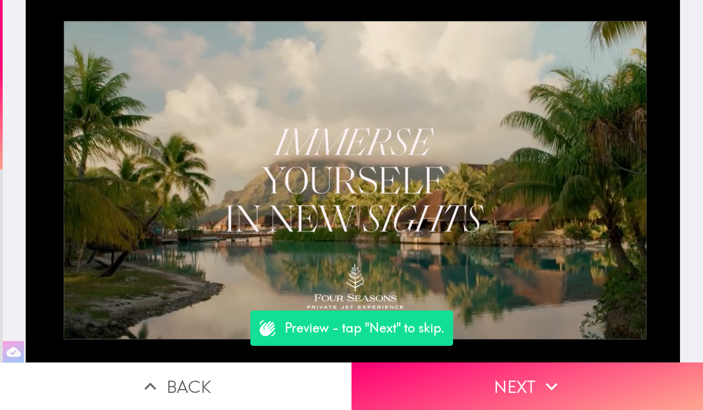
click at [201, 381] on button "Back" at bounding box center [175, 387] width 351 height 48
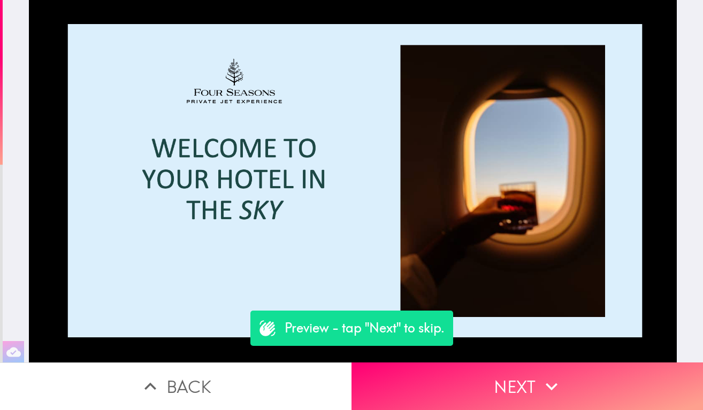
click at [201, 381] on button "Back" at bounding box center [175, 387] width 351 height 48
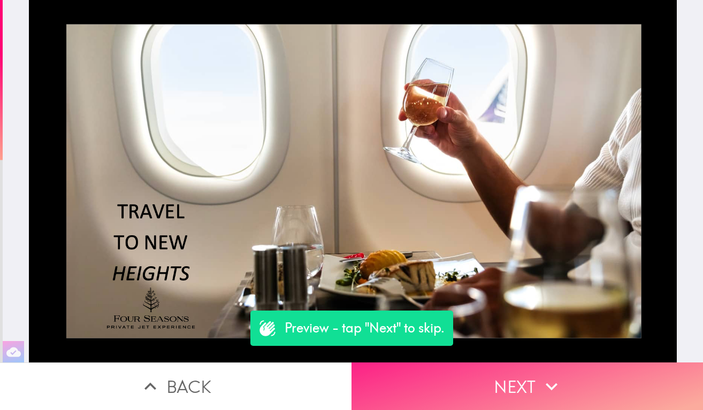
click at [470, 376] on button "Next" at bounding box center [526, 387] width 351 height 48
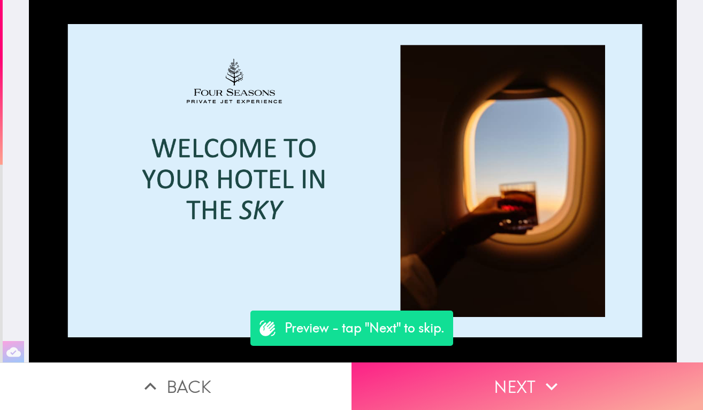
click at [470, 376] on button "Next" at bounding box center [526, 387] width 351 height 48
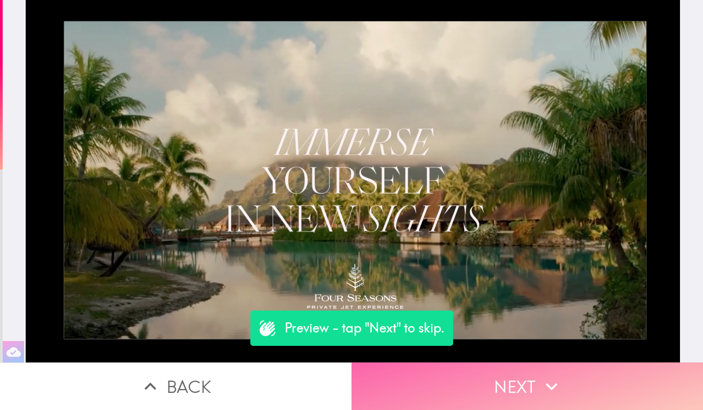
click at [470, 376] on button "Next" at bounding box center [526, 387] width 351 height 48
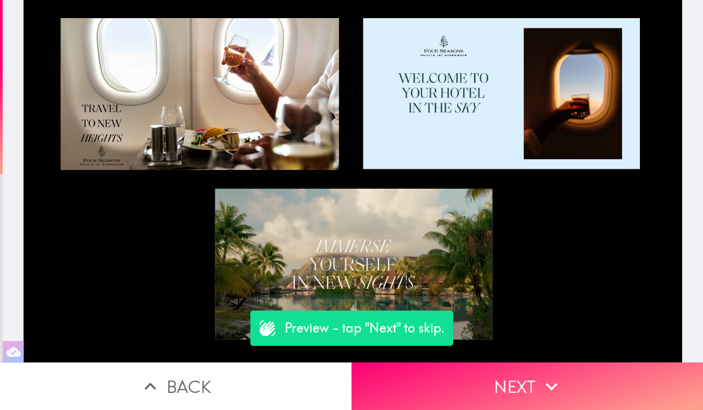
click at [167, 386] on button "Back" at bounding box center [175, 387] width 351 height 48
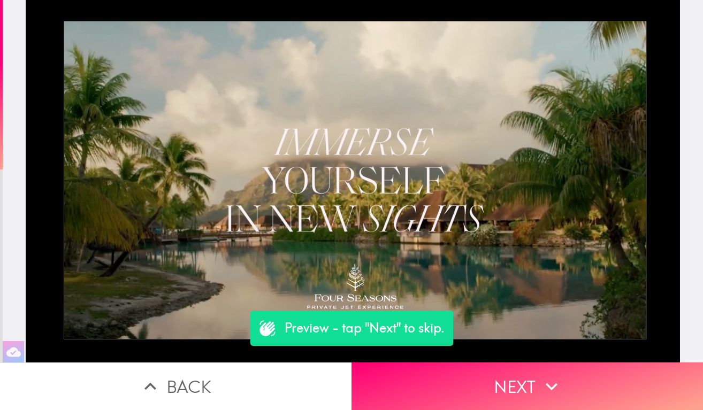
click at [167, 386] on button "Back" at bounding box center [175, 387] width 351 height 48
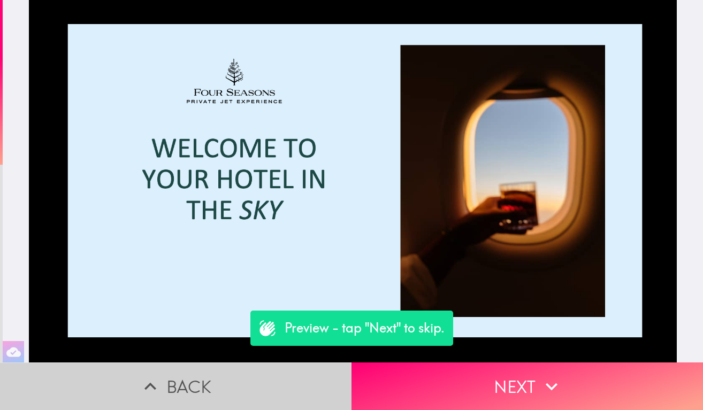
click at [167, 386] on button "Back" at bounding box center [175, 387] width 351 height 48
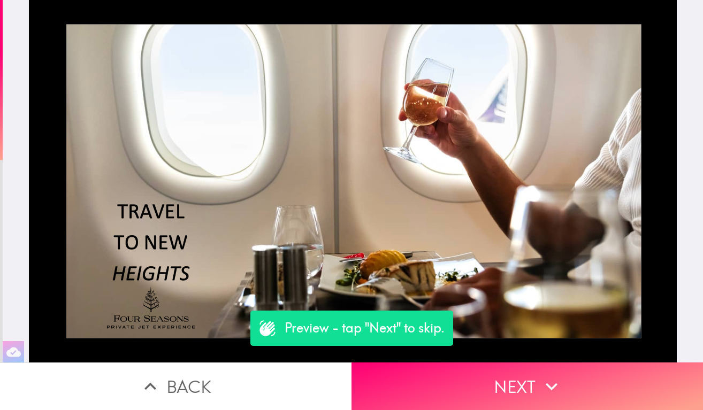
click at [167, 386] on button "Back" at bounding box center [175, 387] width 351 height 48
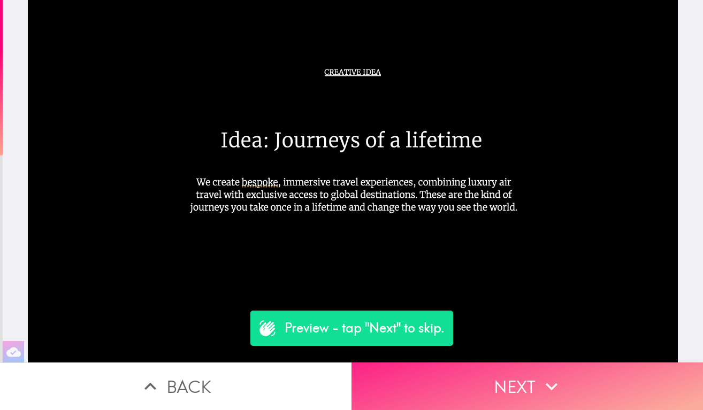
click at [455, 389] on button "Next" at bounding box center [526, 387] width 351 height 48
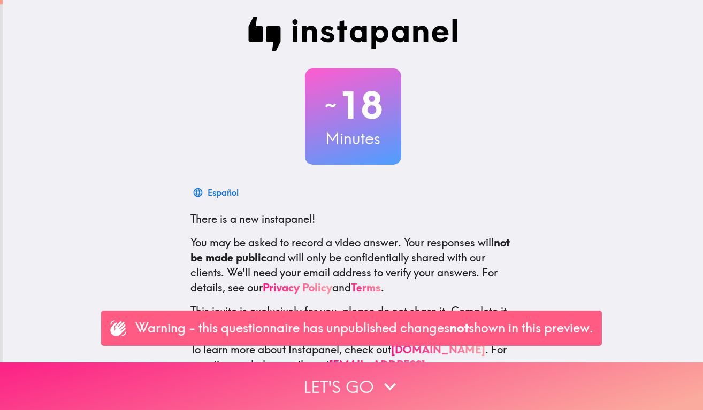
click at [352, 383] on button "Let's go" at bounding box center [351, 387] width 703 height 48
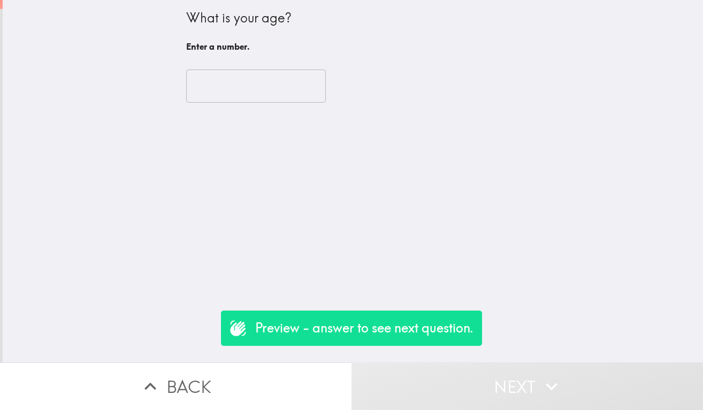
click at [270, 86] on input "number" at bounding box center [256, 86] width 140 height 33
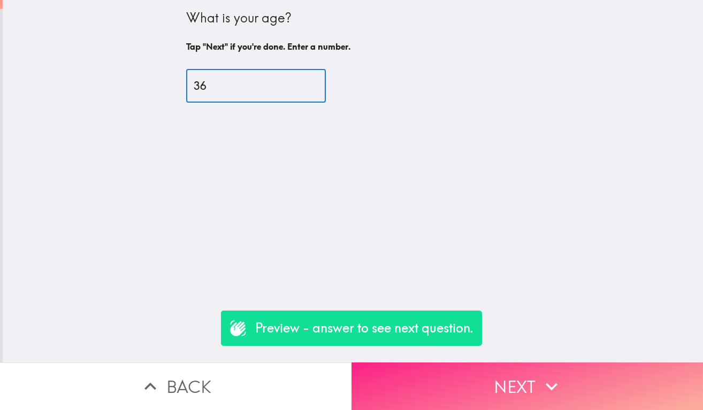
type input "36"
click at [481, 399] on button "Next" at bounding box center [526, 387] width 351 height 48
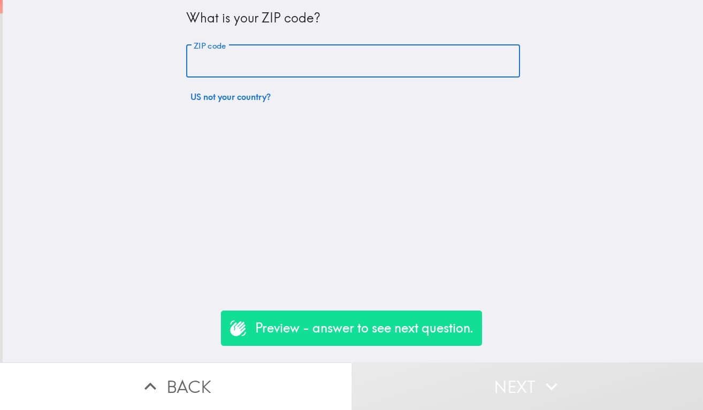
click at [255, 66] on input "ZIP code" at bounding box center [353, 61] width 334 height 33
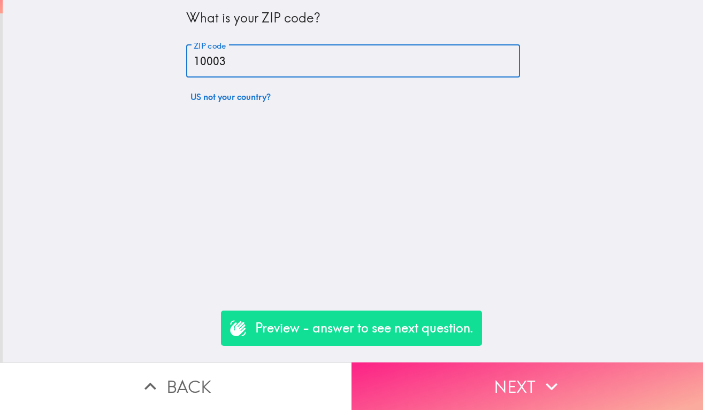
type input "10003"
click at [402, 369] on button "Next" at bounding box center [526, 387] width 351 height 48
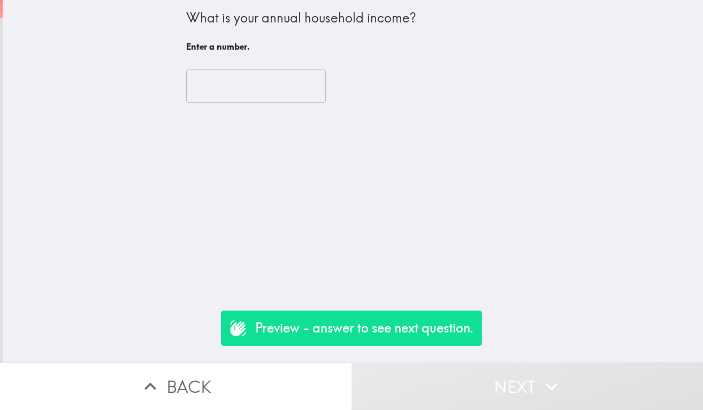
click at [226, 86] on input "number" at bounding box center [256, 86] width 140 height 33
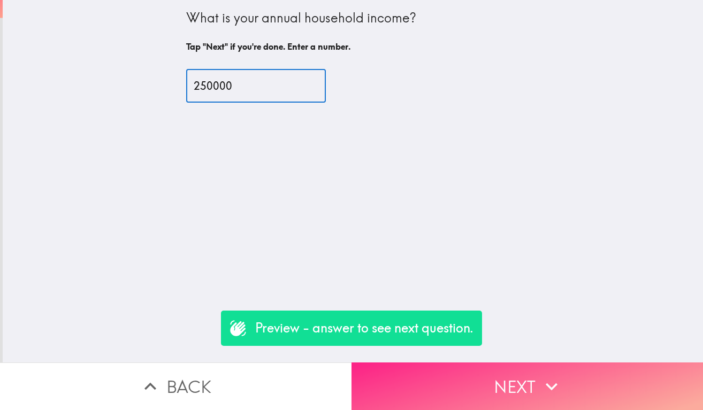
type input "250000"
click at [504, 378] on button "Next" at bounding box center [526, 387] width 351 height 48
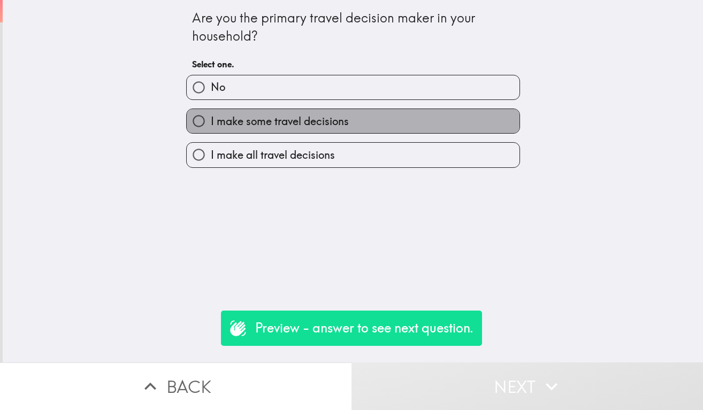
click at [288, 116] on span "I make some travel decisions" at bounding box center [280, 121] width 138 height 15
click at [211, 116] on input "I make some travel decisions" at bounding box center [199, 121] width 24 height 24
radio input "true"
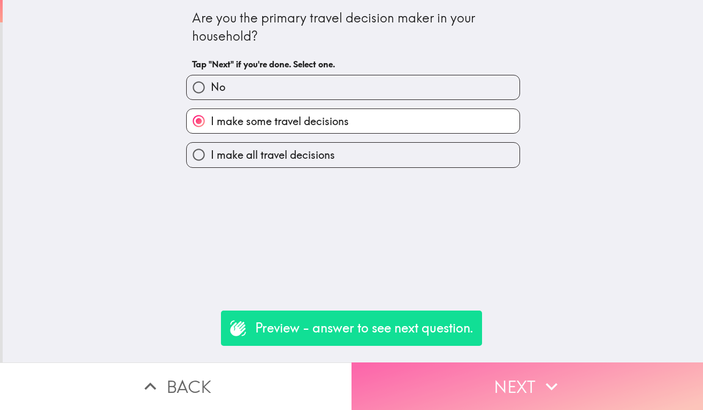
click at [501, 381] on button "Next" at bounding box center [526, 387] width 351 height 48
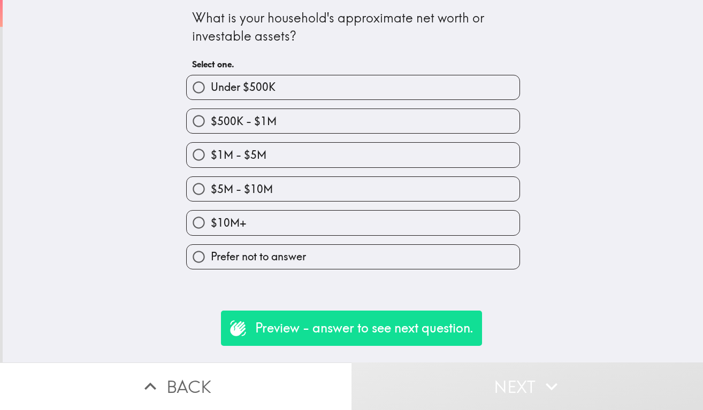
click at [301, 219] on label "$10M+" at bounding box center [353, 223] width 333 height 24
click at [211, 219] on input "$10M+" at bounding box center [199, 223] width 24 height 24
radio input "true"
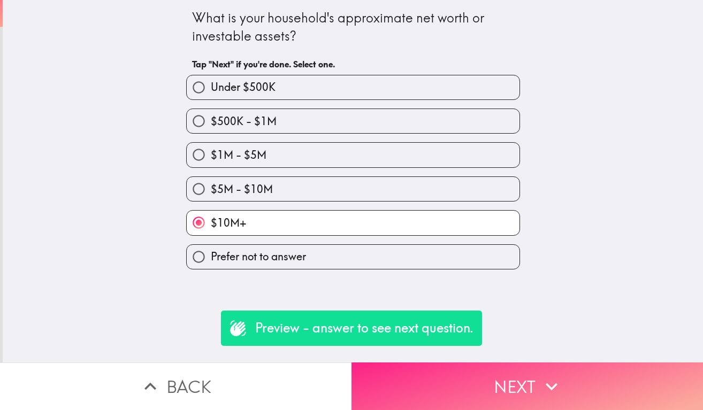
click at [544, 388] on icon "button" at bounding box center [552, 387] width 24 height 24
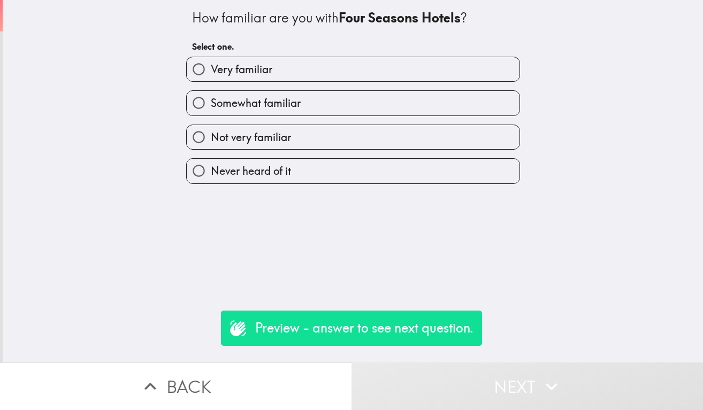
click at [333, 147] on label "Not very familiar" at bounding box center [353, 137] width 333 height 24
click at [211, 147] on input "Not very familiar" at bounding box center [199, 137] width 24 height 24
radio input "true"
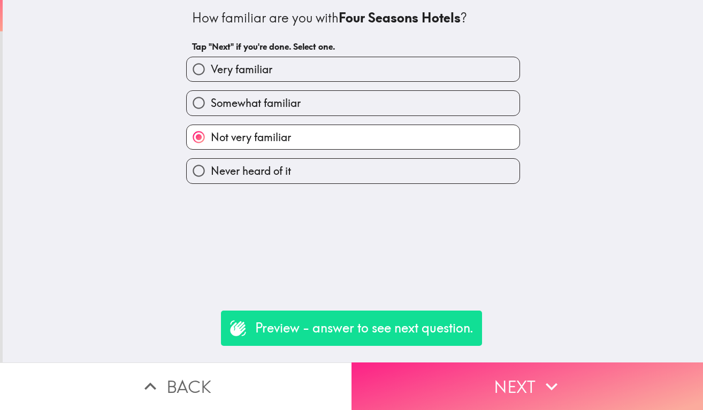
click at [443, 385] on button "Next" at bounding box center [526, 387] width 351 height 48
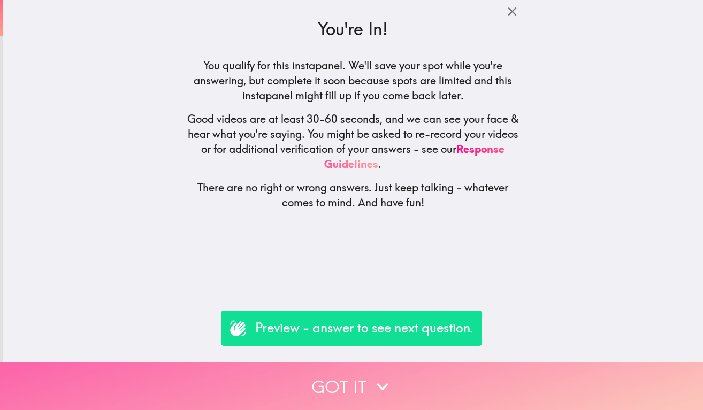
click at [429, 386] on button "Got it" at bounding box center [351, 387] width 703 height 48
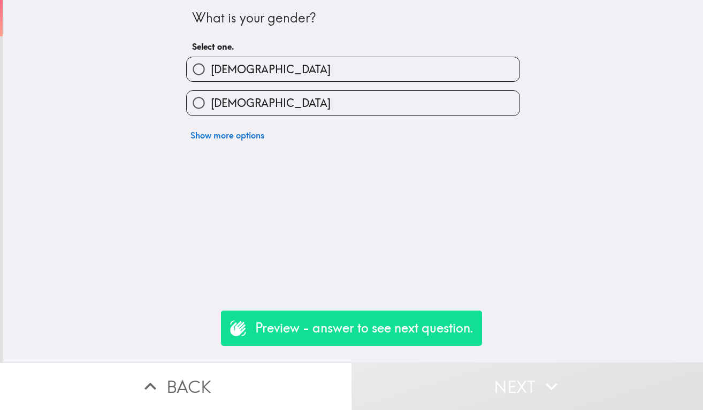
click at [282, 75] on label "[DEMOGRAPHIC_DATA]" at bounding box center [353, 69] width 333 height 24
click at [211, 75] on input "[DEMOGRAPHIC_DATA]" at bounding box center [199, 69] width 24 height 24
radio input "true"
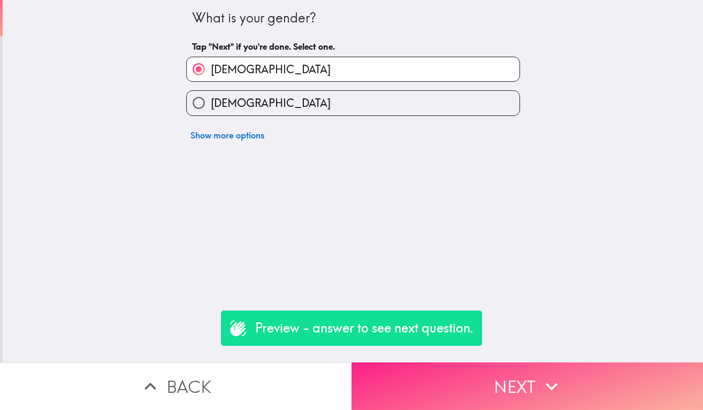
click at [465, 387] on button "Next" at bounding box center [526, 387] width 351 height 48
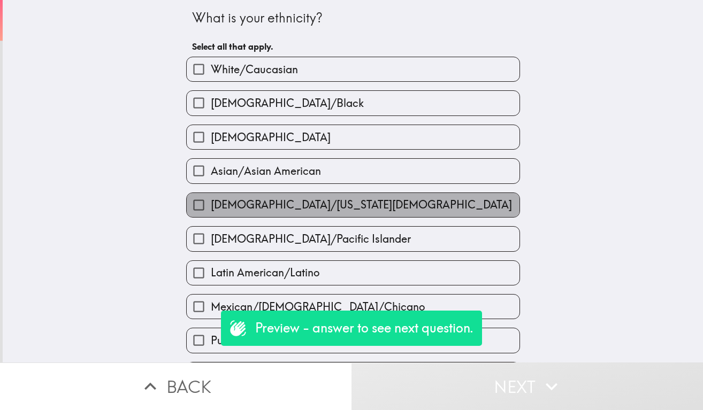
click at [266, 198] on label "[DEMOGRAPHIC_DATA]/[US_STATE][DEMOGRAPHIC_DATA]" at bounding box center [353, 205] width 333 height 24
click at [211, 198] on input "[DEMOGRAPHIC_DATA]/[US_STATE][DEMOGRAPHIC_DATA]" at bounding box center [199, 205] width 24 height 24
checkbox input "true"
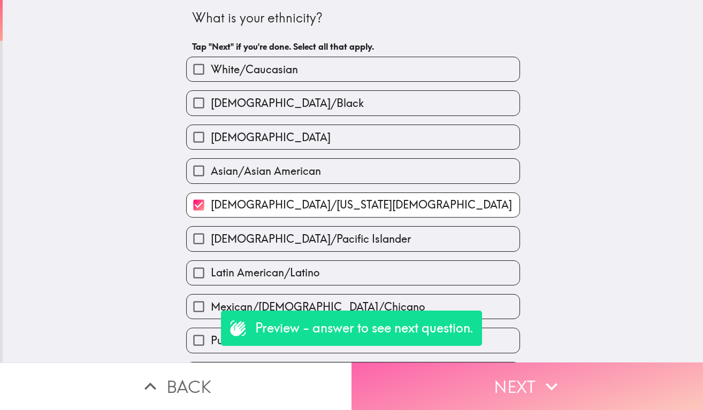
click at [478, 374] on button "Next" at bounding box center [526, 387] width 351 height 48
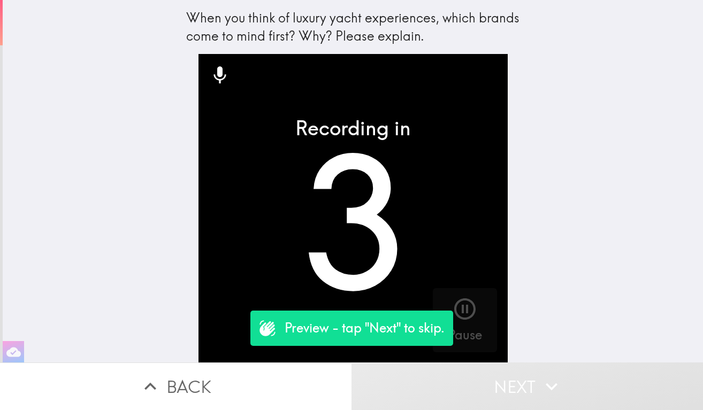
click at [515, 383] on button "Next" at bounding box center [526, 387] width 351 height 48
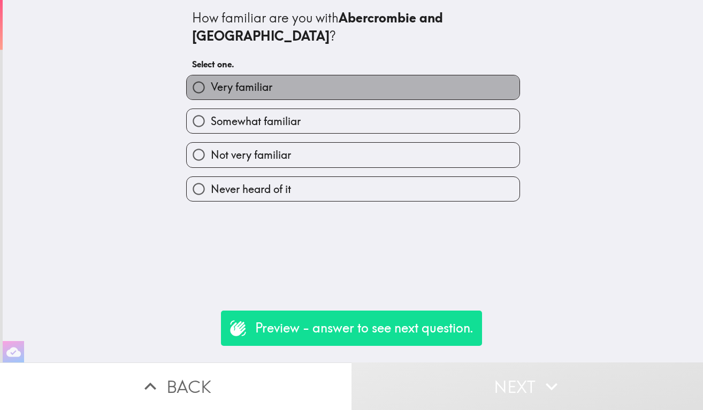
click at [321, 76] on label "Very familiar" at bounding box center [353, 87] width 333 height 24
click at [211, 76] on input "Very familiar" at bounding box center [199, 87] width 24 height 24
radio input "true"
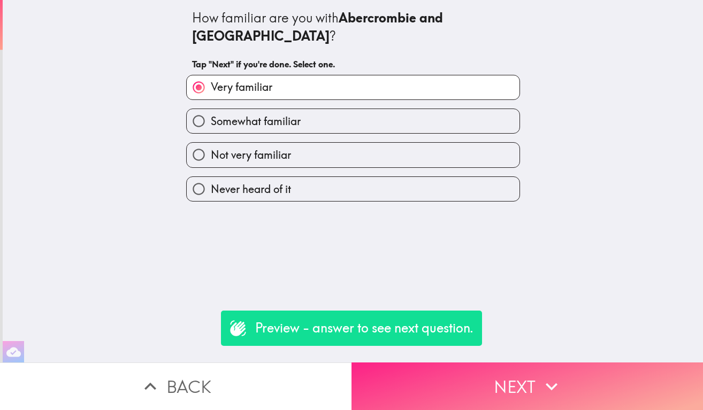
click at [472, 384] on button "Next" at bounding box center [526, 387] width 351 height 48
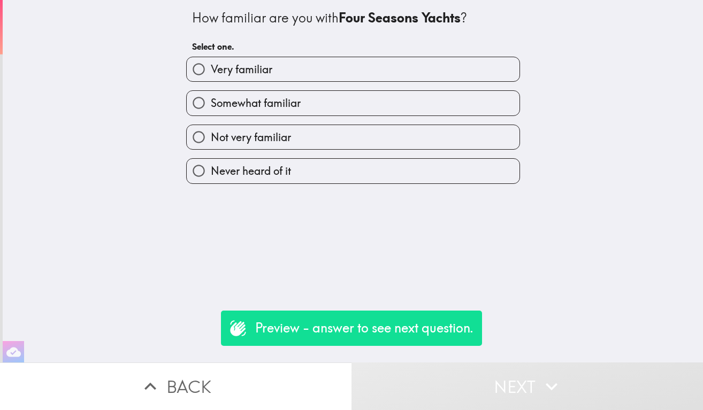
click at [356, 78] on label "Very familiar" at bounding box center [353, 69] width 333 height 24
click at [211, 78] on input "Very familiar" at bounding box center [199, 69] width 24 height 24
radio input "true"
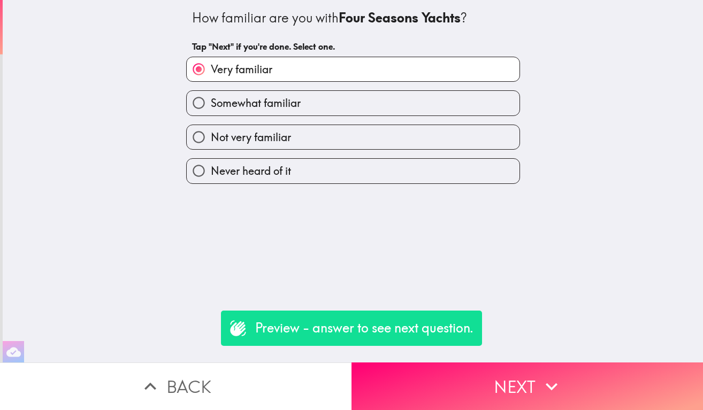
click at [482, 362] on div "How familiar are you with Four Seasons Yachts ? Tap "Next" if you're done. Sele…" at bounding box center [353, 181] width 700 height 363
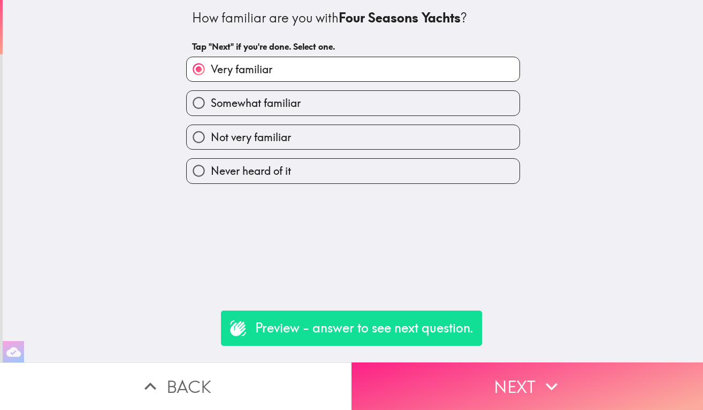
click at [482, 383] on button "Next" at bounding box center [526, 387] width 351 height 48
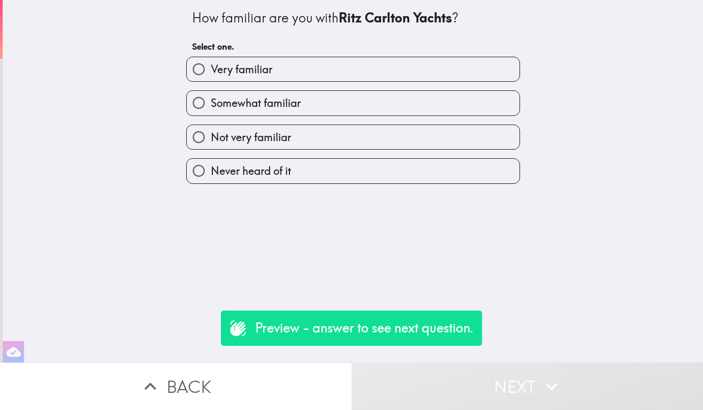
click at [356, 78] on label "Very familiar" at bounding box center [353, 69] width 333 height 24
click at [211, 78] on input "Very familiar" at bounding box center [199, 69] width 24 height 24
radio input "true"
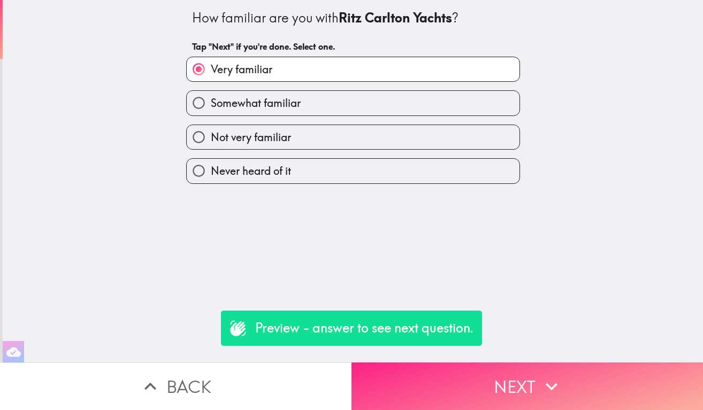
click at [467, 394] on button "Next" at bounding box center [526, 387] width 351 height 48
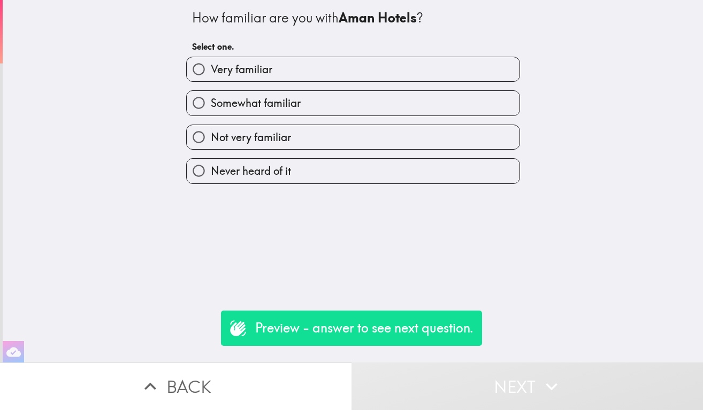
click at [368, 69] on label "Very familiar" at bounding box center [353, 69] width 333 height 24
click at [211, 69] on input "Very familiar" at bounding box center [199, 69] width 24 height 24
radio input "true"
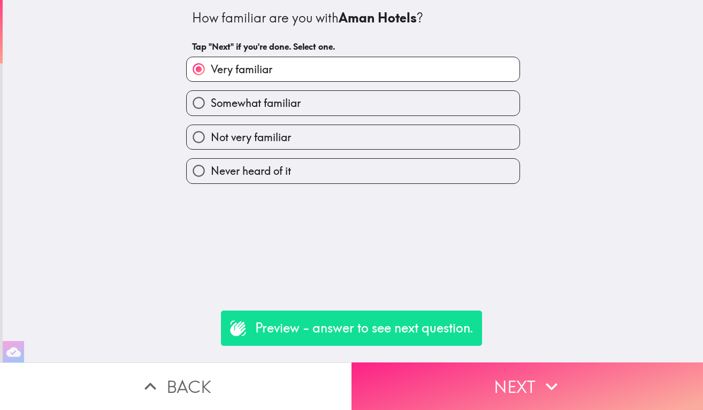
click at [454, 373] on button "Next" at bounding box center [526, 387] width 351 height 48
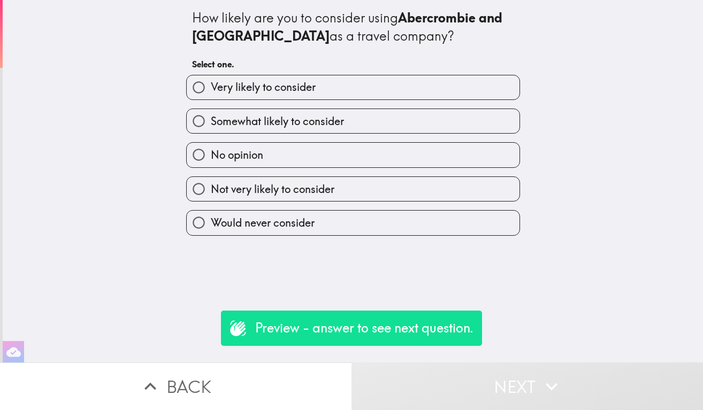
click at [373, 88] on label "Very likely to consider" at bounding box center [353, 87] width 333 height 24
click at [211, 88] on input "Very likely to consider" at bounding box center [199, 87] width 24 height 24
radio input "true"
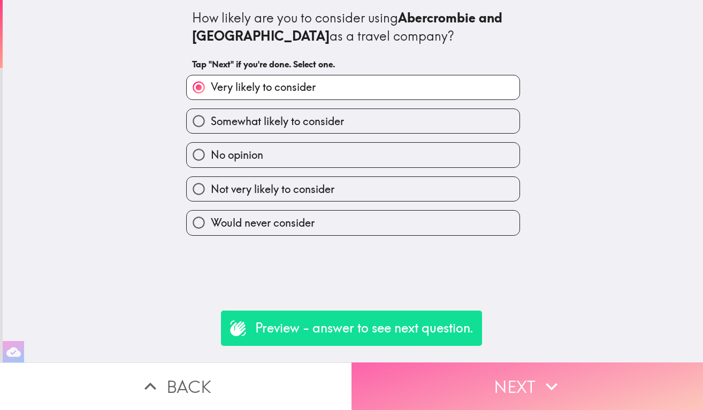
click at [462, 378] on button "Next" at bounding box center [526, 387] width 351 height 48
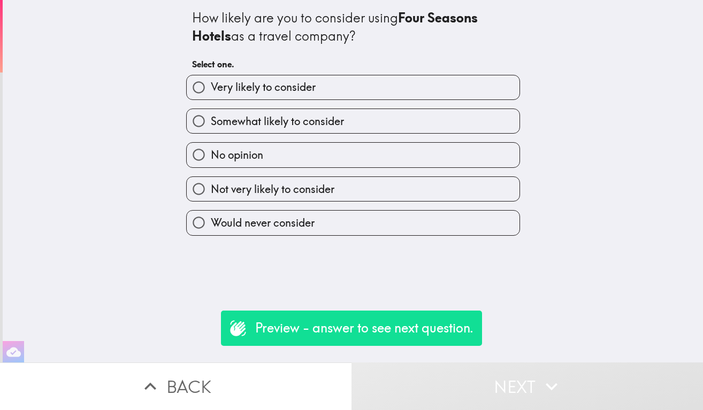
click at [385, 85] on label "Very likely to consider" at bounding box center [353, 87] width 333 height 24
click at [211, 85] on input "Very likely to consider" at bounding box center [199, 87] width 24 height 24
radio input "true"
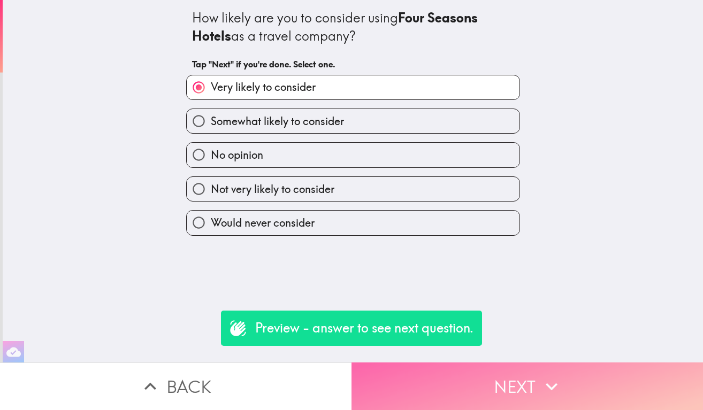
click at [467, 390] on button "Next" at bounding box center [526, 387] width 351 height 48
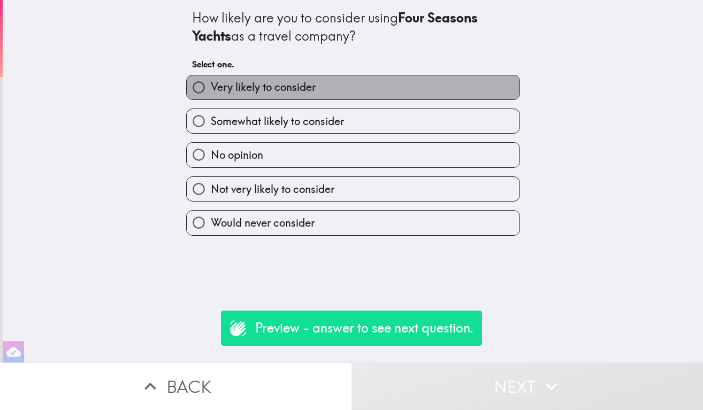
click at [370, 82] on label "Very likely to consider" at bounding box center [353, 87] width 333 height 24
click at [211, 82] on input "Very likely to consider" at bounding box center [199, 87] width 24 height 24
radio input "true"
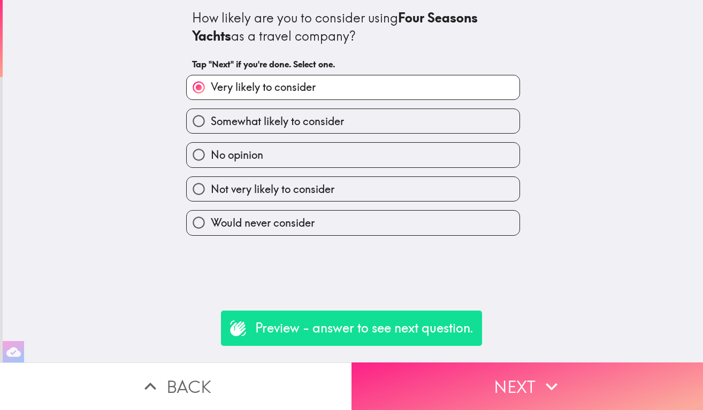
click at [462, 373] on button "Next" at bounding box center [526, 387] width 351 height 48
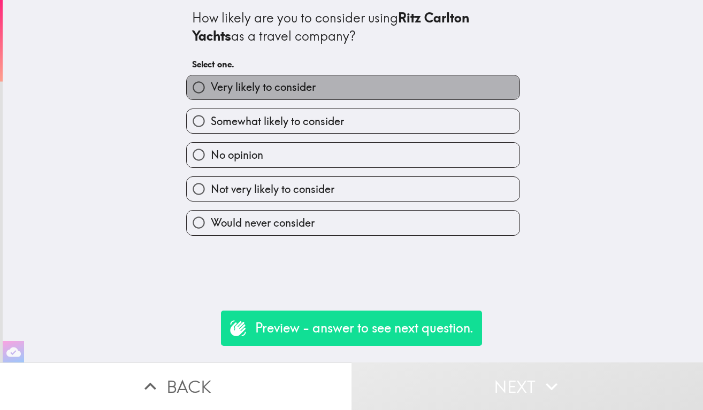
click at [388, 83] on label "Very likely to consider" at bounding box center [353, 87] width 333 height 24
click at [211, 83] on input "Very likely to consider" at bounding box center [199, 87] width 24 height 24
radio input "true"
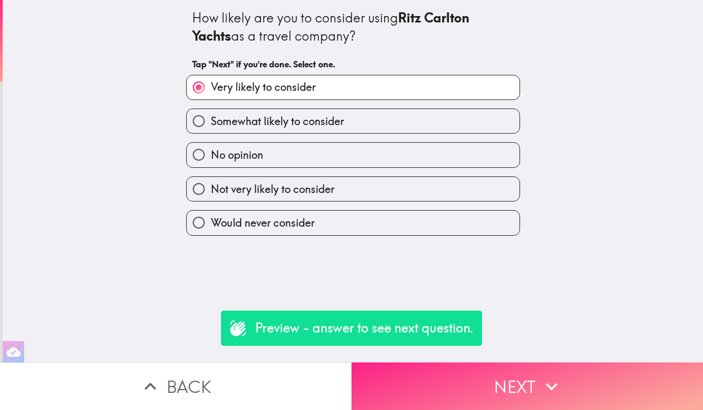
click at [457, 394] on button "Next" at bounding box center [526, 387] width 351 height 48
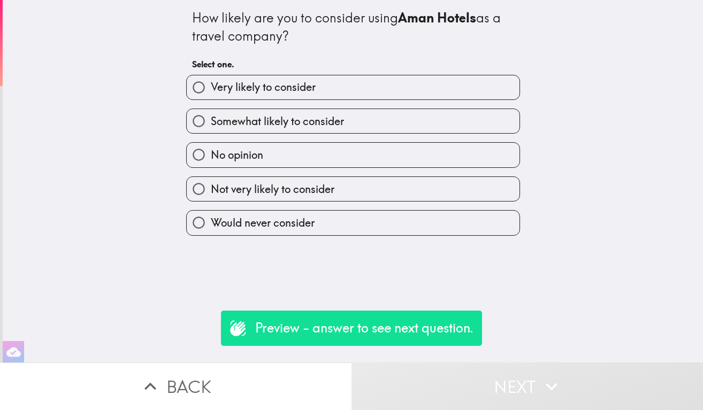
click at [393, 87] on label "Very likely to consider" at bounding box center [353, 87] width 333 height 24
click at [211, 87] on input "Very likely to consider" at bounding box center [199, 87] width 24 height 24
radio input "true"
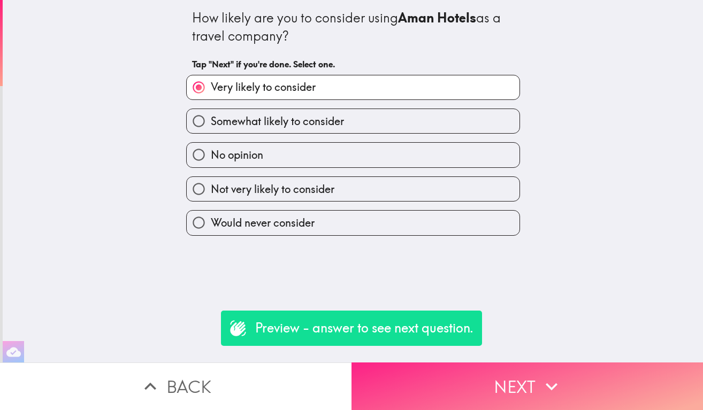
click at [465, 380] on button "Next" at bounding box center [526, 387] width 351 height 48
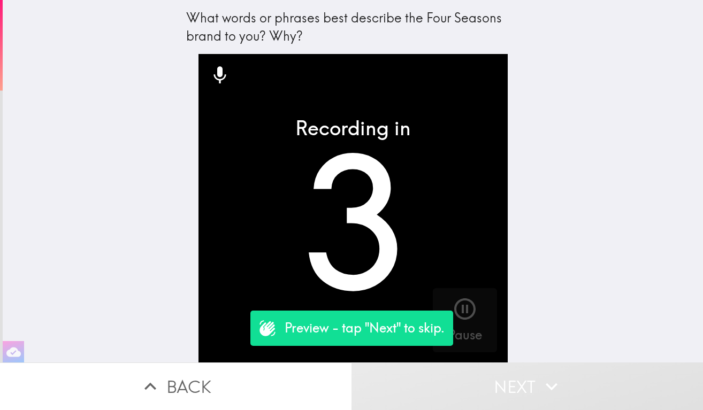
click at [467, 384] on button "Next" at bounding box center [526, 387] width 351 height 48
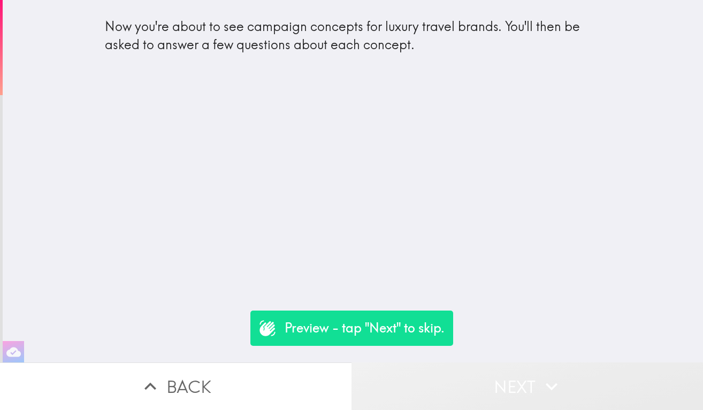
click at [456, 387] on button "Next" at bounding box center [526, 387] width 351 height 48
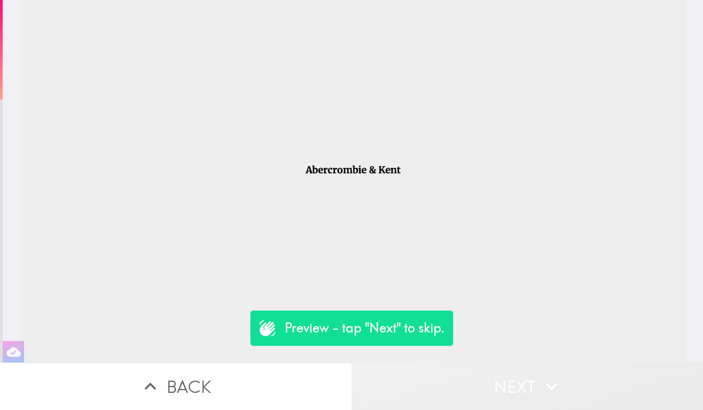
click at [456, 387] on button "Next" at bounding box center [526, 387] width 351 height 48
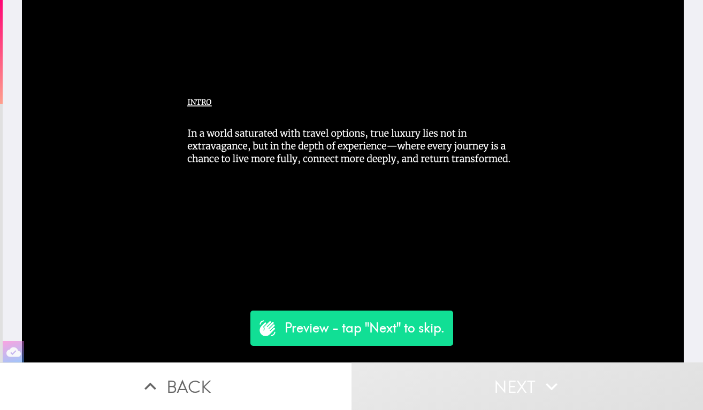
click at [456, 387] on button "Next" at bounding box center [526, 387] width 351 height 48
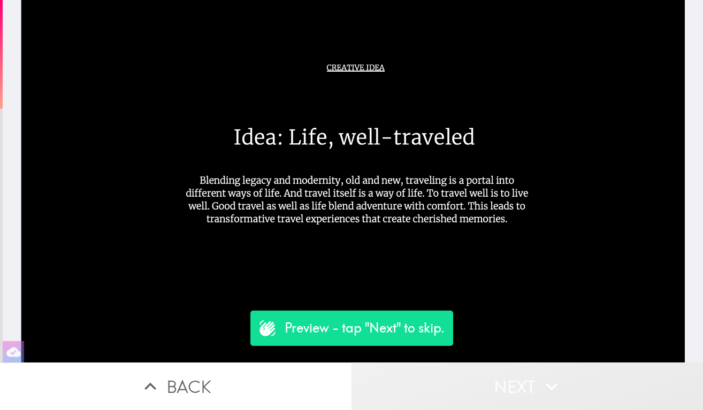
click at [456, 387] on button "Next" at bounding box center [526, 387] width 351 height 48
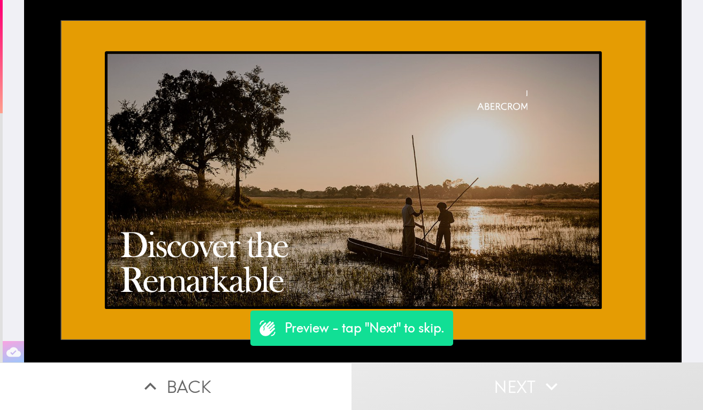
click at [456, 387] on button "Next" at bounding box center [526, 387] width 351 height 48
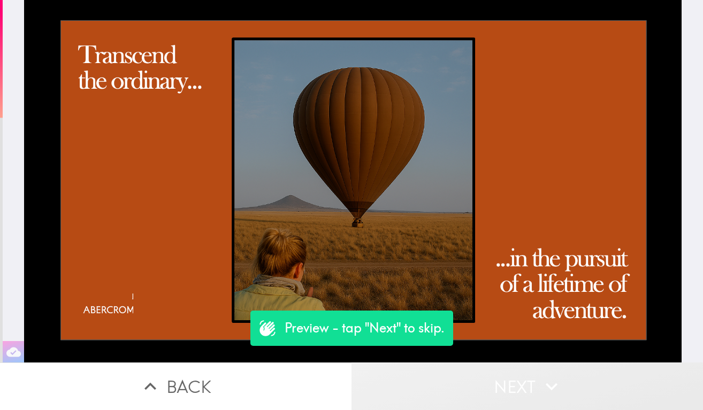
click at [456, 387] on button "Next" at bounding box center [526, 387] width 351 height 48
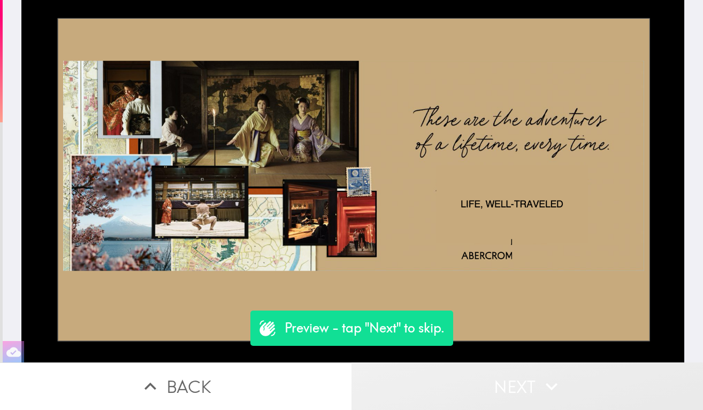
click at [456, 387] on button "Next" at bounding box center [526, 387] width 351 height 48
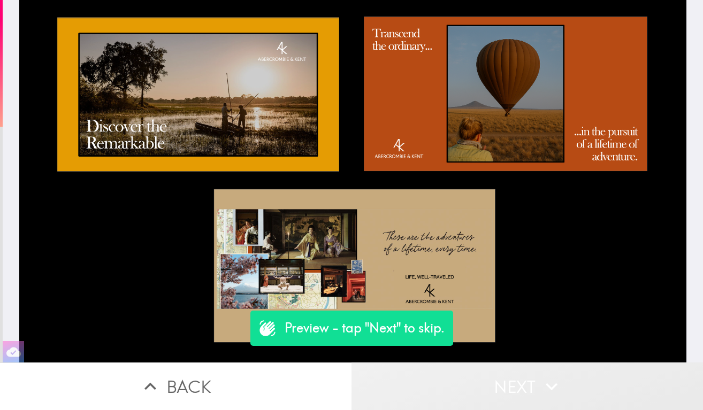
click at [456, 387] on button "Next" at bounding box center [526, 387] width 351 height 48
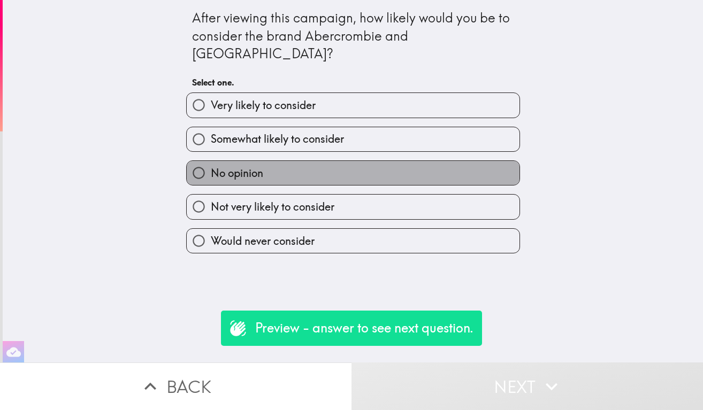
click at [367, 161] on label "No opinion" at bounding box center [353, 173] width 333 height 24
click at [211, 161] on input "No opinion" at bounding box center [199, 173] width 24 height 24
radio input "true"
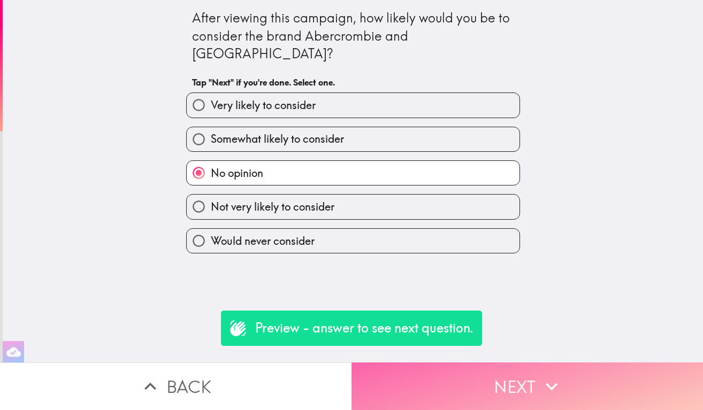
click at [491, 386] on button "Next" at bounding box center [526, 387] width 351 height 48
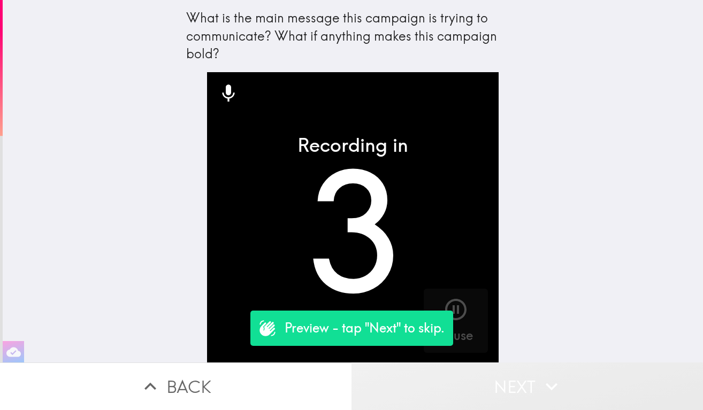
click at [491, 380] on button "Next" at bounding box center [526, 387] width 351 height 48
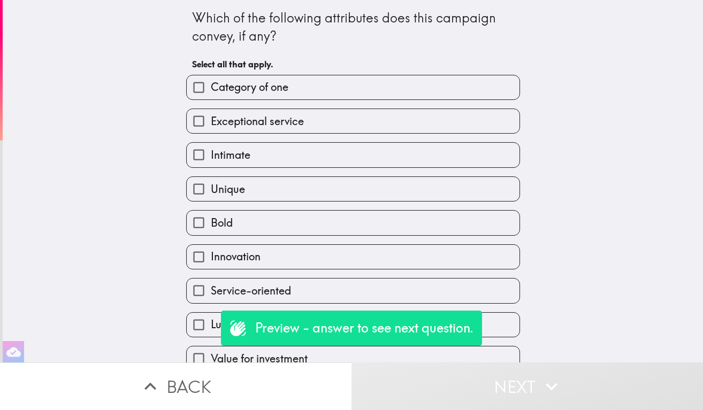
click at [417, 156] on label "Intimate" at bounding box center [353, 155] width 333 height 24
click at [211, 156] on input "Intimate" at bounding box center [199, 155] width 24 height 24
checkbox input "true"
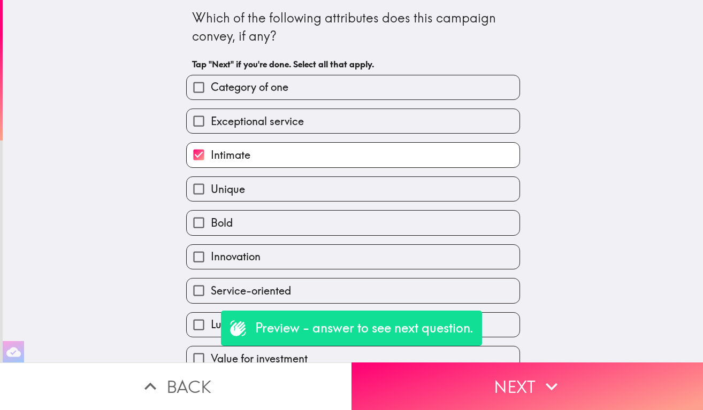
click at [419, 207] on div "Bold" at bounding box center [349, 219] width 342 height 34
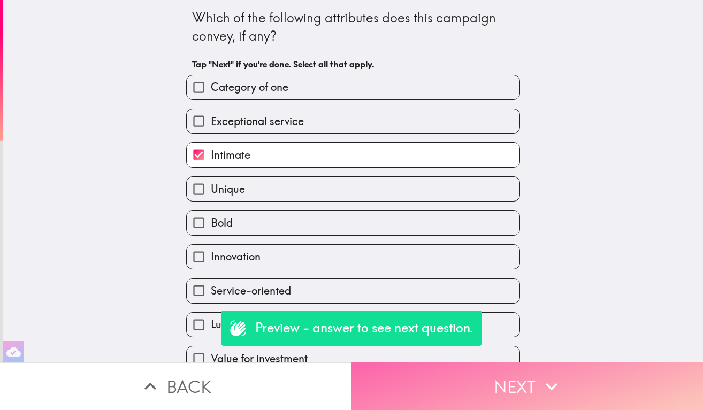
click at [533, 385] on button "Next" at bounding box center [526, 387] width 351 height 48
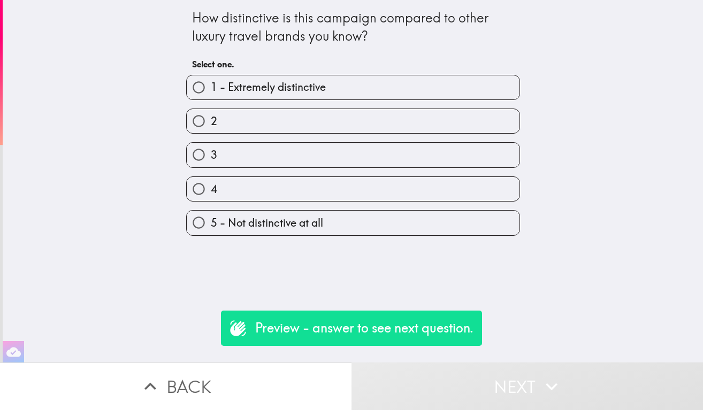
click at [372, 158] on label "3" at bounding box center [353, 155] width 333 height 24
click at [211, 158] on input "3" at bounding box center [199, 155] width 24 height 24
radio input "true"
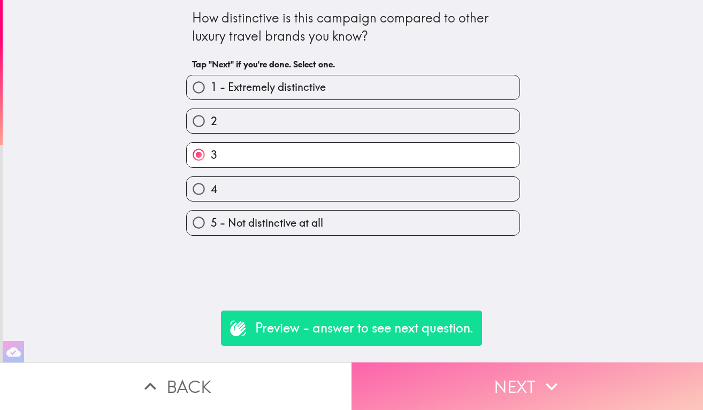
click at [473, 374] on button "Next" at bounding box center [526, 387] width 351 height 48
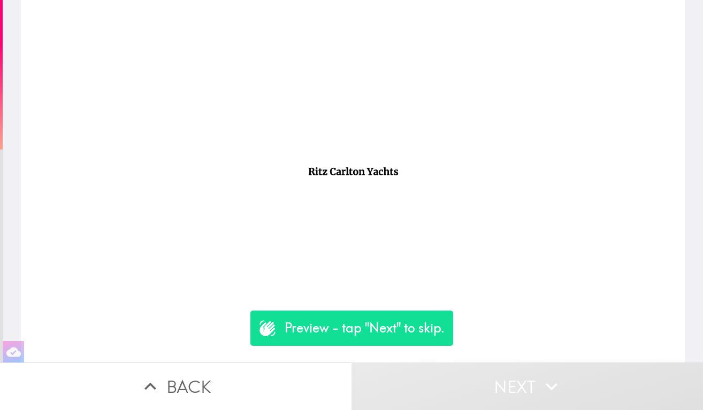
click at [472, 371] on button "Next" at bounding box center [526, 387] width 351 height 48
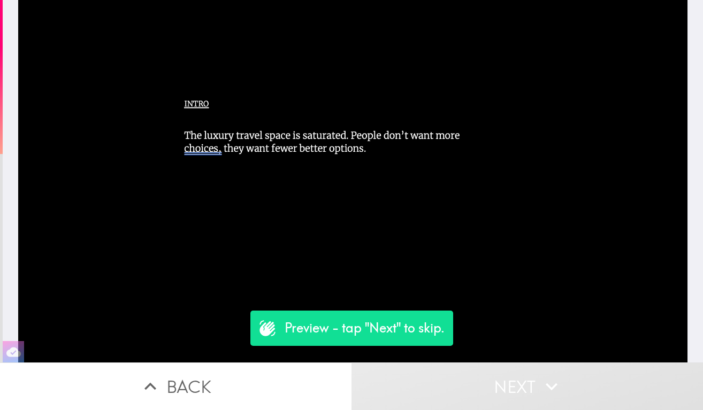
click at [474, 379] on button "Next" at bounding box center [526, 387] width 351 height 48
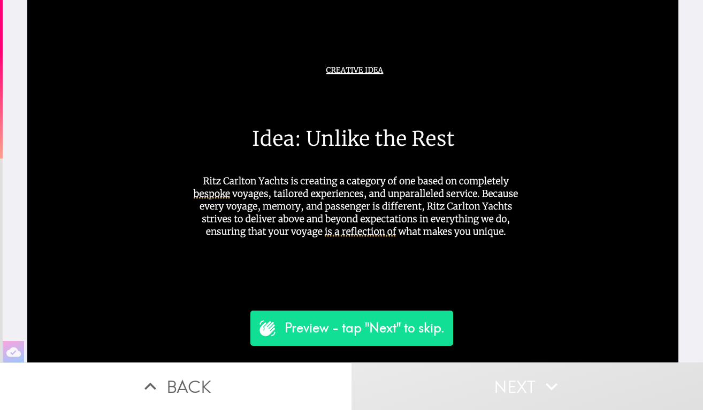
click at [474, 379] on button "Next" at bounding box center [526, 387] width 351 height 48
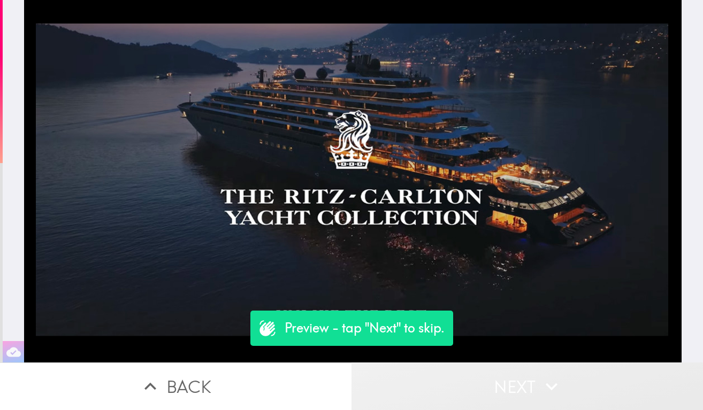
click at [474, 379] on button "Next" at bounding box center [526, 387] width 351 height 48
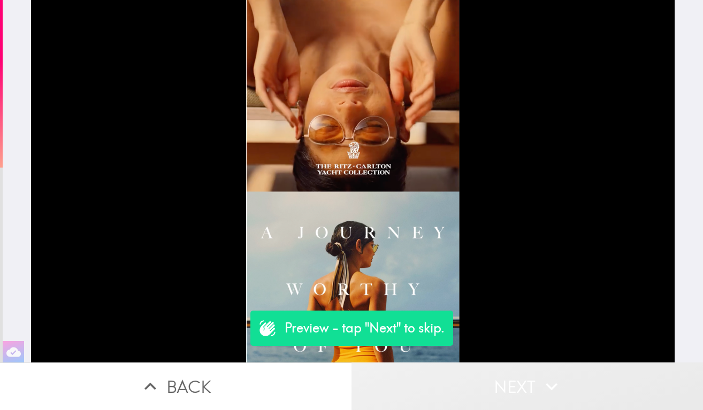
click at [474, 379] on button "Next" at bounding box center [526, 387] width 351 height 48
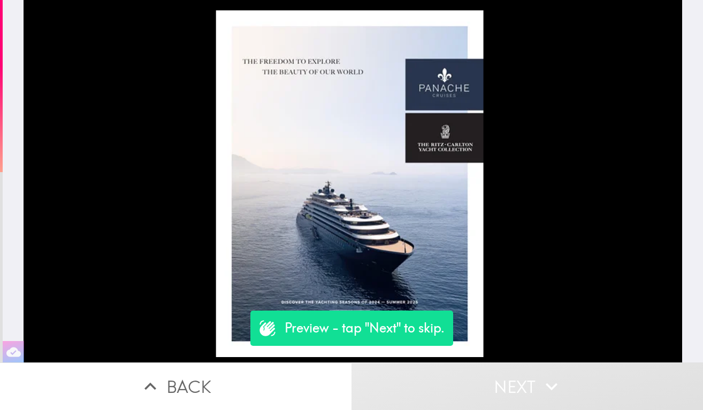
click at [474, 379] on button "Next" at bounding box center [526, 387] width 351 height 48
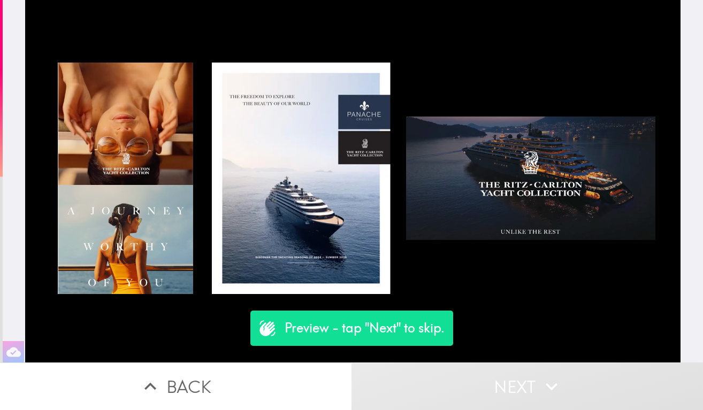
click at [474, 379] on button "Next" at bounding box center [526, 387] width 351 height 48
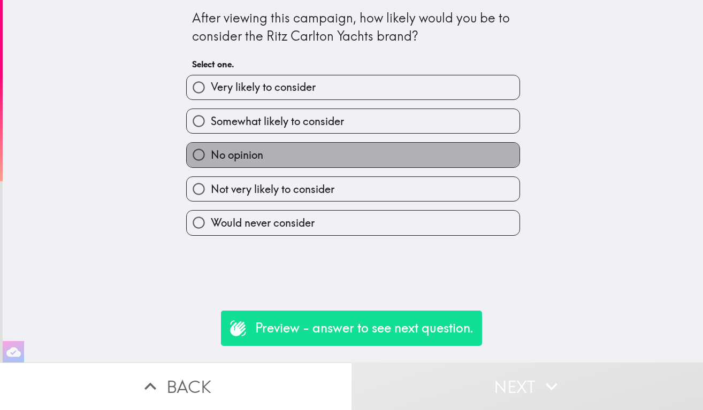
click at [417, 161] on label "No opinion" at bounding box center [353, 155] width 333 height 24
click at [211, 161] on input "No opinion" at bounding box center [199, 155] width 24 height 24
radio input "true"
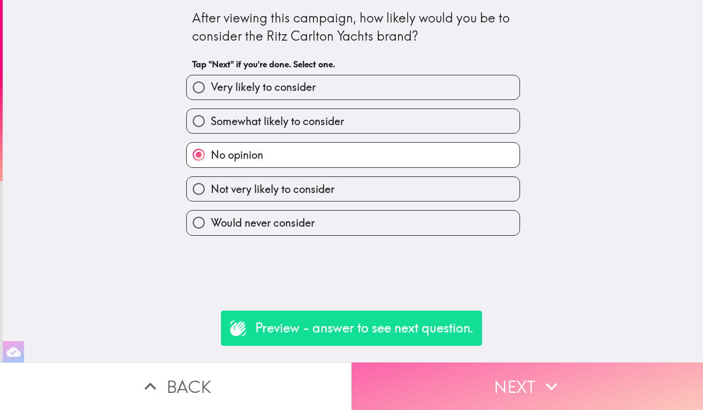
click at [482, 363] on button "Next" at bounding box center [526, 387] width 351 height 48
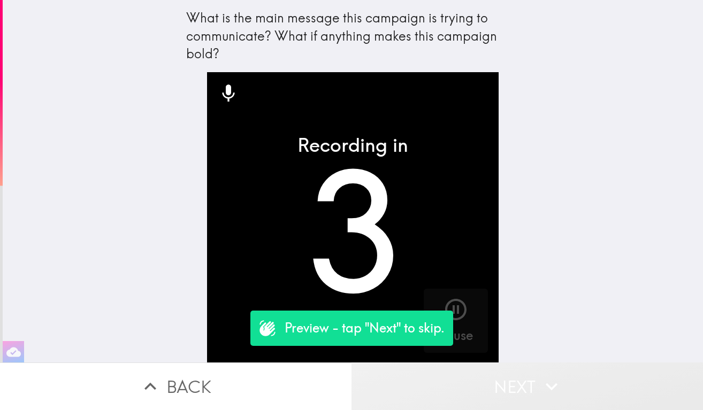
click at [488, 397] on button "Next" at bounding box center [526, 387] width 351 height 48
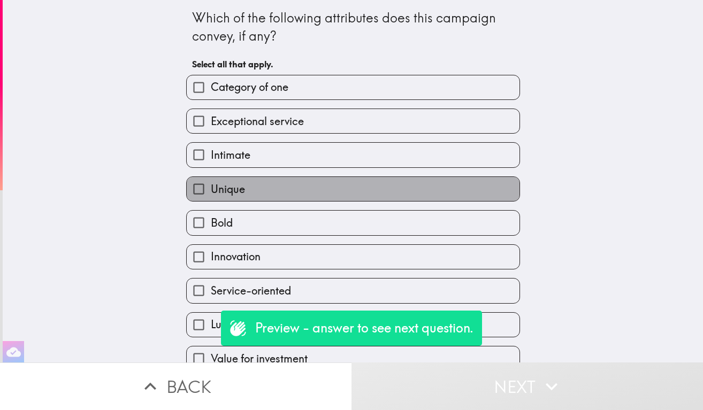
click at [410, 183] on label "Unique" at bounding box center [353, 189] width 333 height 24
click at [211, 183] on input "Unique" at bounding box center [199, 189] width 24 height 24
checkbox input "true"
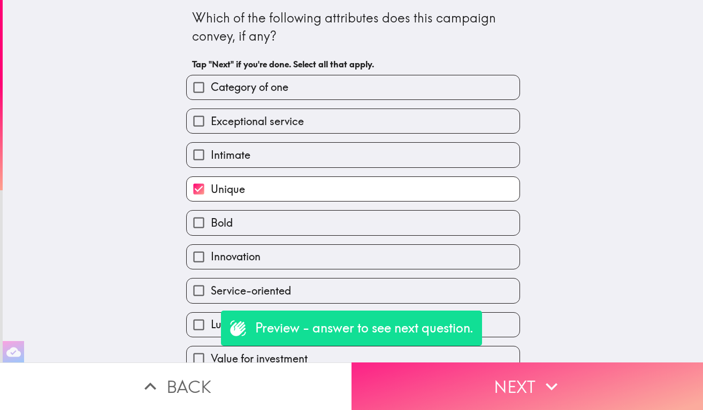
click at [481, 374] on button "Next" at bounding box center [526, 387] width 351 height 48
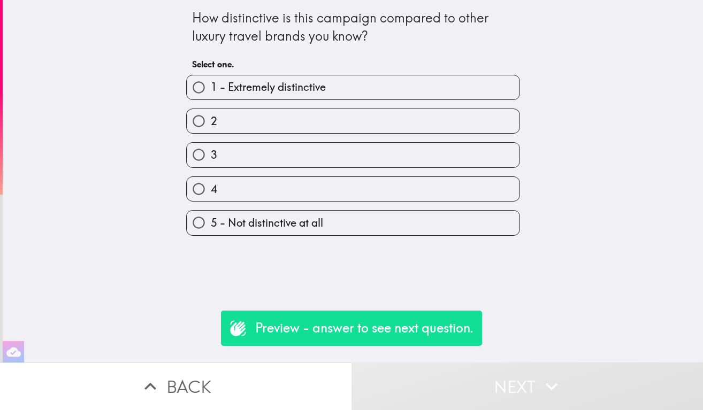
click at [417, 191] on label "4" at bounding box center [353, 189] width 333 height 24
click at [211, 191] on input "4" at bounding box center [199, 189] width 24 height 24
radio input "true"
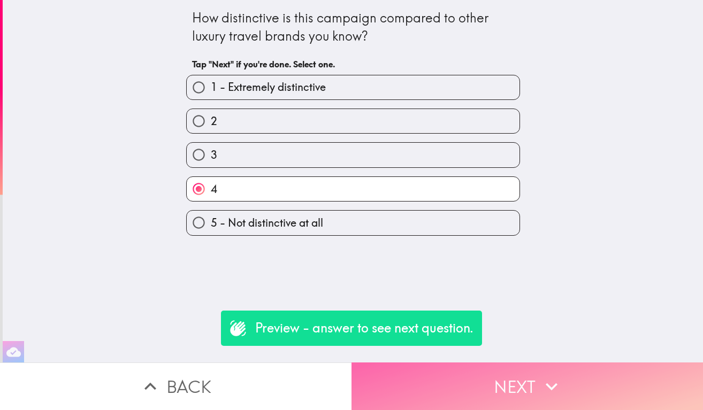
click at [490, 387] on button "Next" at bounding box center [526, 387] width 351 height 48
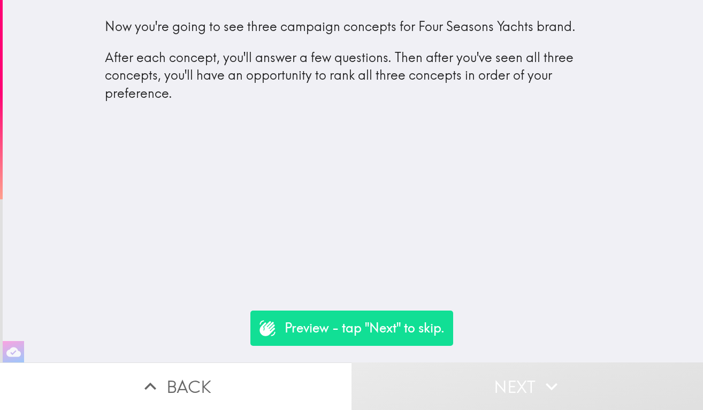
click at [480, 380] on button "Next" at bounding box center [526, 387] width 351 height 48
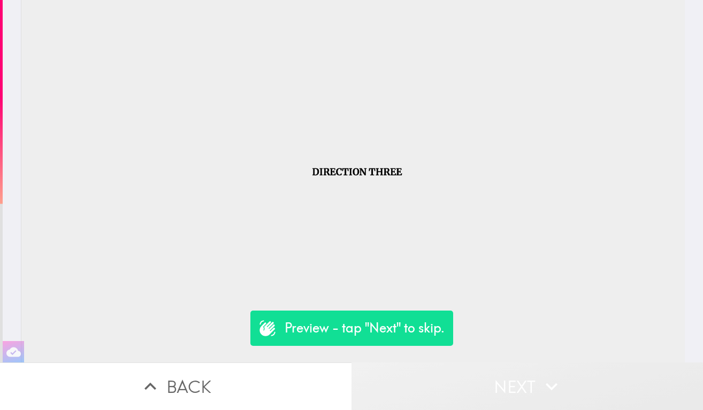
click at [480, 380] on button "Next" at bounding box center [526, 387] width 351 height 48
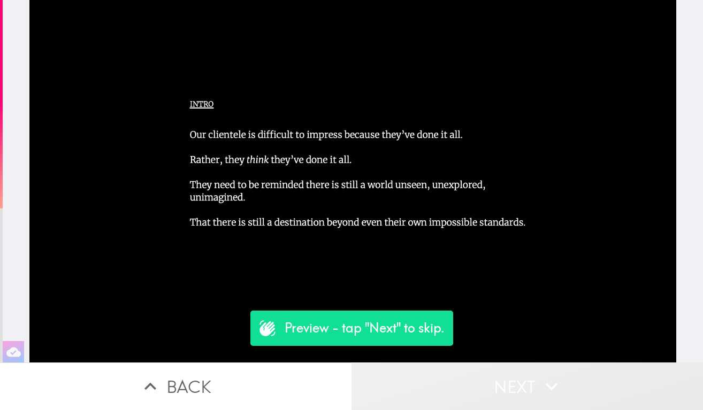
click at [480, 380] on button "Next" at bounding box center [526, 387] width 351 height 48
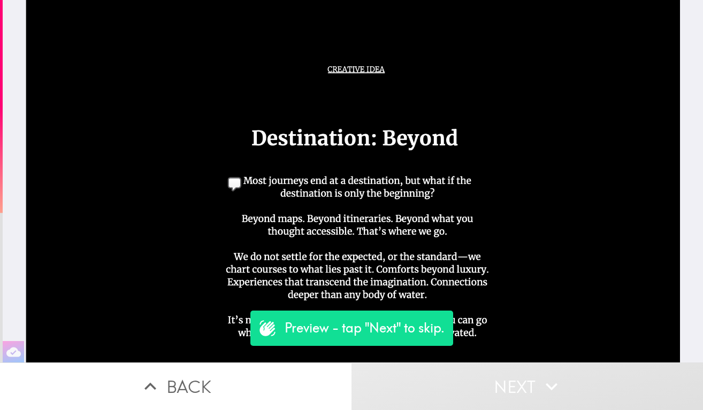
click at [480, 380] on button "Next" at bounding box center [526, 387] width 351 height 48
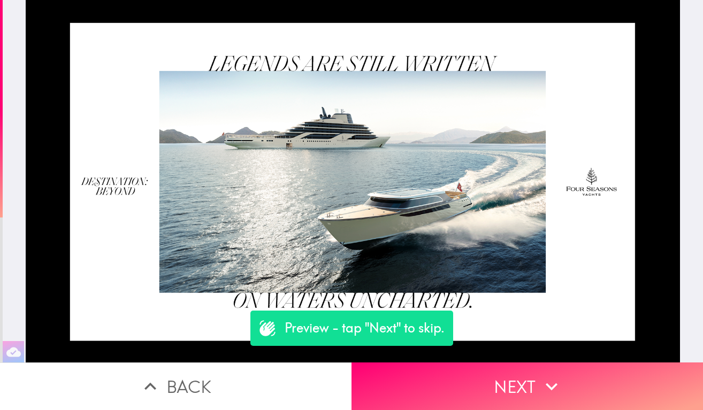
click at [273, 371] on button "Back" at bounding box center [175, 387] width 351 height 48
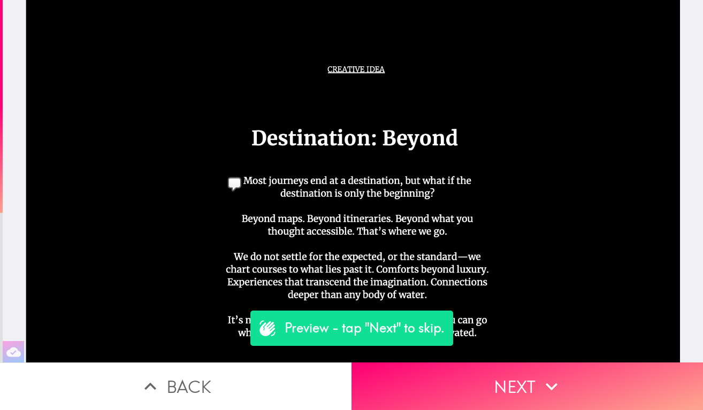
click at [273, 376] on button "Back" at bounding box center [175, 387] width 351 height 48
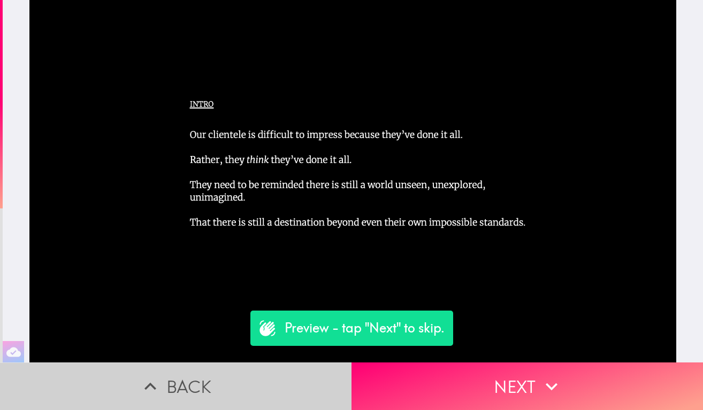
click at [273, 376] on button "Back" at bounding box center [175, 387] width 351 height 48
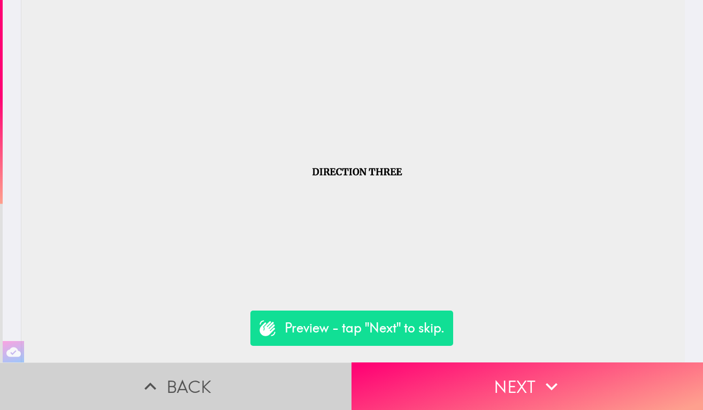
click at [273, 376] on button "Back" at bounding box center [175, 387] width 351 height 48
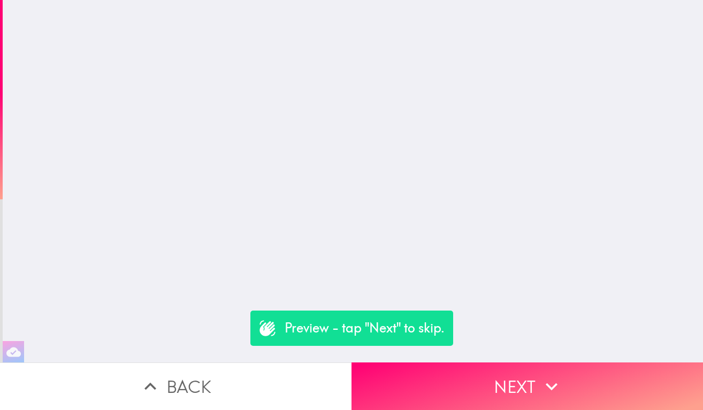
click at [273, 376] on button "Back" at bounding box center [175, 387] width 351 height 48
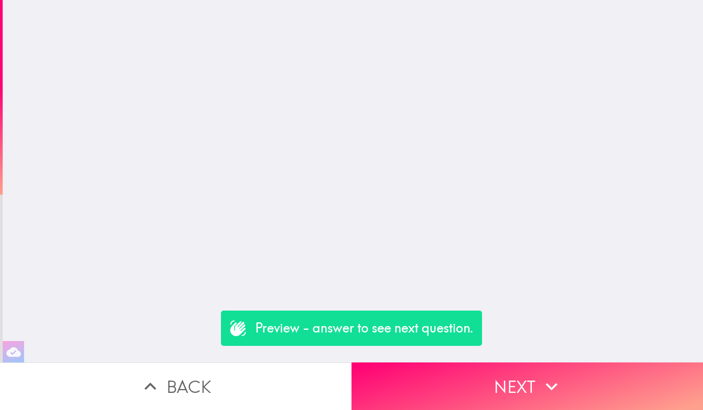
click at [273, 376] on button "Back" at bounding box center [175, 387] width 351 height 48
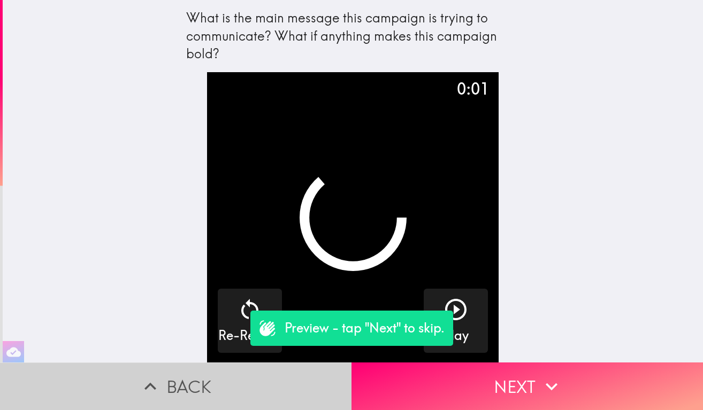
click at [273, 376] on button "Back" at bounding box center [175, 387] width 351 height 48
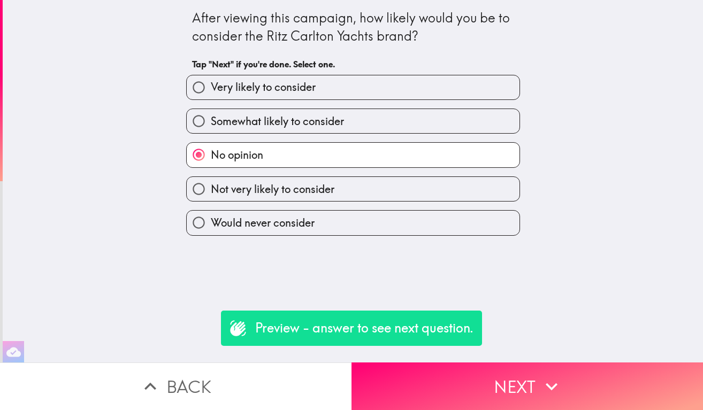
click at [273, 376] on button "Back" at bounding box center [175, 387] width 351 height 48
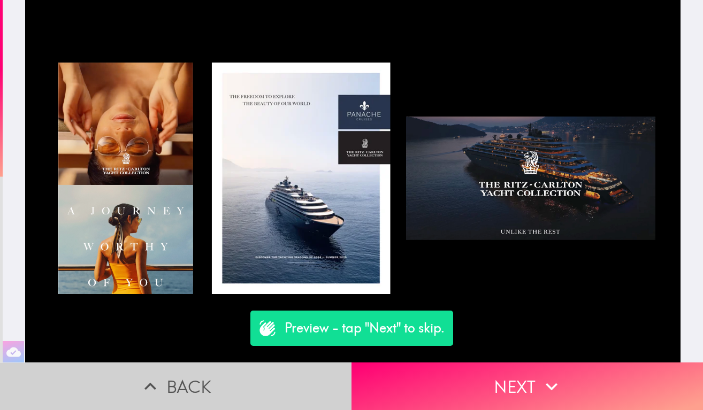
click at [273, 376] on button "Back" at bounding box center [175, 387] width 351 height 48
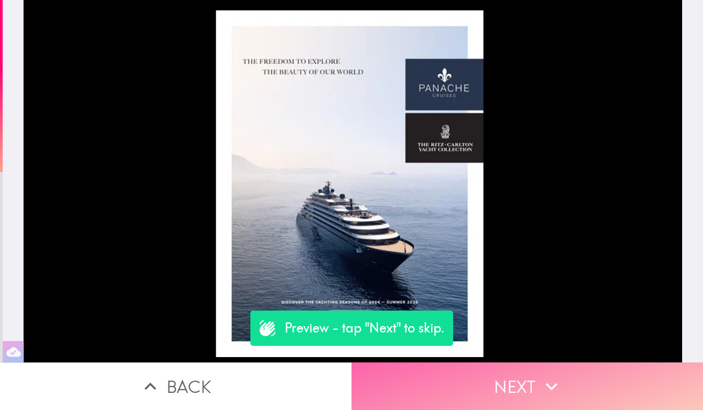
click at [445, 376] on button "Next" at bounding box center [526, 387] width 351 height 48
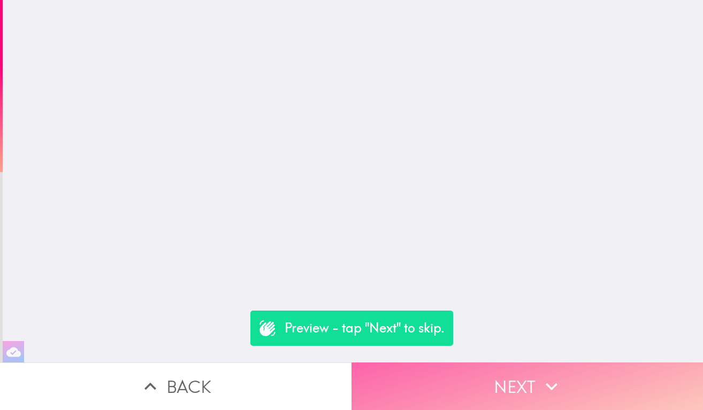
click at [445, 376] on button "Next" at bounding box center [526, 387] width 351 height 48
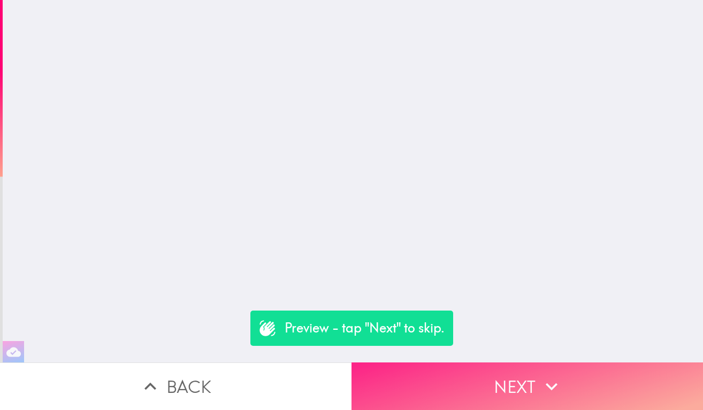
click at [467, 379] on button "Next" at bounding box center [526, 387] width 351 height 48
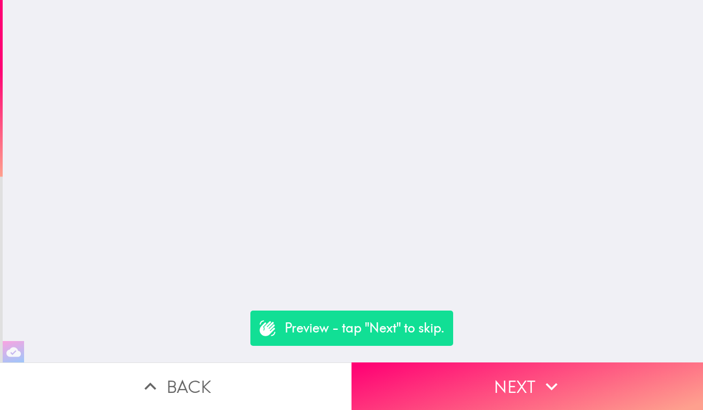
click at [209, 381] on button "Back" at bounding box center [175, 387] width 351 height 48
click at [153, 389] on icon "button" at bounding box center [151, 387] width 24 height 24
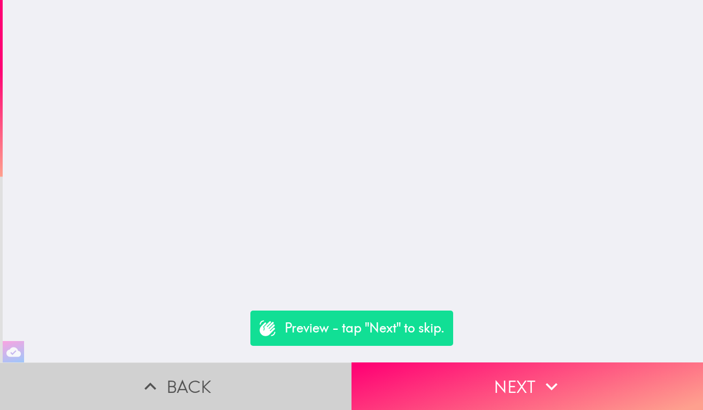
click at [153, 389] on icon "button" at bounding box center [151, 387] width 24 height 24
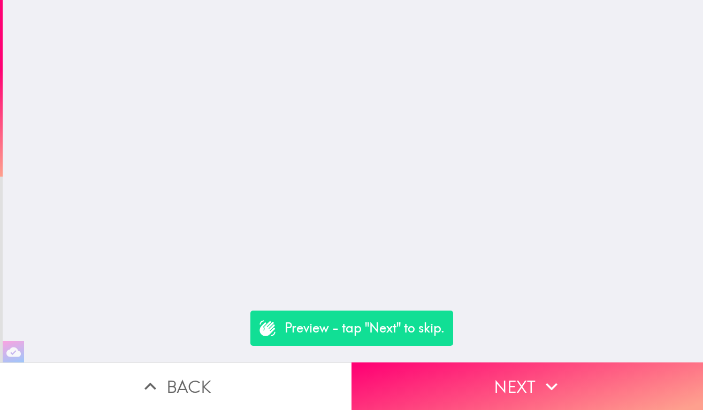
click at [153, 389] on icon "button" at bounding box center [151, 387] width 24 height 24
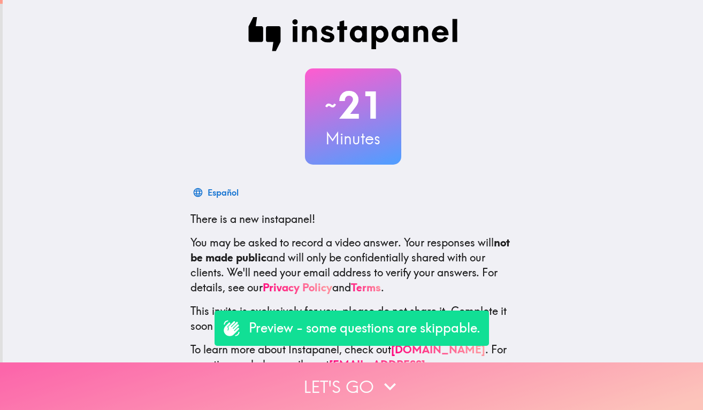
click at [352, 384] on button "Let's go" at bounding box center [351, 387] width 703 height 48
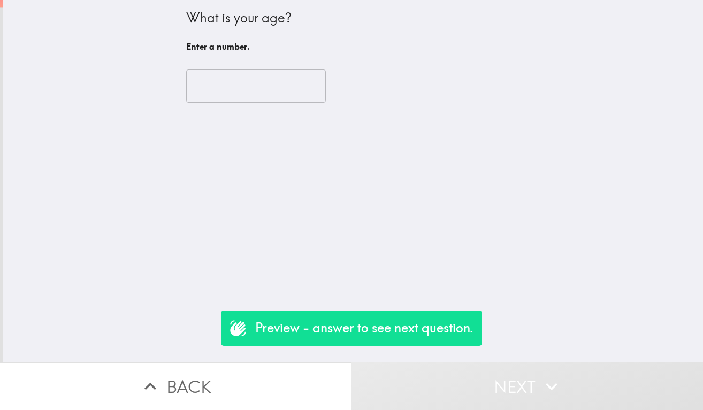
click at [248, 86] on input "number" at bounding box center [256, 86] width 140 height 33
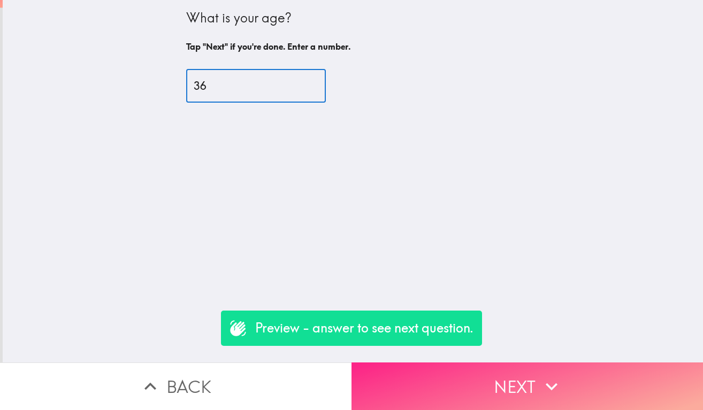
type input "36"
click at [384, 380] on button "Next" at bounding box center [526, 387] width 351 height 48
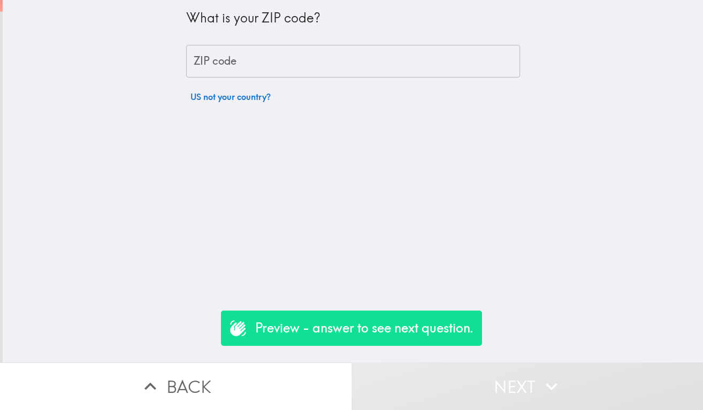
click at [258, 65] on input "ZIP code" at bounding box center [353, 61] width 334 height 33
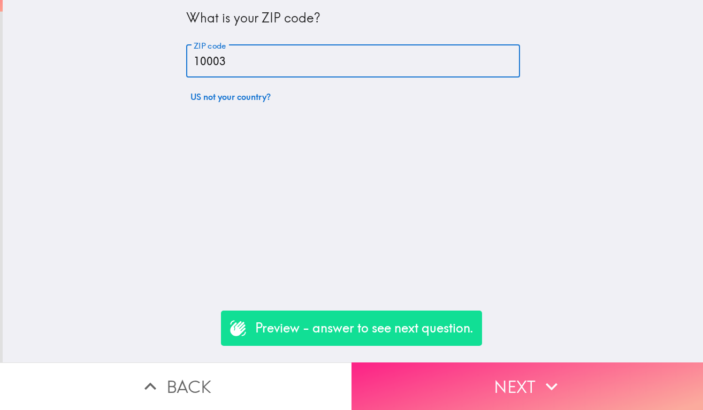
type input "10003"
click at [476, 397] on button "Next" at bounding box center [526, 387] width 351 height 48
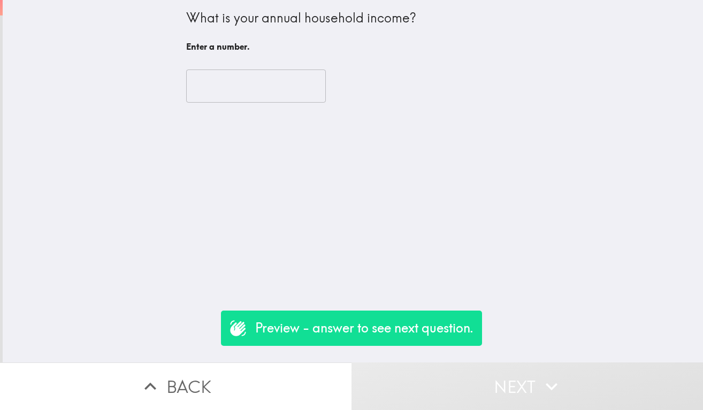
click at [276, 85] on input "number" at bounding box center [256, 86] width 140 height 33
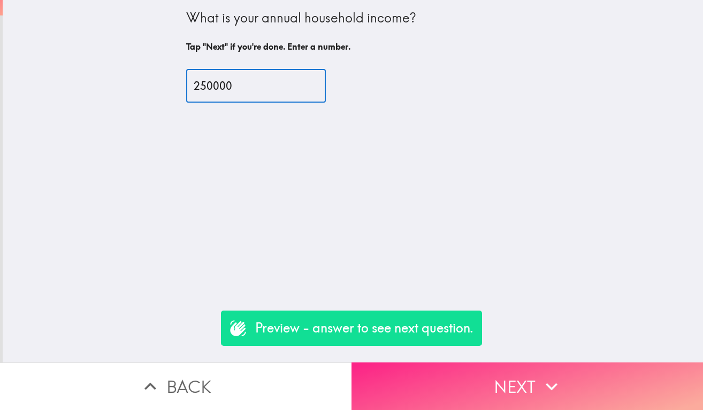
type input "250000"
click at [484, 386] on button "Next" at bounding box center [526, 387] width 351 height 48
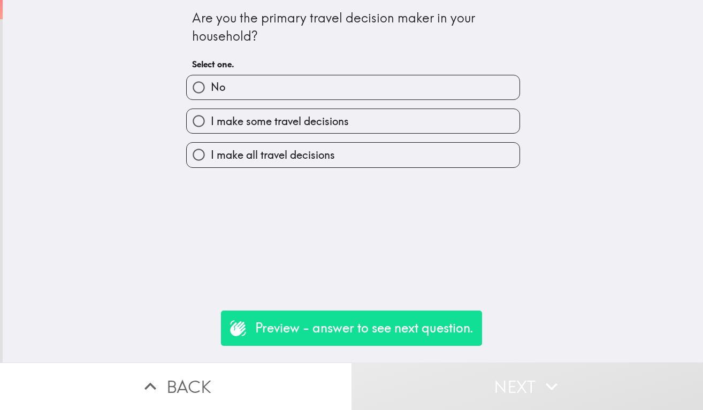
click at [296, 116] on span "I make some travel decisions" at bounding box center [280, 121] width 138 height 15
click at [211, 116] on input "I make some travel decisions" at bounding box center [199, 121] width 24 height 24
radio input "true"
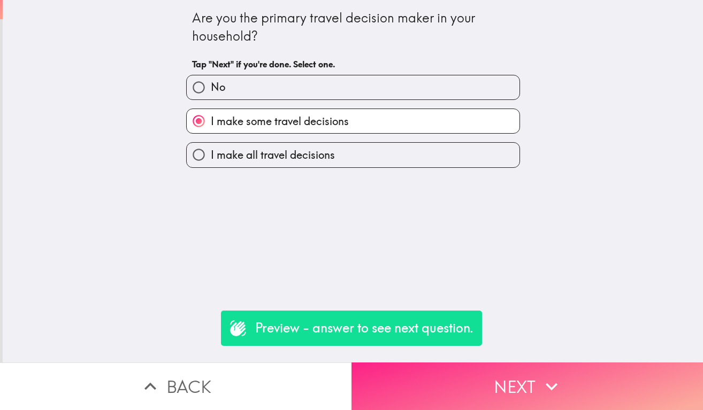
click at [440, 405] on button "Next" at bounding box center [526, 387] width 351 height 48
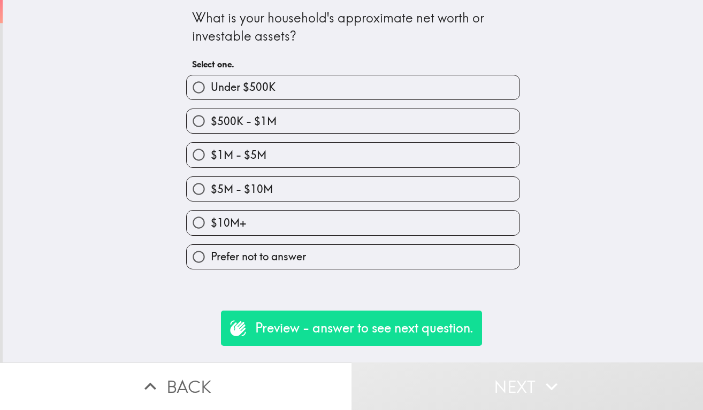
click at [351, 187] on label "$5M - $10M" at bounding box center [353, 189] width 333 height 24
click at [211, 187] on input "$5M - $10M" at bounding box center [199, 189] width 24 height 24
radio input "true"
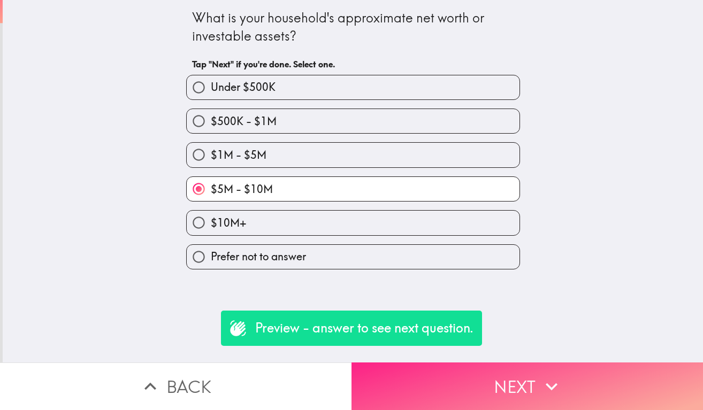
click at [473, 379] on button "Next" at bounding box center [526, 387] width 351 height 48
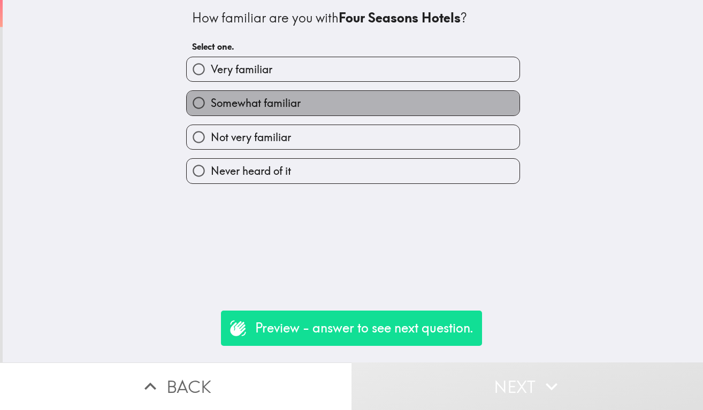
click at [328, 96] on label "Somewhat familiar" at bounding box center [353, 103] width 333 height 24
click at [211, 96] on input "Somewhat familiar" at bounding box center [199, 103] width 24 height 24
radio input "true"
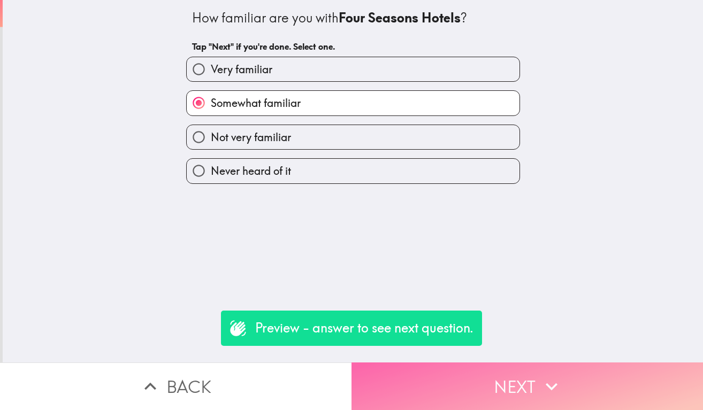
click at [504, 387] on button "Next" at bounding box center [526, 387] width 351 height 48
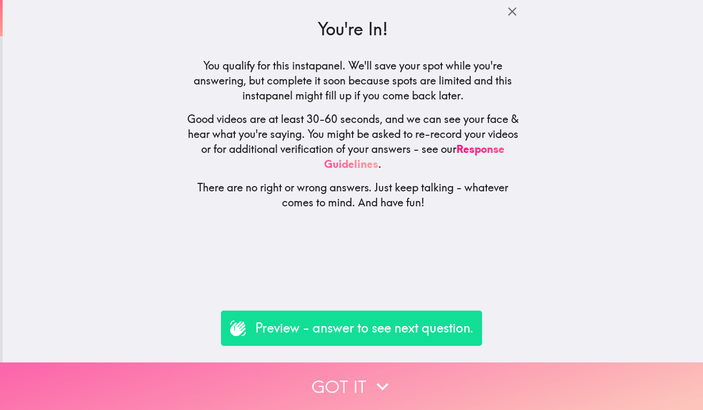
click at [428, 381] on button "Got it" at bounding box center [351, 387] width 703 height 48
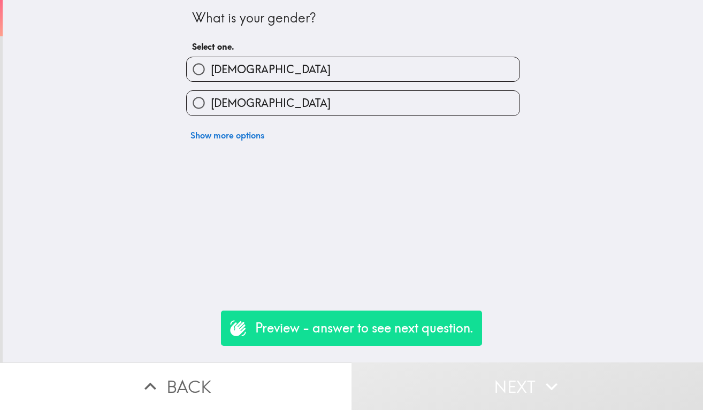
click at [317, 75] on label "[DEMOGRAPHIC_DATA]" at bounding box center [353, 69] width 333 height 24
click at [211, 75] on input "[DEMOGRAPHIC_DATA]" at bounding box center [199, 69] width 24 height 24
radio input "true"
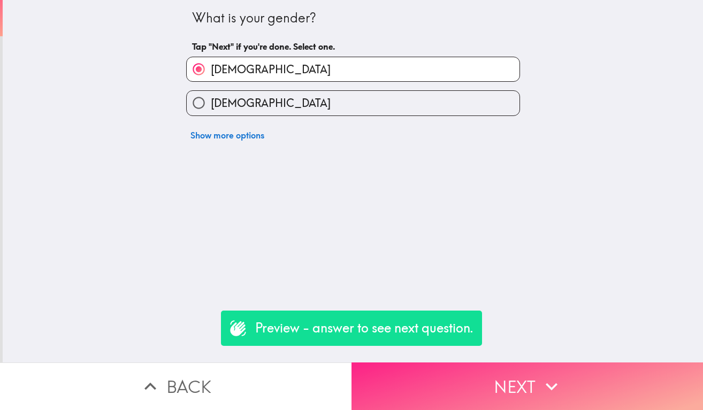
click at [437, 380] on button "Next" at bounding box center [526, 387] width 351 height 48
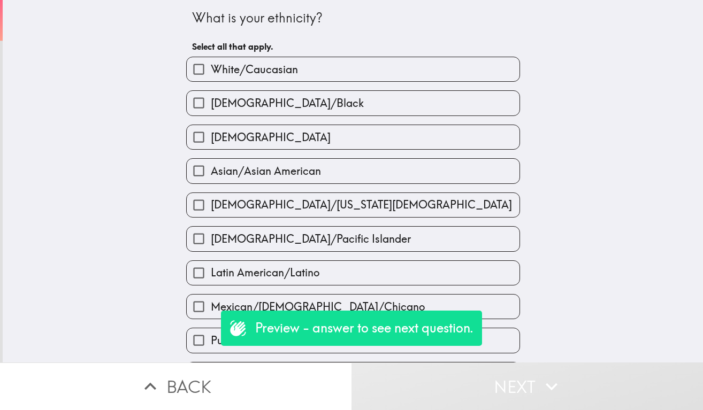
click at [350, 145] on label "[DEMOGRAPHIC_DATA]" at bounding box center [353, 137] width 333 height 24
click at [211, 145] on input "[DEMOGRAPHIC_DATA]" at bounding box center [199, 137] width 24 height 24
checkbox input "true"
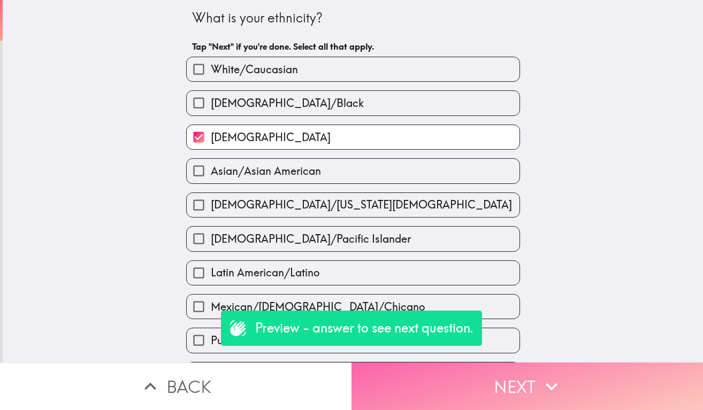
click at [427, 398] on button "Next" at bounding box center [526, 387] width 351 height 48
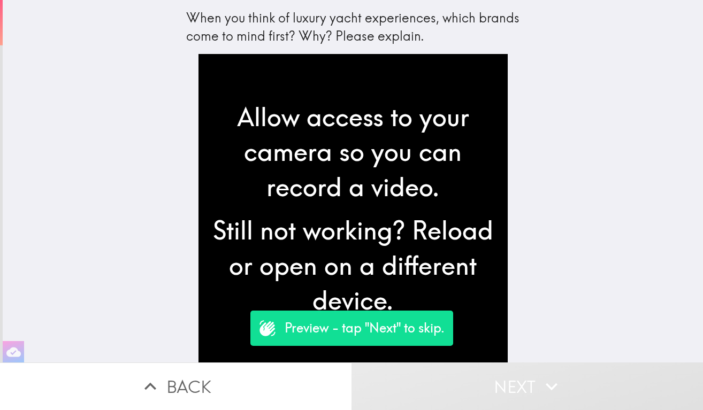
drag, startPoint x: 453, startPoint y: 378, endPoint x: 522, endPoint y: 388, distance: 69.3
click at [453, 378] on button "Next" at bounding box center [526, 387] width 351 height 48
click at [503, 390] on button "Next" at bounding box center [526, 387] width 351 height 48
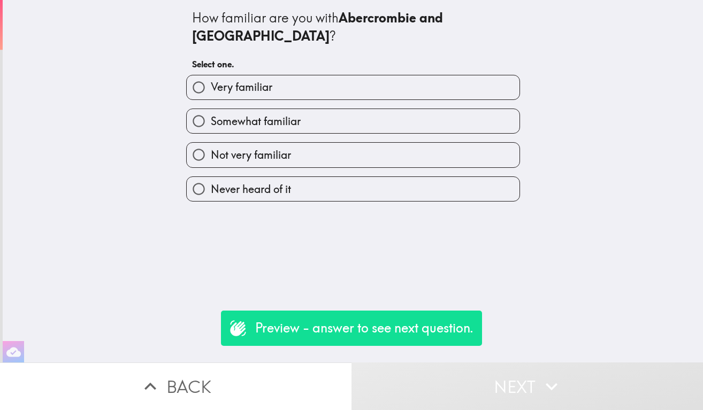
click at [390, 75] on label "Very familiar" at bounding box center [353, 87] width 333 height 24
click at [211, 75] on input "Very familiar" at bounding box center [199, 87] width 24 height 24
radio input "true"
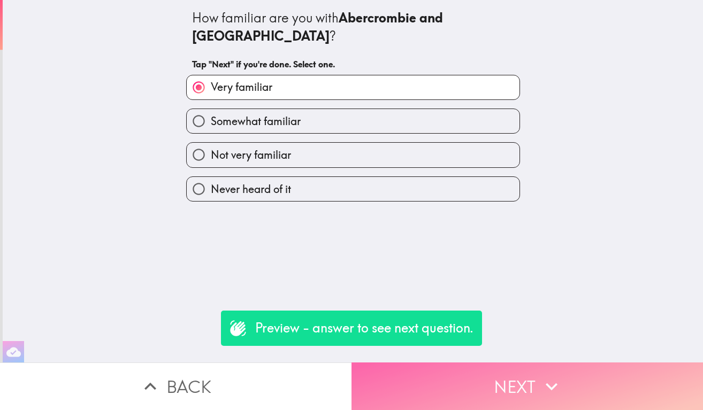
click at [490, 386] on button "Next" at bounding box center [526, 387] width 351 height 48
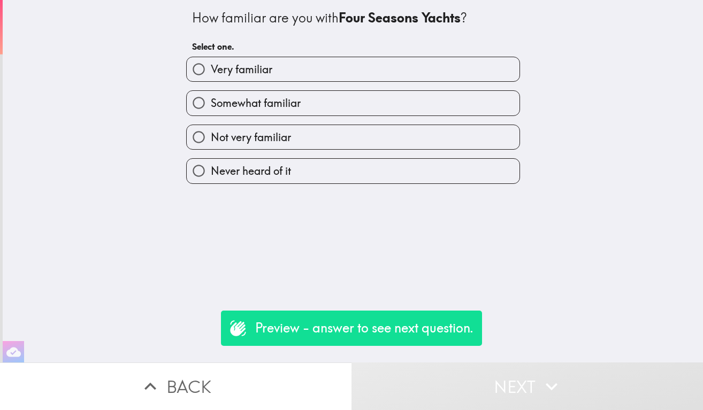
click at [377, 83] on div "Somewhat familiar" at bounding box center [349, 99] width 342 height 34
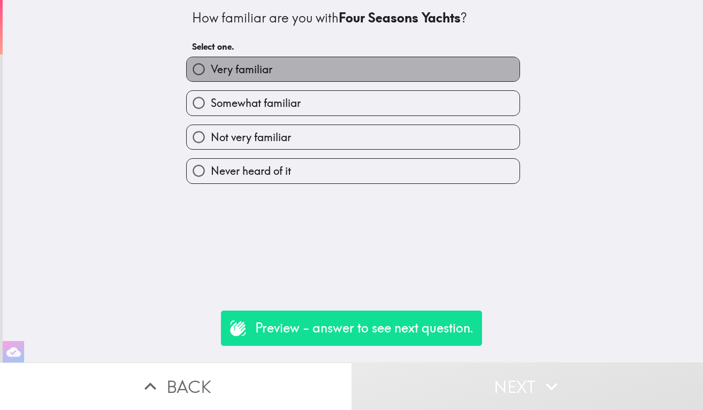
click at [396, 71] on label "Very familiar" at bounding box center [353, 69] width 333 height 24
click at [211, 71] on input "Very familiar" at bounding box center [199, 69] width 24 height 24
radio input "true"
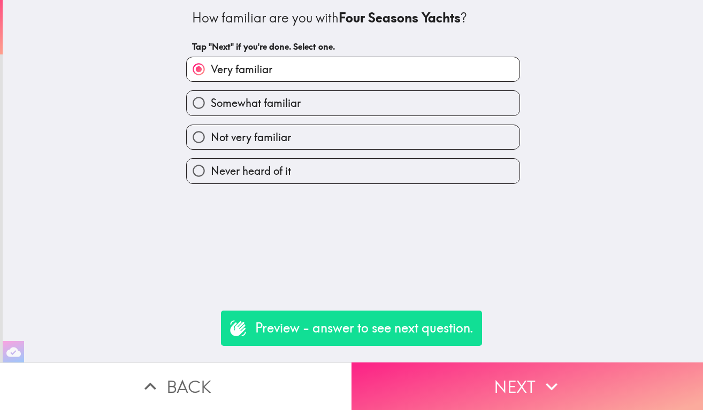
click at [505, 381] on button "Next" at bounding box center [526, 387] width 351 height 48
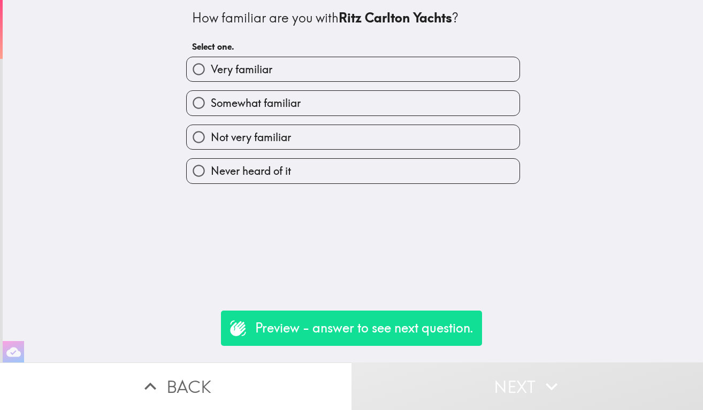
click at [398, 73] on label "Very familiar" at bounding box center [353, 69] width 333 height 24
click at [211, 73] on input "Very familiar" at bounding box center [199, 69] width 24 height 24
radio input "true"
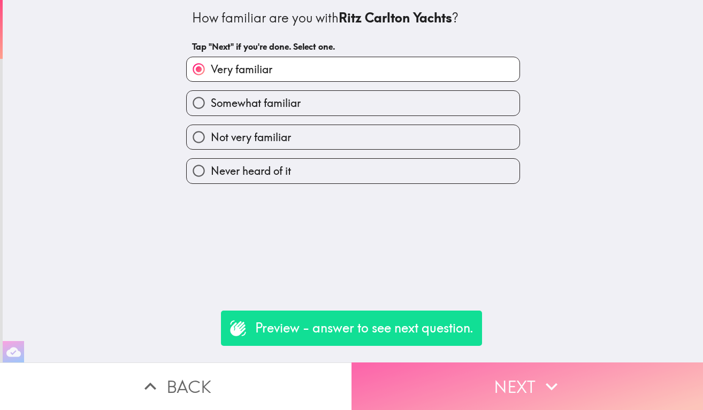
click at [498, 387] on button "Next" at bounding box center [526, 387] width 351 height 48
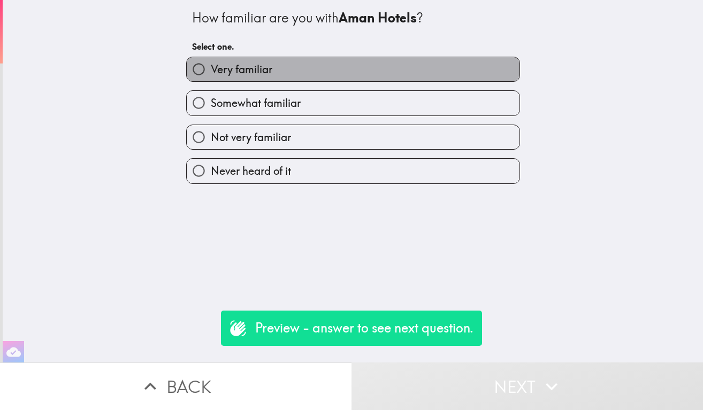
click at [421, 74] on label "Very familiar" at bounding box center [353, 69] width 333 height 24
click at [211, 74] on input "Very familiar" at bounding box center [199, 69] width 24 height 24
radio input "true"
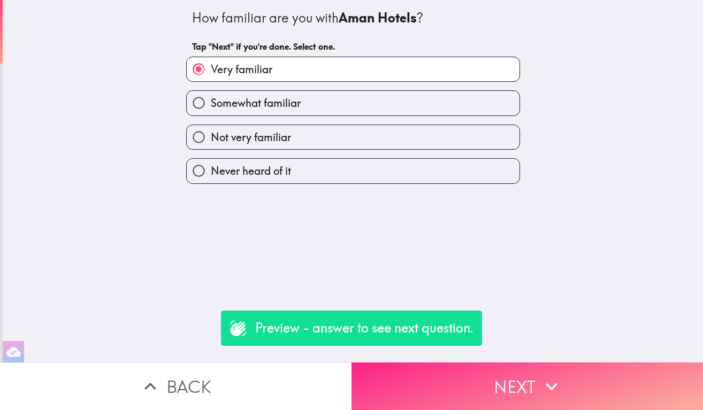
click at [481, 375] on button "Next" at bounding box center [526, 387] width 351 height 48
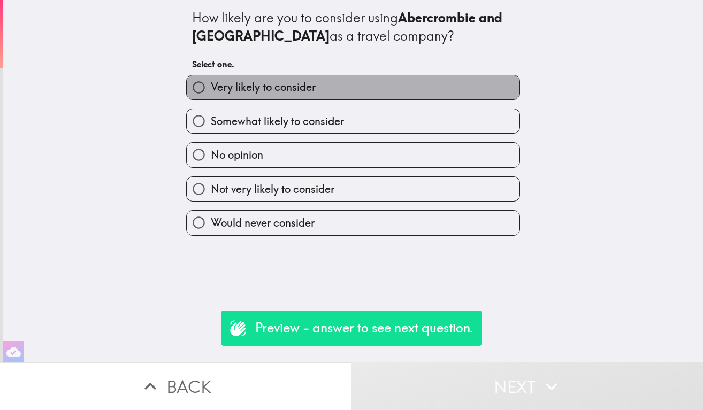
click at [411, 87] on label "Very likely to consider" at bounding box center [353, 87] width 333 height 24
click at [211, 87] on input "Very likely to consider" at bounding box center [199, 87] width 24 height 24
radio input "true"
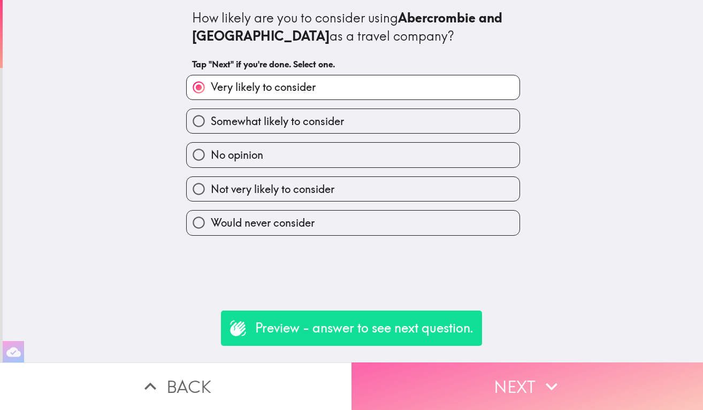
click at [472, 375] on button "Next" at bounding box center [526, 387] width 351 height 48
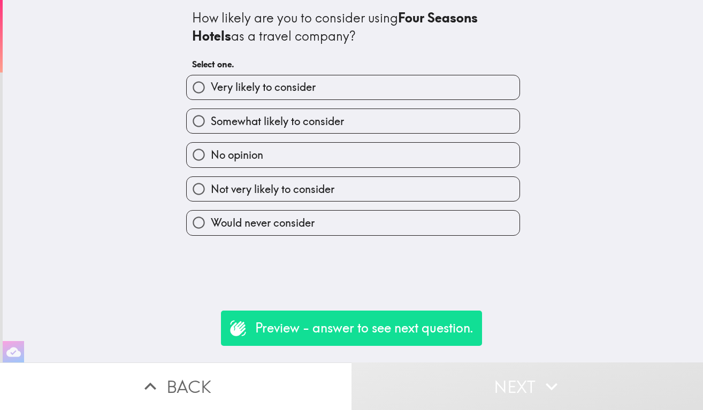
click at [397, 88] on label "Very likely to consider" at bounding box center [353, 87] width 333 height 24
click at [211, 88] on input "Very likely to consider" at bounding box center [199, 87] width 24 height 24
radio input "true"
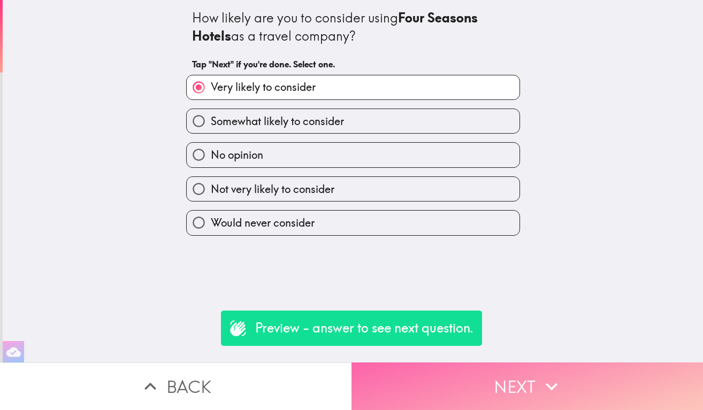
click at [453, 377] on button "Next" at bounding box center [526, 387] width 351 height 48
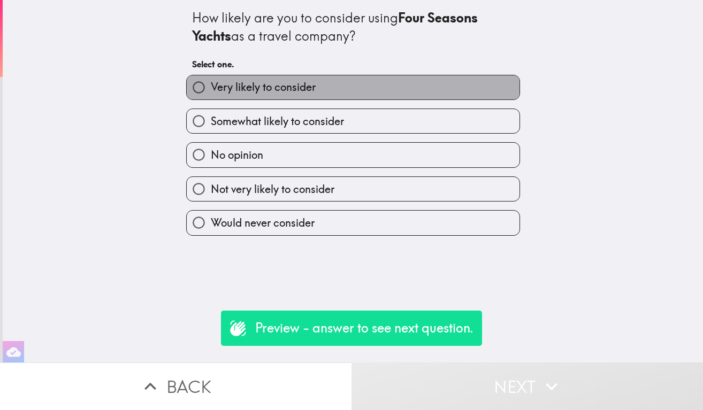
click at [409, 93] on label "Very likely to consider" at bounding box center [353, 87] width 333 height 24
click at [211, 93] on input "Very likely to consider" at bounding box center [199, 87] width 24 height 24
radio input "true"
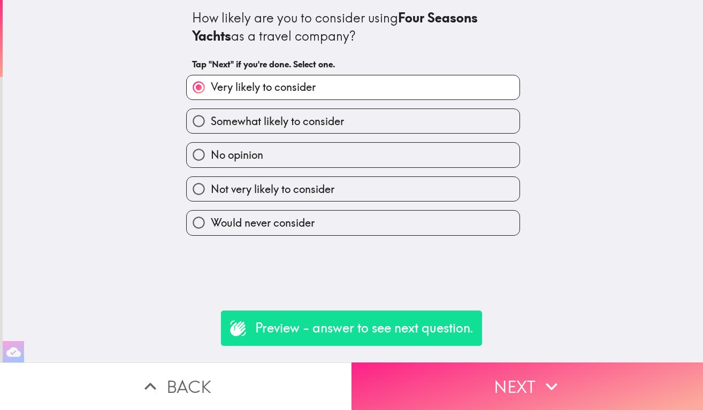
click at [454, 382] on button "Next" at bounding box center [526, 387] width 351 height 48
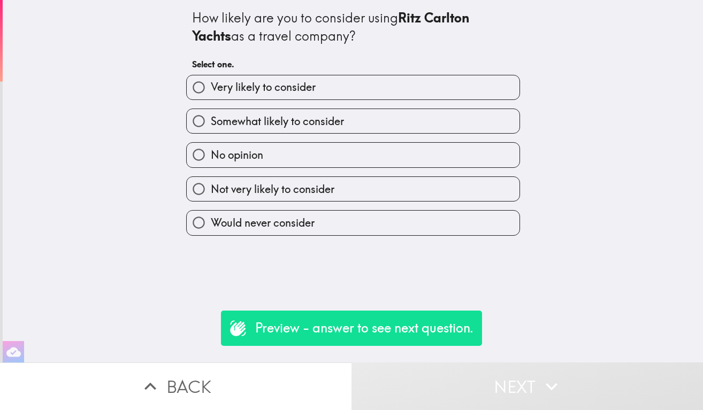
click at [401, 81] on label "Very likely to consider" at bounding box center [353, 87] width 333 height 24
click at [211, 81] on input "Very likely to consider" at bounding box center [199, 87] width 24 height 24
radio input "true"
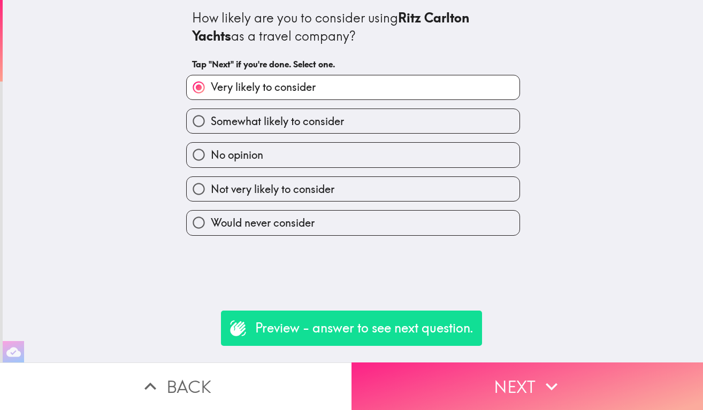
click at [460, 377] on button "Next" at bounding box center [526, 387] width 351 height 48
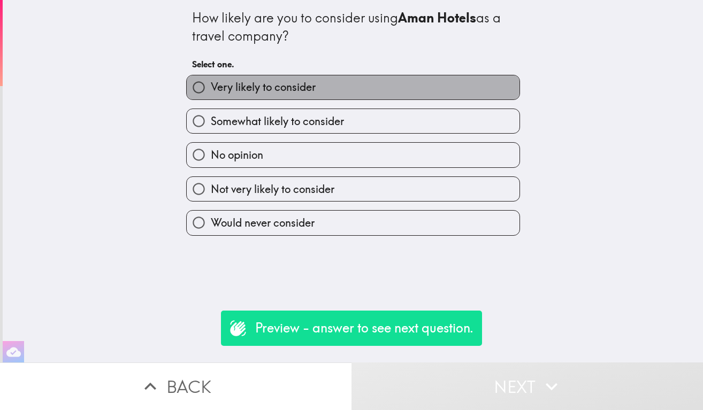
click at [404, 84] on label "Very likely to consider" at bounding box center [353, 87] width 333 height 24
click at [211, 84] on input "Very likely to consider" at bounding box center [199, 87] width 24 height 24
radio input "true"
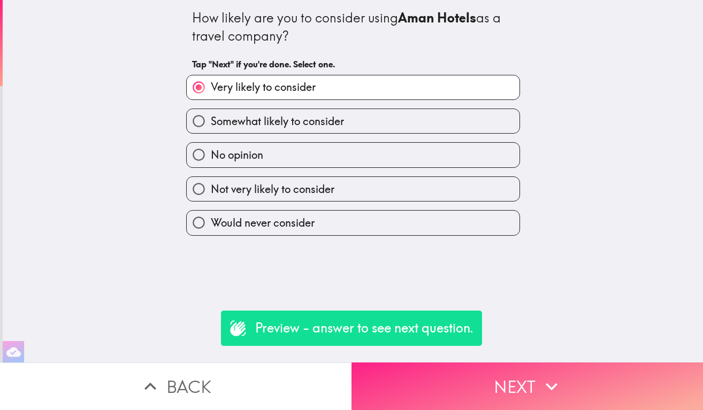
click at [460, 404] on button "Next" at bounding box center [526, 387] width 351 height 48
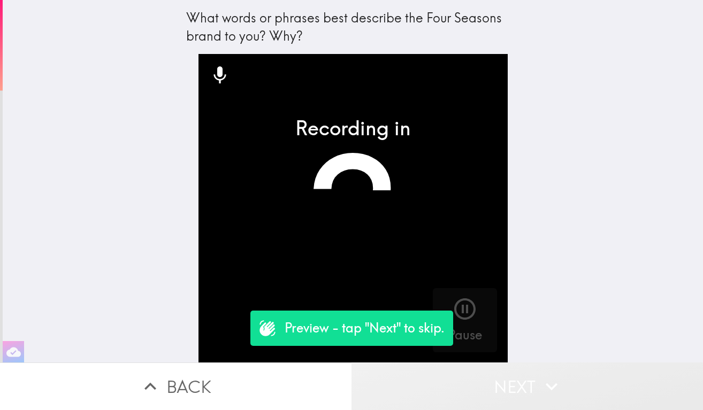
click at [476, 387] on button "Next" at bounding box center [526, 387] width 351 height 48
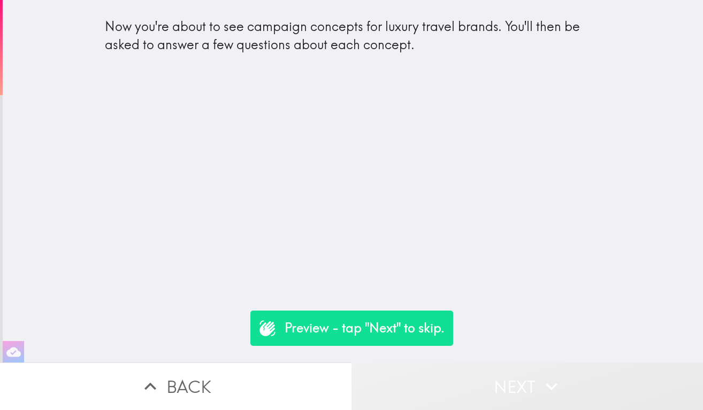
click at [483, 381] on button "Next" at bounding box center [526, 387] width 351 height 48
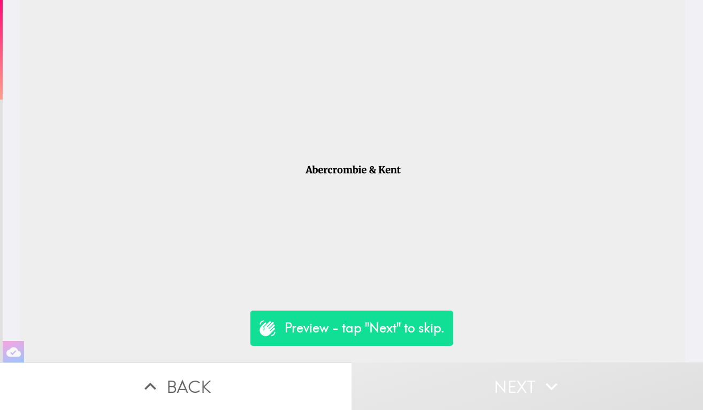
click at [483, 381] on button "Next" at bounding box center [526, 387] width 351 height 48
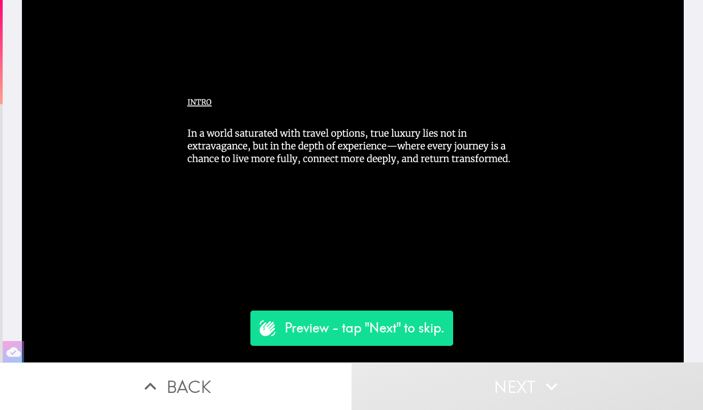
click at [483, 381] on button "Next" at bounding box center [526, 387] width 351 height 48
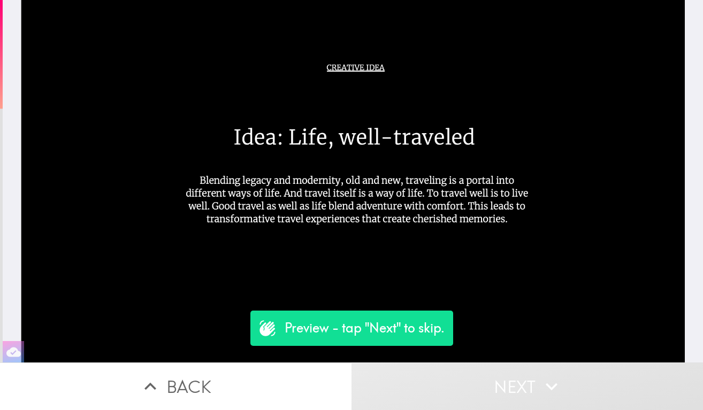
click at [483, 381] on button "Next" at bounding box center [526, 387] width 351 height 48
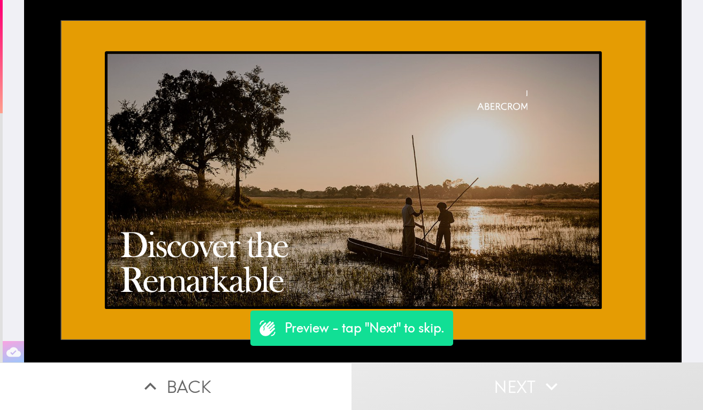
click at [483, 381] on button "Next" at bounding box center [526, 387] width 351 height 48
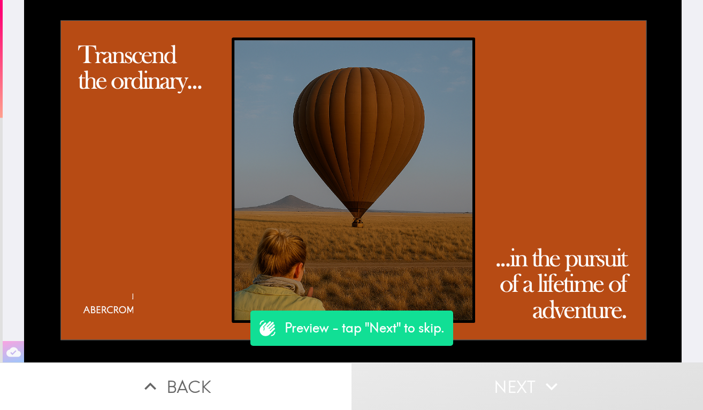
click at [483, 381] on button "Next" at bounding box center [526, 387] width 351 height 48
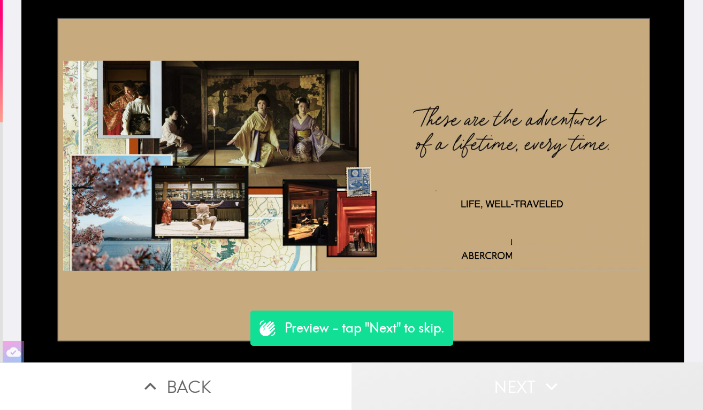
click at [483, 381] on button "Next" at bounding box center [526, 387] width 351 height 48
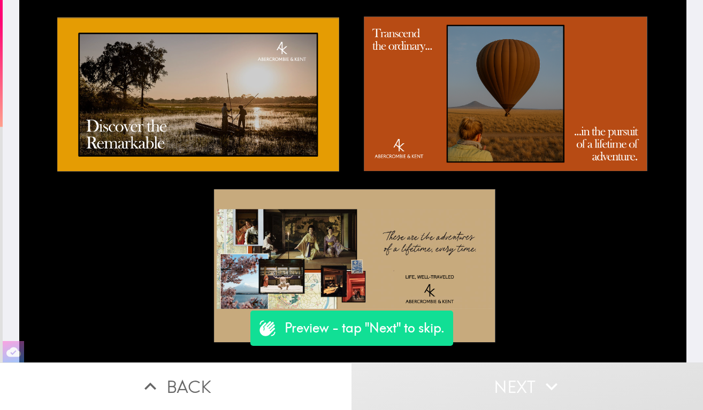
click at [483, 381] on button "Next" at bounding box center [526, 387] width 351 height 48
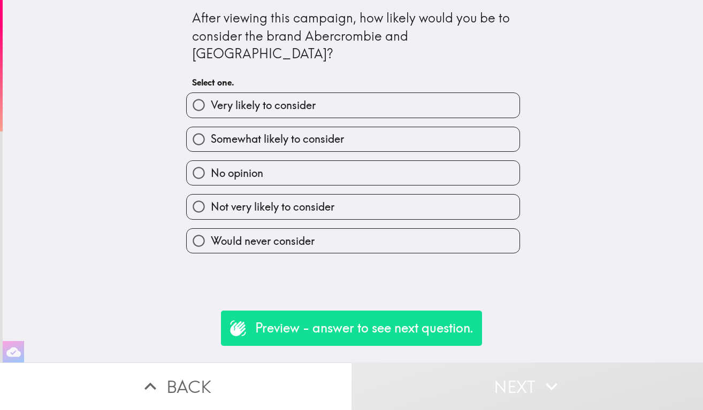
click at [483, 381] on button "Next" at bounding box center [526, 387] width 351 height 48
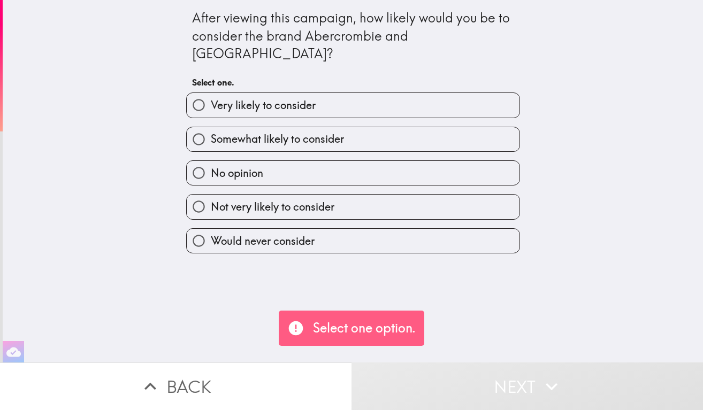
click at [365, 161] on label "No opinion" at bounding box center [353, 173] width 333 height 24
click at [211, 161] on input "No opinion" at bounding box center [199, 173] width 24 height 24
radio input "true"
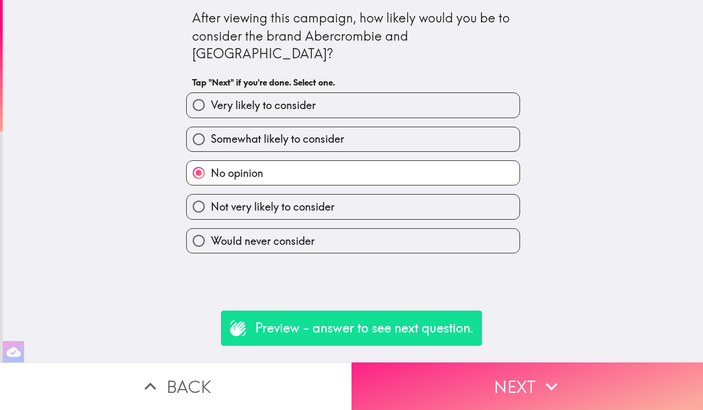
click at [442, 397] on button "Next" at bounding box center [526, 387] width 351 height 48
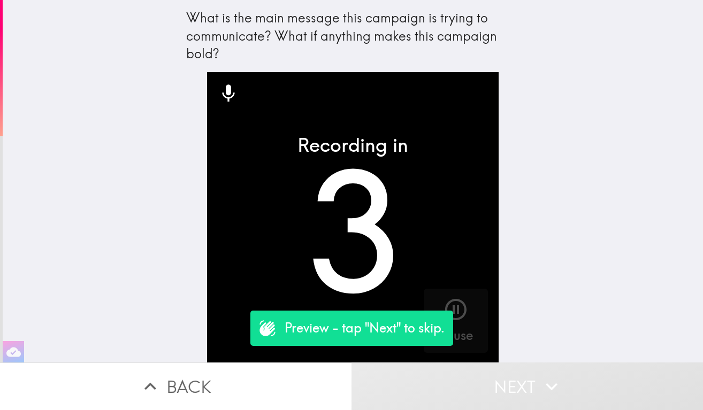
click at [449, 385] on button "Next" at bounding box center [526, 387] width 351 height 48
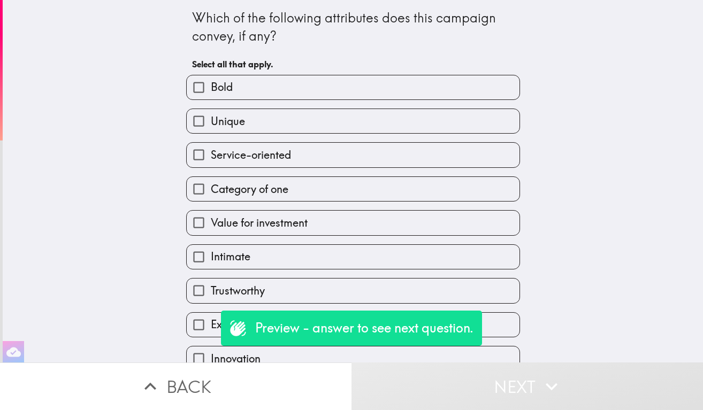
click at [449, 385] on button "Next" at bounding box center [526, 387] width 351 height 48
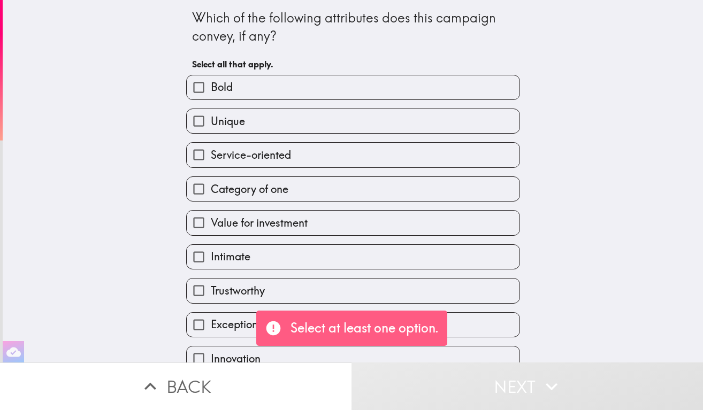
click at [383, 210] on div "Value for investment" at bounding box center [349, 219] width 342 height 34
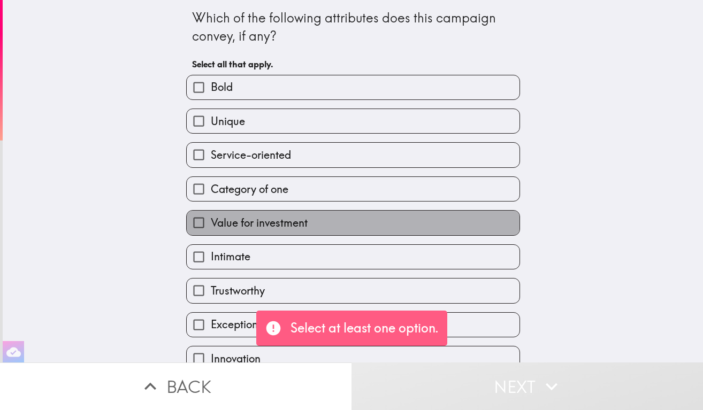
click at [385, 221] on label "Value for investment" at bounding box center [353, 223] width 333 height 24
click at [211, 221] on input "Value for investment" at bounding box center [199, 223] width 24 height 24
checkbox input "true"
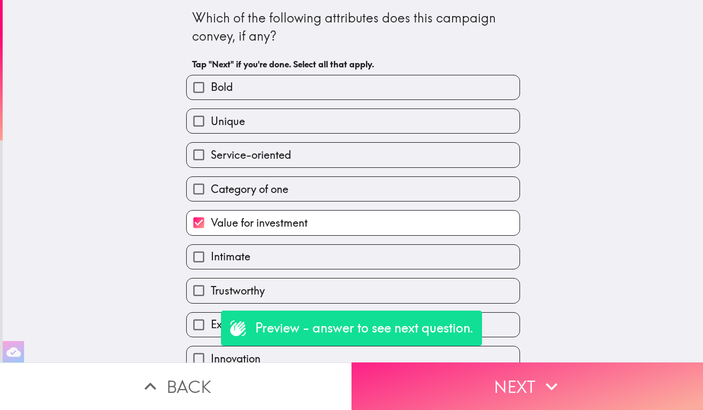
click at [456, 374] on button "Next" at bounding box center [526, 387] width 351 height 48
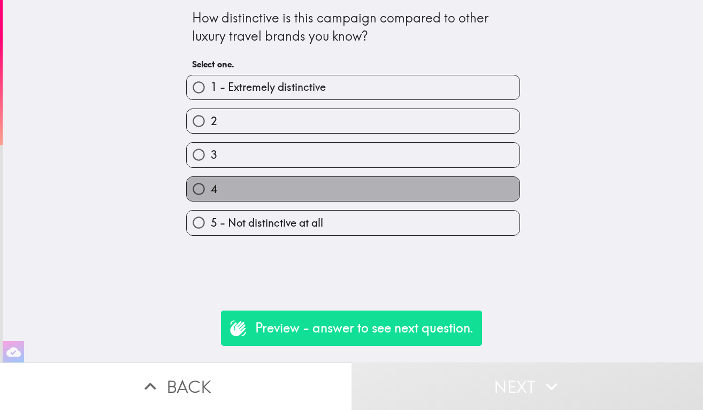
click at [396, 182] on label "4" at bounding box center [353, 189] width 333 height 24
click at [211, 182] on input "4" at bounding box center [199, 189] width 24 height 24
radio input "true"
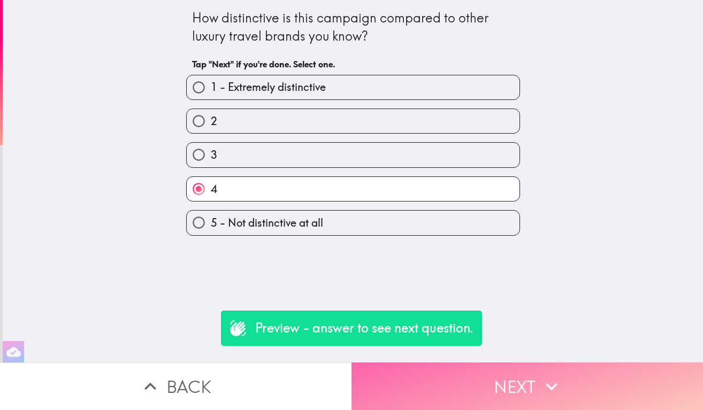
click at [482, 368] on button "Next" at bounding box center [526, 387] width 351 height 48
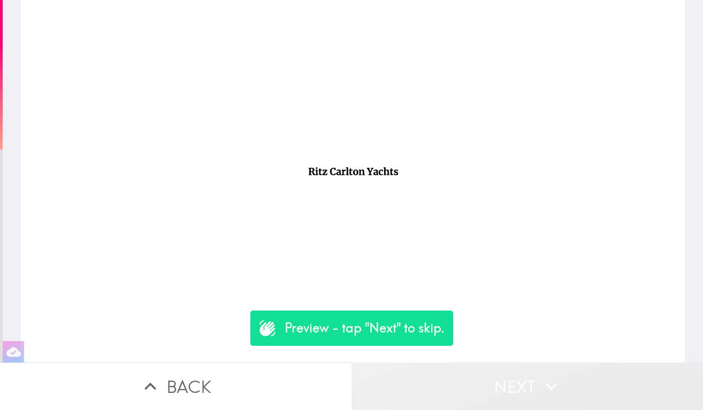
click at [493, 375] on button "Next" at bounding box center [526, 387] width 351 height 48
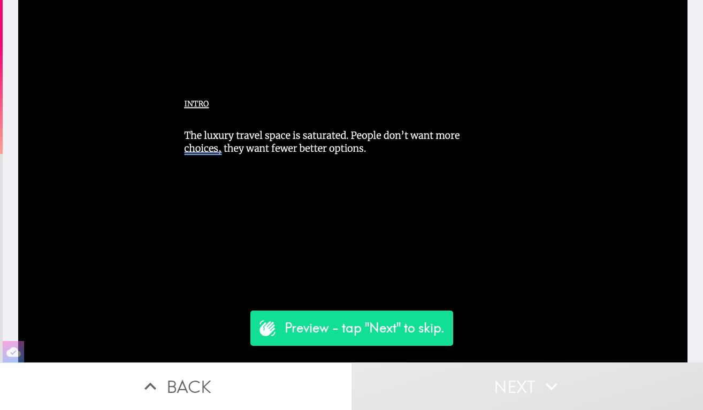
click at [489, 382] on button "Next" at bounding box center [526, 387] width 351 height 48
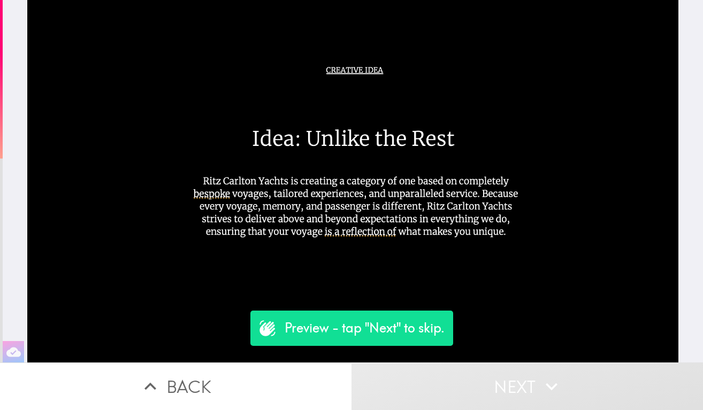
click at [489, 382] on button "Next" at bounding box center [526, 387] width 351 height 48
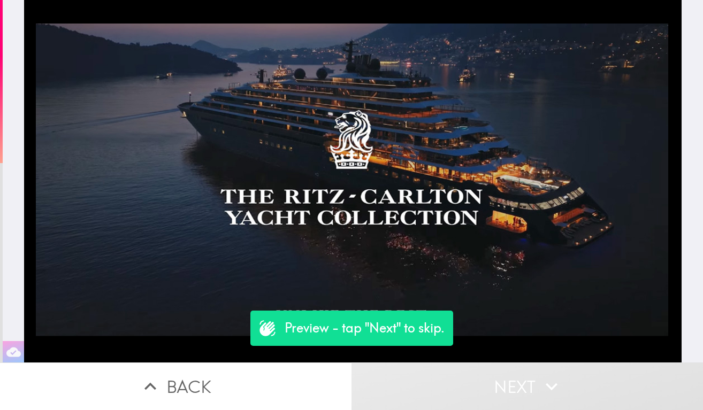
click at [489, 382] on button "Next" at bounding box center [526, 387] width 351 height 48
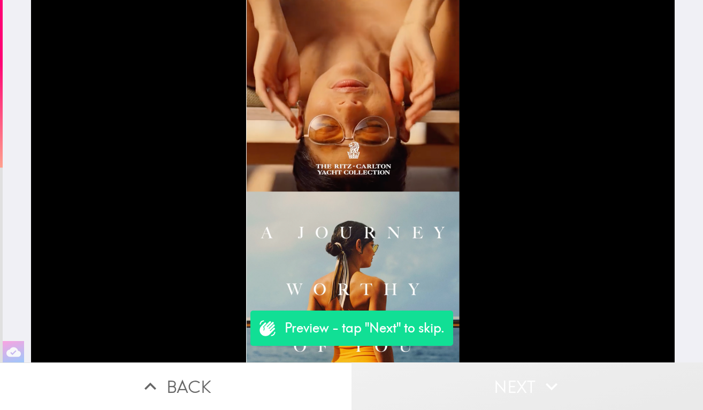
click at [489, 382] on button "Next" at bounding box center [526, 387] width 351 height 48
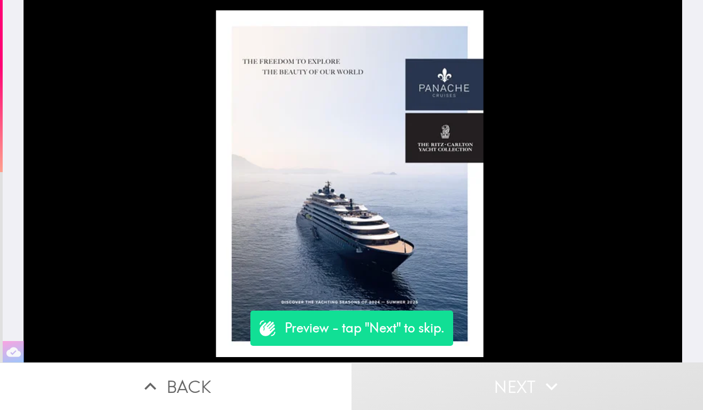
click at [489, 382] on button "Next" at bounding box center [526, 387] width 351 height 48
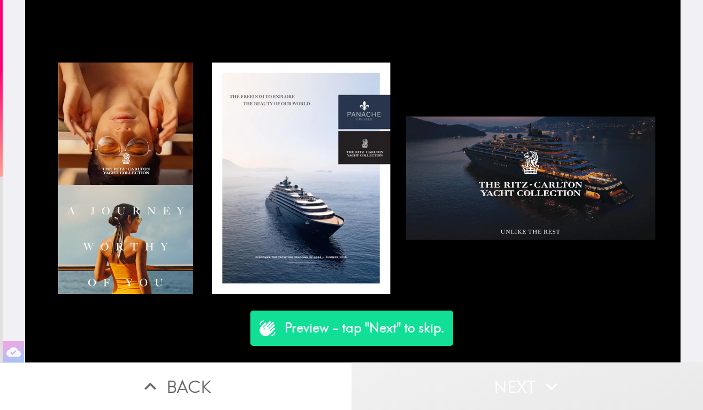
click at [489, 382] on button "Next" at bounding box center [526, 387] width 351 height 48
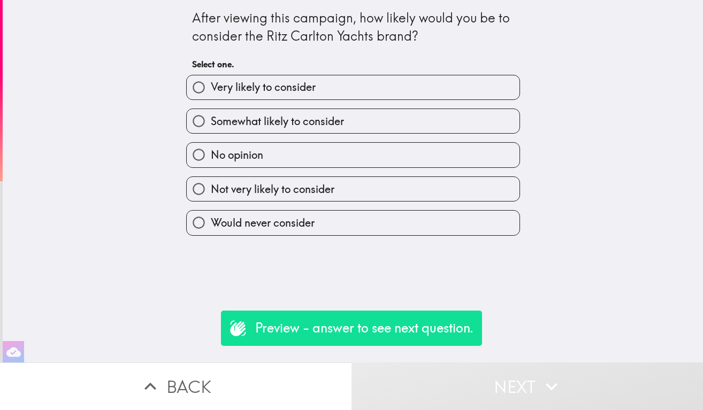
click at [429, 122] on label "Somewhat likely to consider" at bounding box center [353, 121] width 333 height 24
click at [211, 122] on input "Somewhat likely to consider" at bounding box center [199, 121] width 24 height 24
radio input "true"
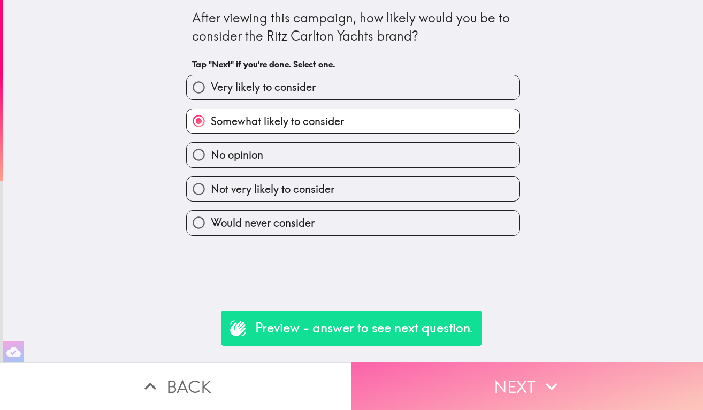
click at [474, 368] on button "Next" at bounding box center [526, 387] width 351 height 48
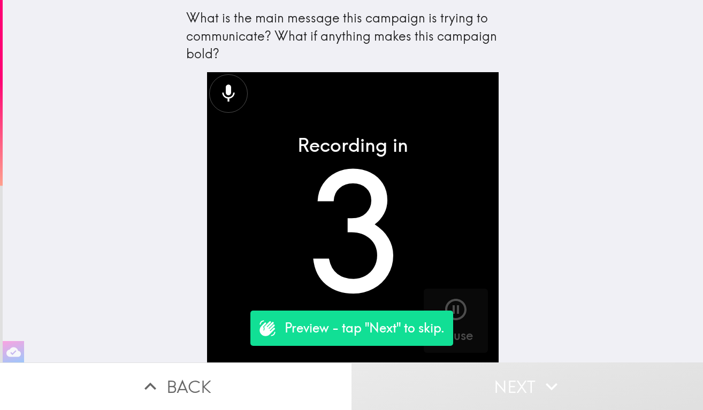
click at [480, 391] on button "Next" at bounding box center [526, 387] width 351 height 48
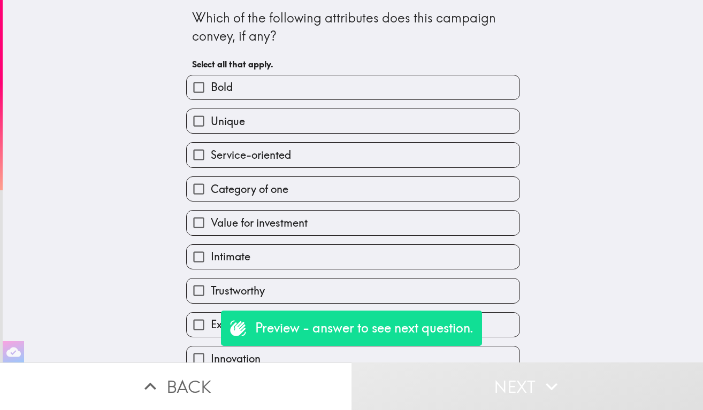
click at [439, 211] on div "Value for investment" at bounding box center [349, 219] width 342 height 34
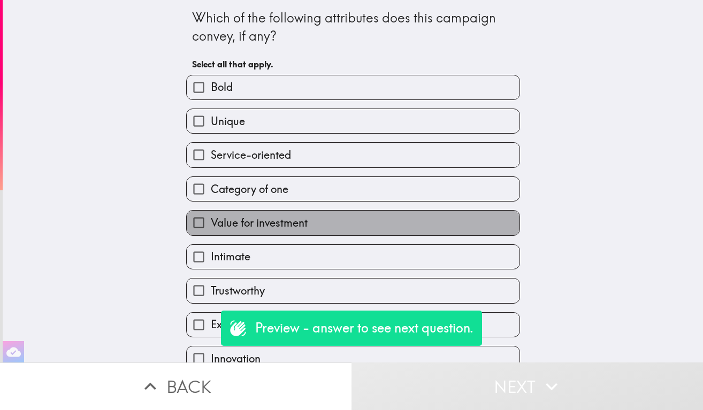
click at [439, 215] on label "Value for investment" at bounding box center [353, 223] width 333 height 24
click at [211, 215] on input "Value for investment" at bounding box center [199, 223] width 24 height 24
checkbox input "true"
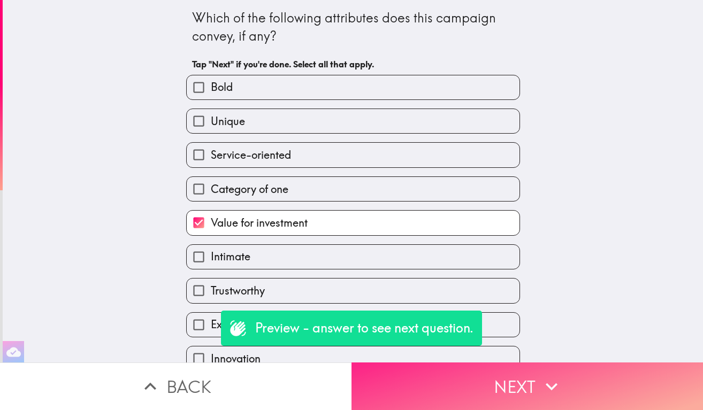
click at [490, 373] on button "Next" at bounding box center [526, 387] width 351 height 48
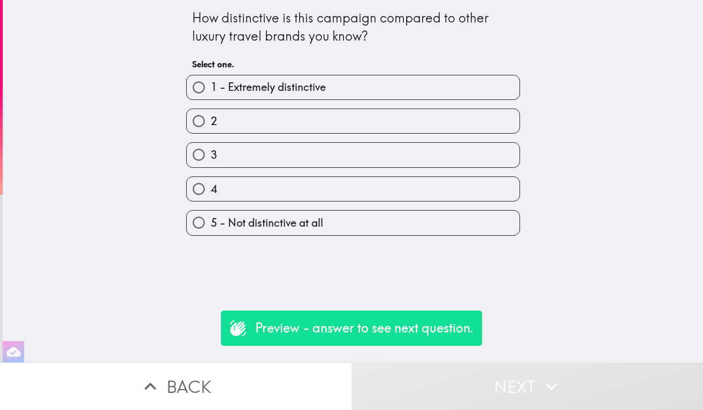
click at [438, 180] on label "4" at bounding box center [353, 189] width 333 height 24
click at [211, 180] on input "4" at bounding box center [199, 189] width 24 height 24
radio input "true"
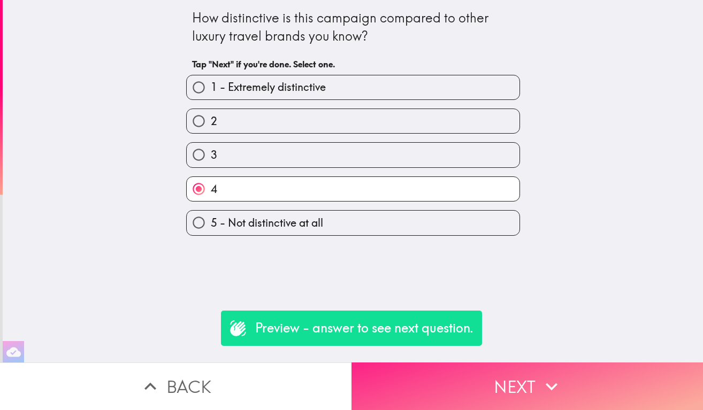
click at [513, 367] on button "Next" at bounding box center [526, 387] width 351 height 48
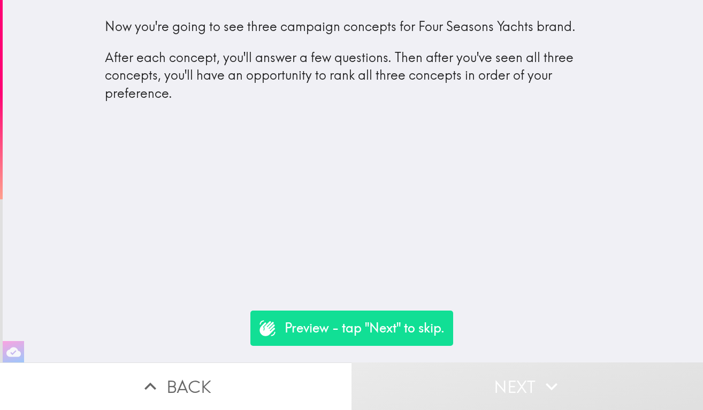
click at [499, 383] on button "Next" at bounding box center [526, 387] width 351 height 48
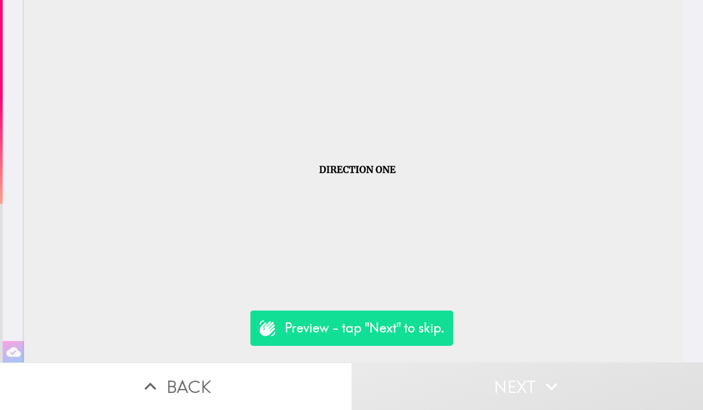
click at [499, 383] on button "Next" at bounding box center [526, 387] width 351 height 48
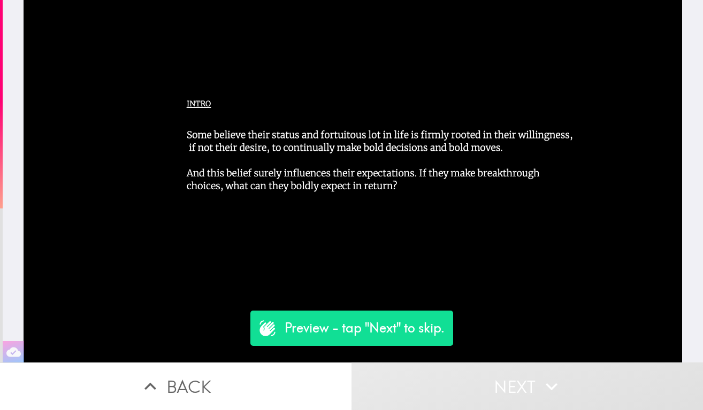
click at [499, 383] on button "Next" at bounding box center [526, 387] width 351 height 48
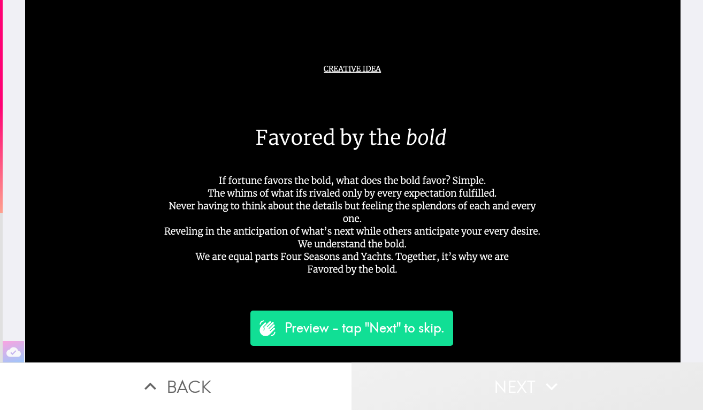
click at [499, 383] on button "Next" at bounding box center [526, 387] width 351 height 48
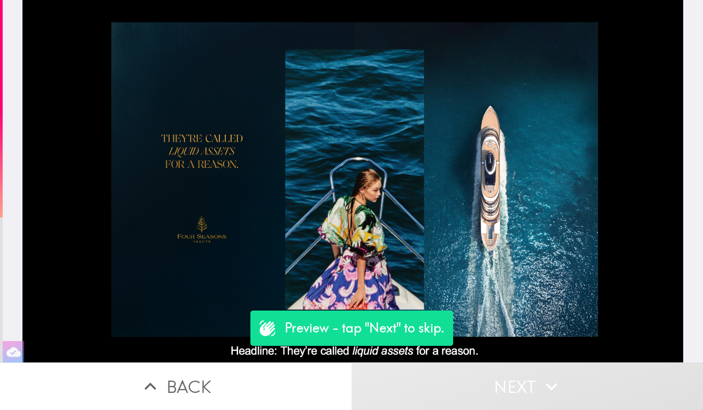
click at [499, 383] on button "Next" at bounding box center [526, 387] width 351 height 48
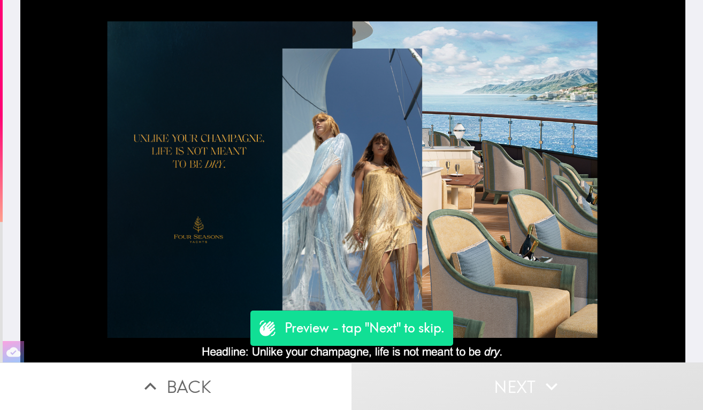
click at [499, 383] on button "Next" at bounding box center [526, 387] width 351 height 48
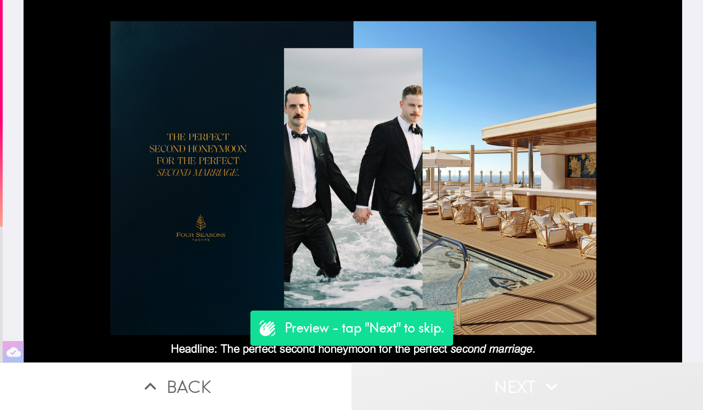
click at [499, 383] on button "Next" at bounding box center [526, 387] width 351 height 48
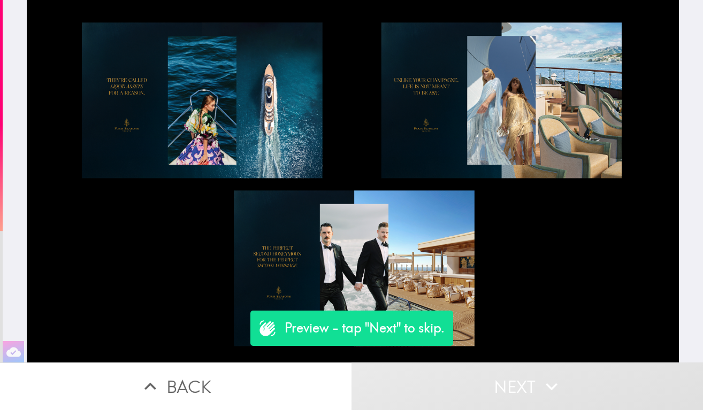
click at [499, 383] on button "Next" at bounding box center [526, 387] width 351 height 48
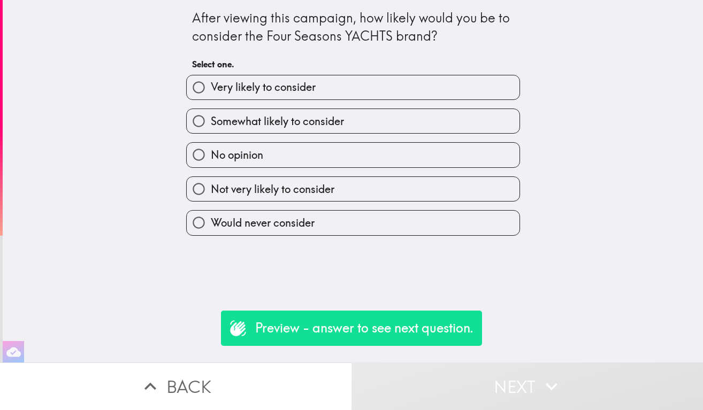
click at [499, 383] on button "Next" at bounding box center [526, 387] width 351 height 48
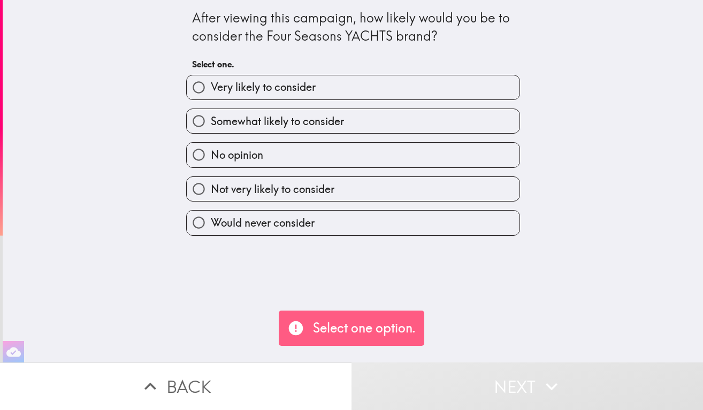
click at [441, 144] on label "No opinion" at bounding box center [353, 155] width 333 height 24
click at [211, 144] on input "No opinion" at bounding box center [199, 155] width 24 height 24
radio input "true"
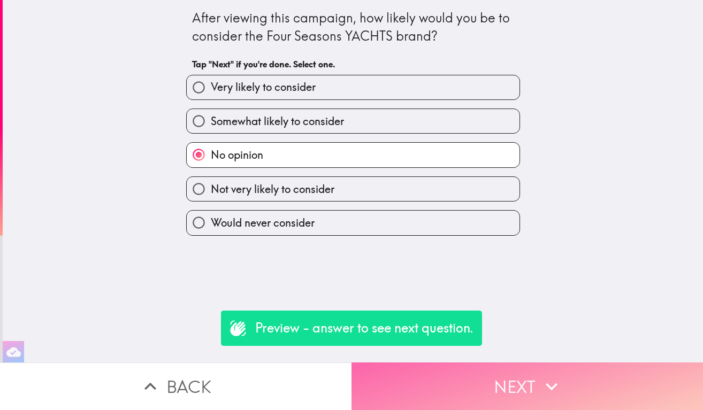
click at [498, 378] on button "Next" at bounding box center [526, 387] width 351 height 48
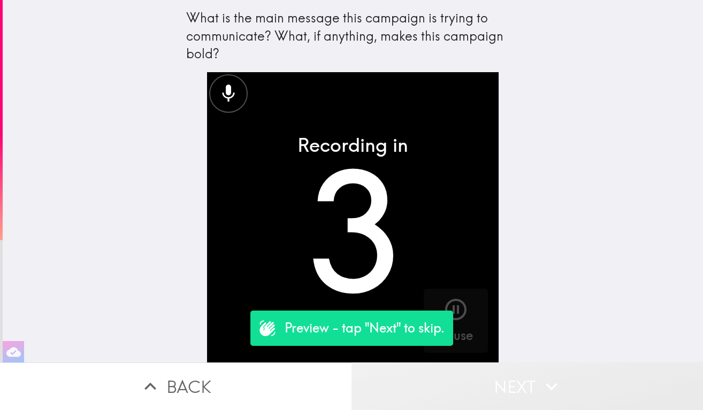
click at [510, 393] on button "Next" at bounding box center [526, 387] width 351 height 48
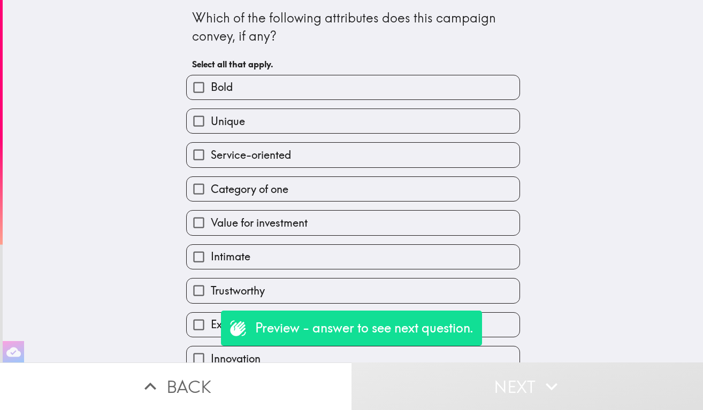
click at [435, 224] on label "Value for investment" at bounding box center [353, 223] width 333 height 24
click at [211, 224] on input "Value for investment" at bounding box center [199, 223] width 24 height 24
checkbox input "true"
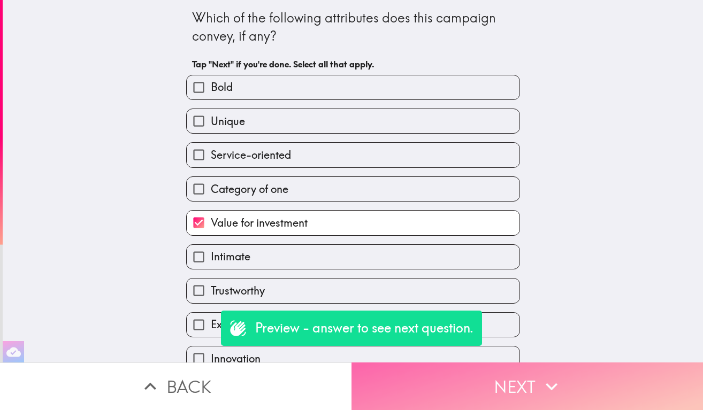
click at [506, 389] on button "Next" at bounding box center [526, 387] width 351 height 48
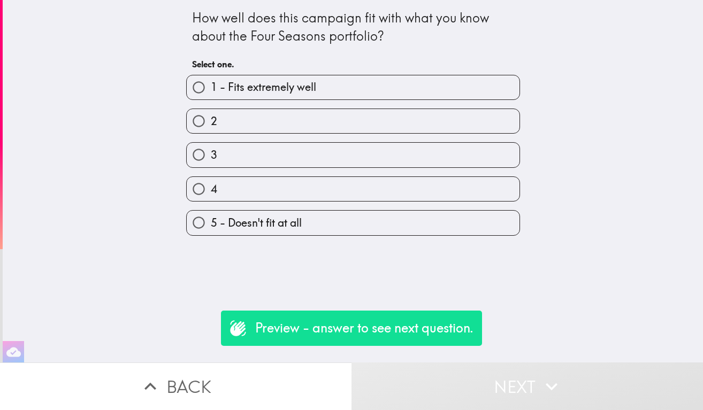
click at [438, 156] on label "3" at bounding box center [353, 155] width 333 height 24
click at [211, 156] on input "3" at bounding box center [199, 155] width 24 height 24
radio input "true"
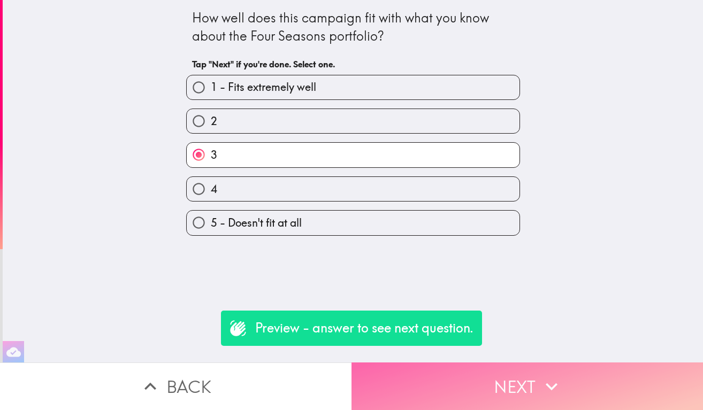
click at [485, 363] on button "Next" at bounding box center [526, 387] width 351 height 48
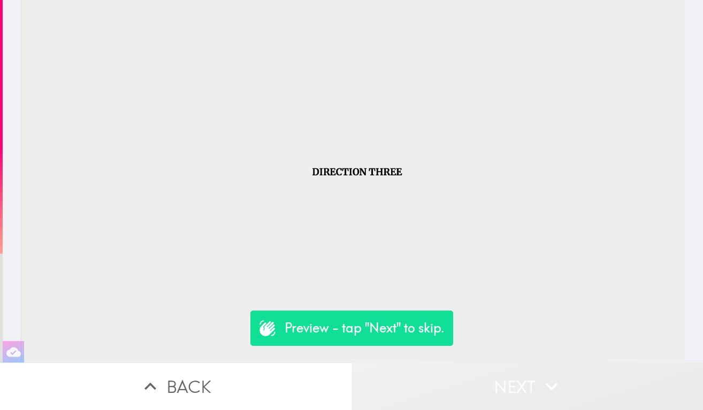
click at [480, 393] on button "Next" at bounding box center [526, 387] width 351 height 48
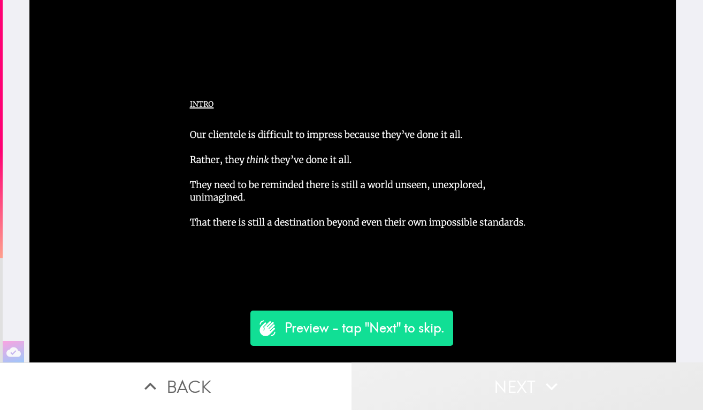
click at [480, 390] on button "Next" at bounding box center [526, 387] width 351 height 48
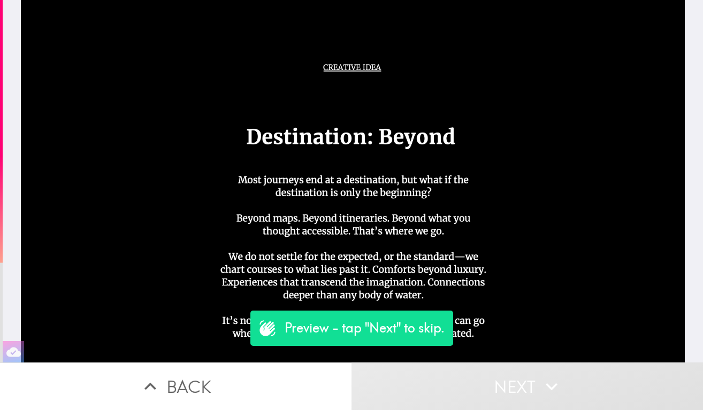
click at [480, 390] on button "Next" at bounding box center [526, 387] width 351 height 48
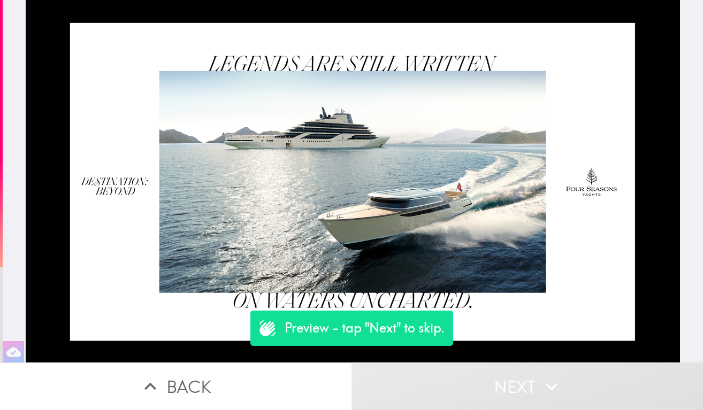
click at [273, 381] on button "Back" at bounding box center [175, 387] width 351 height 48
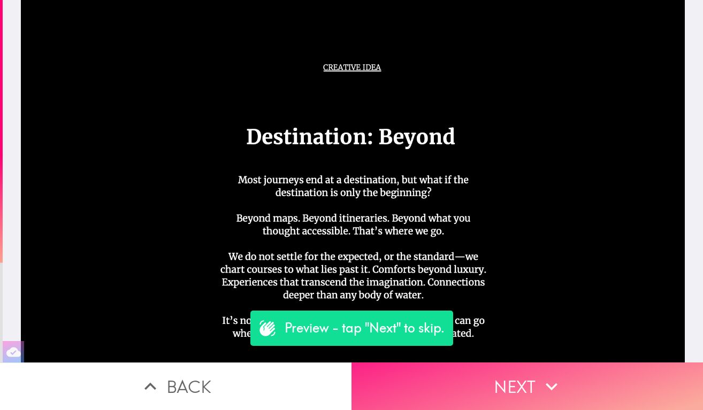
click at [406, 389] on button "Next" at bounding box center [526, 387] width 351 height 48
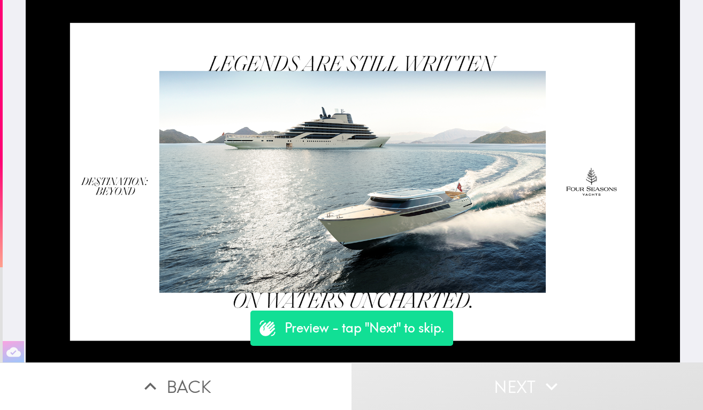
click at [406, 389] on button "Next" at bounding box center [526, 387] width 351 height 48
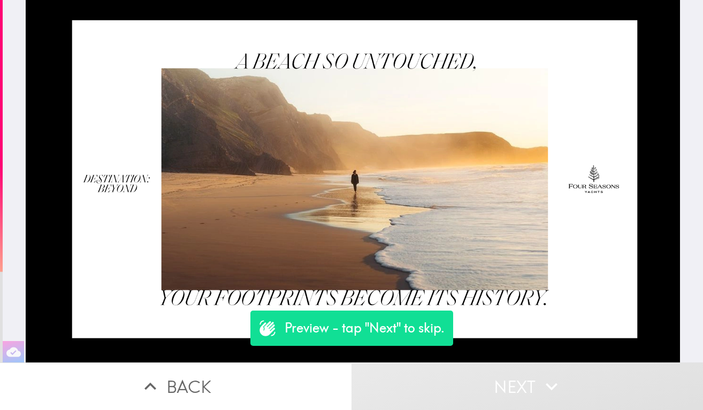
click at [406, 389] on button "Next" at bounding box center [526, 387] width 351 height 48
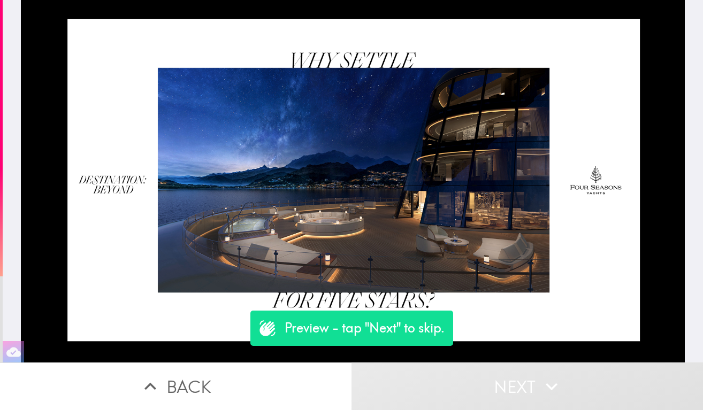
click at [406, 389] on button "Next" at bounding box center [526, 387] width 351 height 48
